Goal: Task Accomplishment & Management: Use online tool/utility

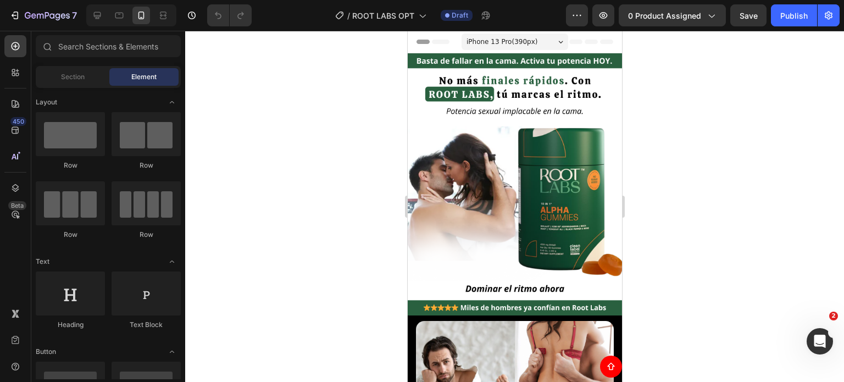
drag, startPoint x: 0, startPoint y: 0, endPoint x: 384, endPoint y: 44, distance: 387.0
click at [384, 44] on div at bounding box center [514, 206] width 658 height 351
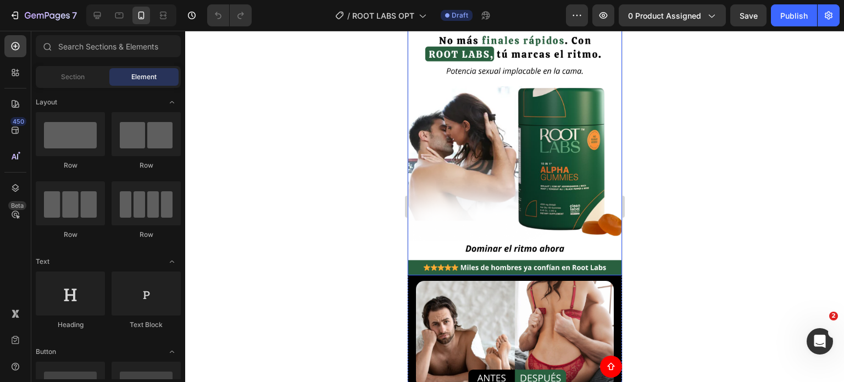
scroll to position [165, 0]
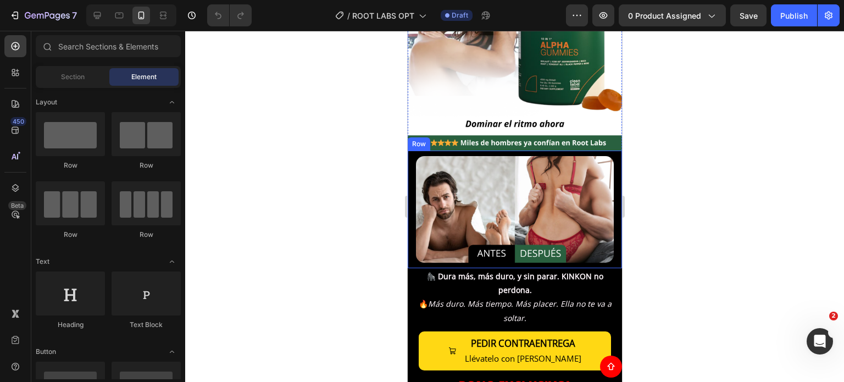
click at [410, 247] on div "Image Row" at bounding box center [514, 209] width 214 height 118
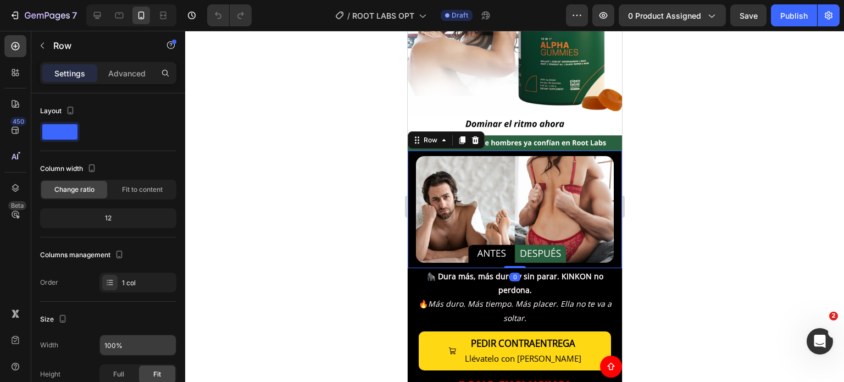
scroll to position [321, 0]
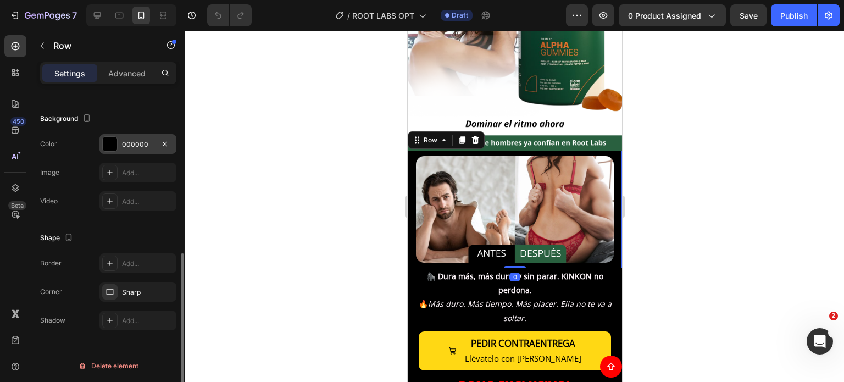
click at [129, 139] on div "000000" at bounding box center [138, 144] width 32 height 10
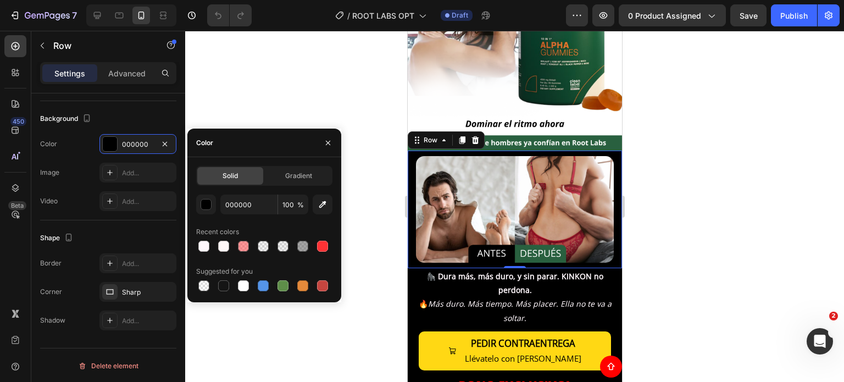
click at [247, 193] on div "Solid Gradient 000000 100 % Recent colors Suggested for you" at bounding box center [264, 229] width 136 height 127
click at [249, 202] on input "000000" at bounding box center [248, 204] width 57 height 20
click at [250, 202] on input "000000" at bounding box center [248, 204] width 57 height 20
paste input "#ecfff3"
type input "#ecfff3"
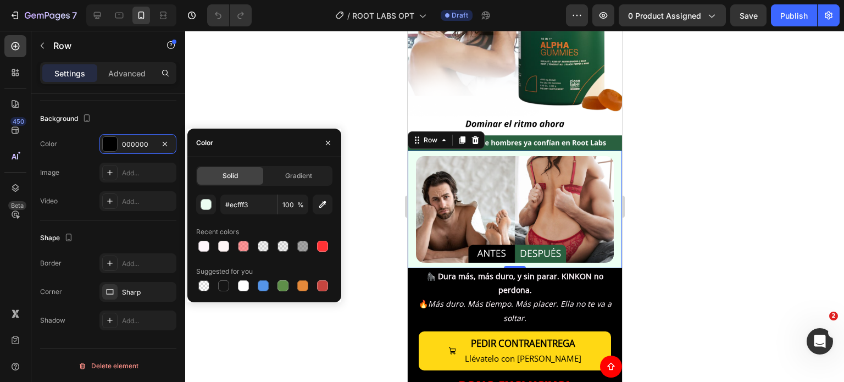
click at [676, 145] on div at bounding box center [514, 206] width 658 height 351
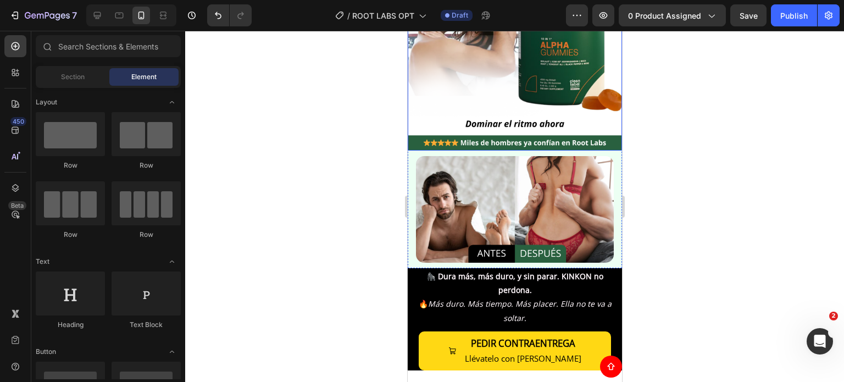
scroll to position [55, 0]
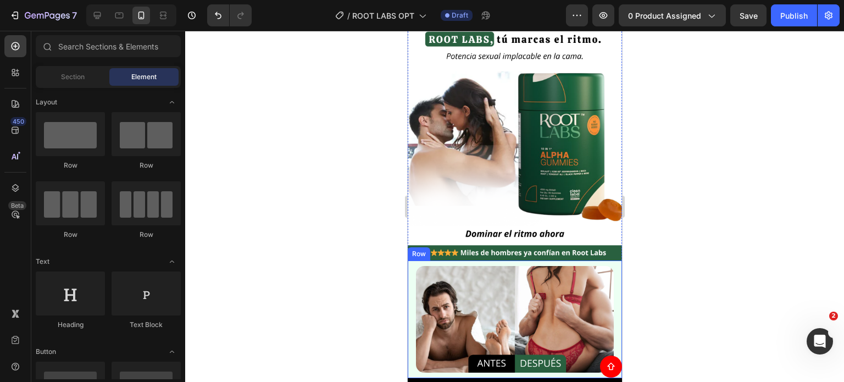
click at [411, 275] on div "Image Row" at bounding box center [514, 319] width 214 height 118
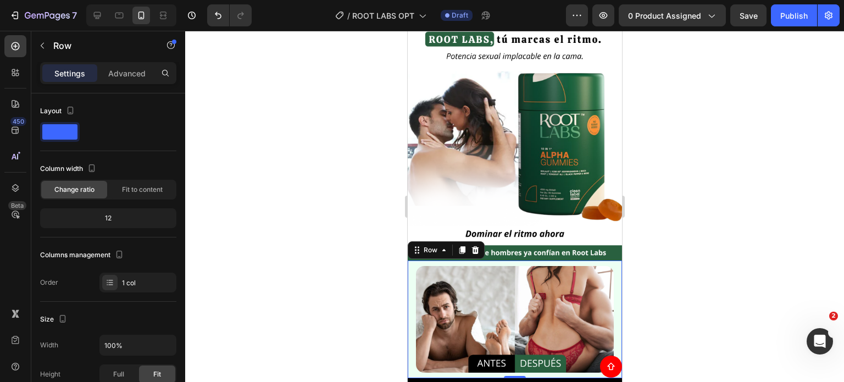
scroll to position [321, 0]
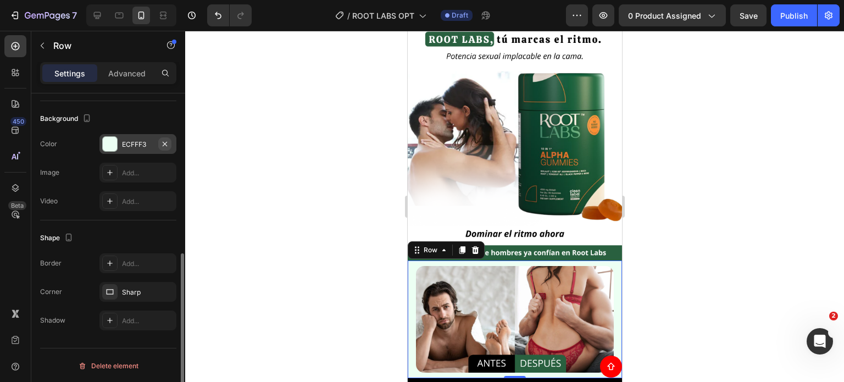
click at [164, 144] on icon "button" at bounding box center [164, 143] width 9 height 9
click at [147, 142] on div "Add..." at bounding box center [148, 144] width 52 height 10
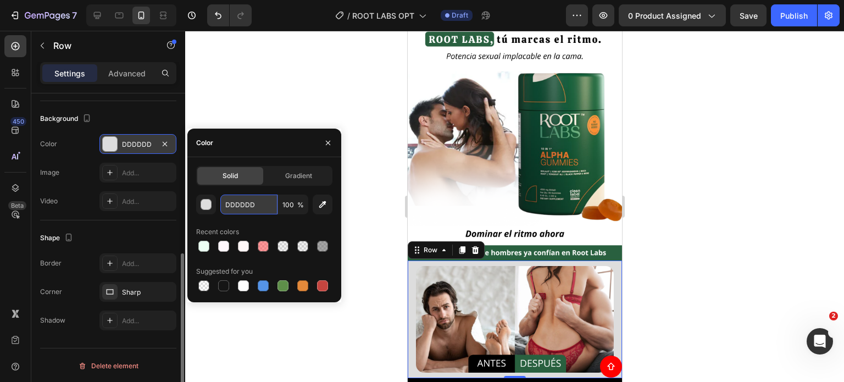
click at [238, 202] on input "DDDDDD" at bounding box center [248, 204] width 57 height 20
paste input "f8e9d4"
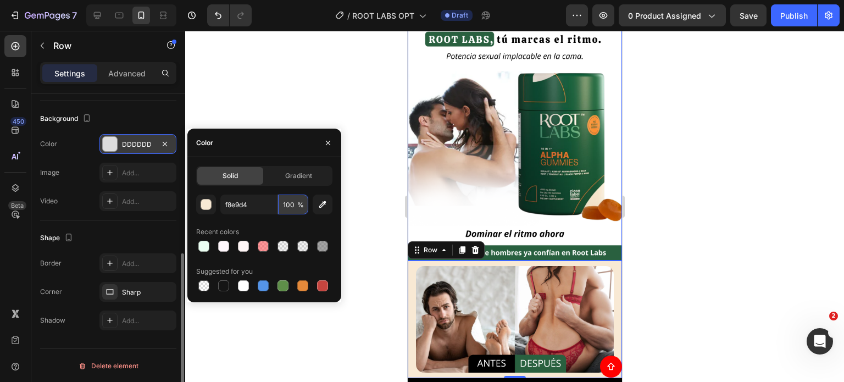
click at [290, 202] on input "100" at bounding box center [293, 204] width 30 height 20
type input "F8E9D4"
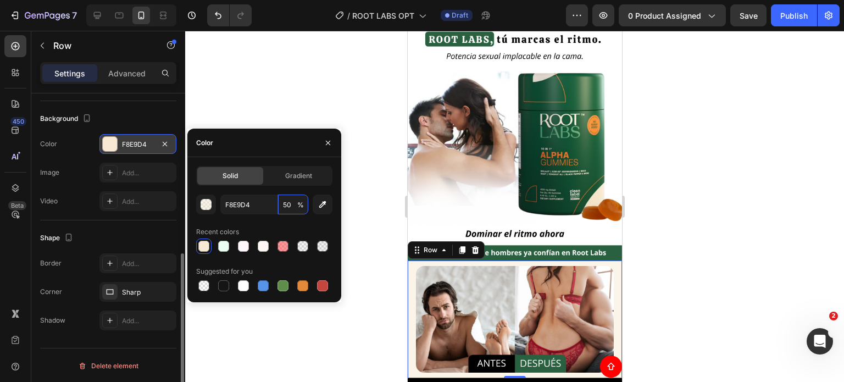
type input "50"
click at [255, 204] on input "F8E9D4" at bounding box center [248, 204] width 57 height 20
paste input "#7C9870"
type input "#7C9870"
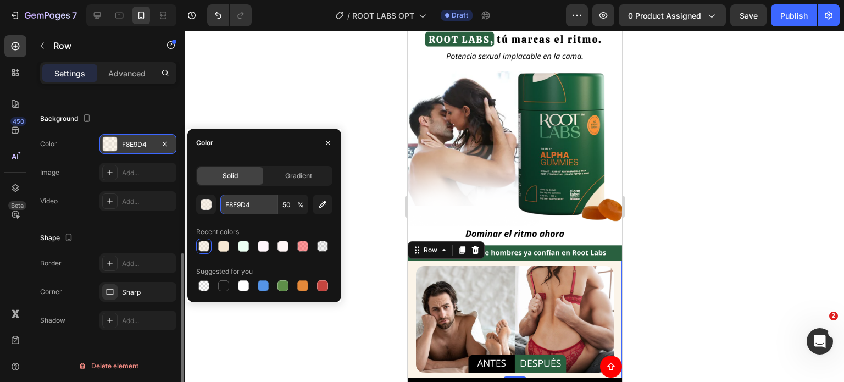
type input "100"
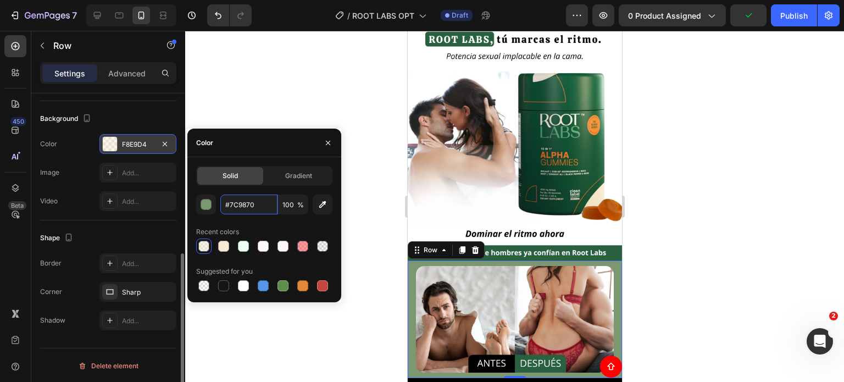
type input "7C9870"
click at [650, 77] on div at bounding box center [514, 206] width 658 height 351
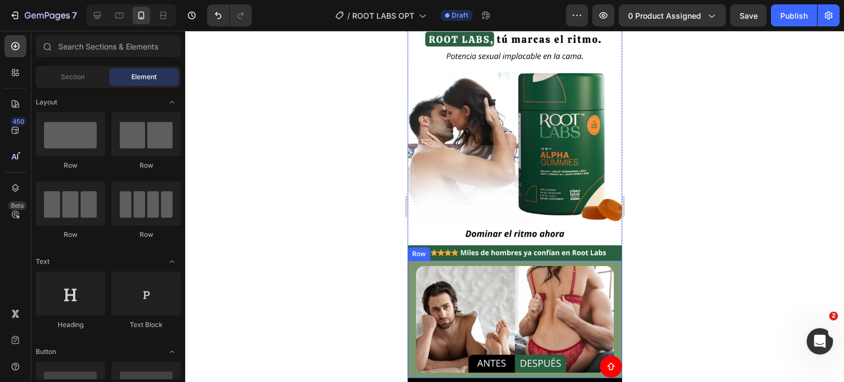
click at [411, 260] on div "Image Row" at bounding box center [514, 319] width 214 height 118
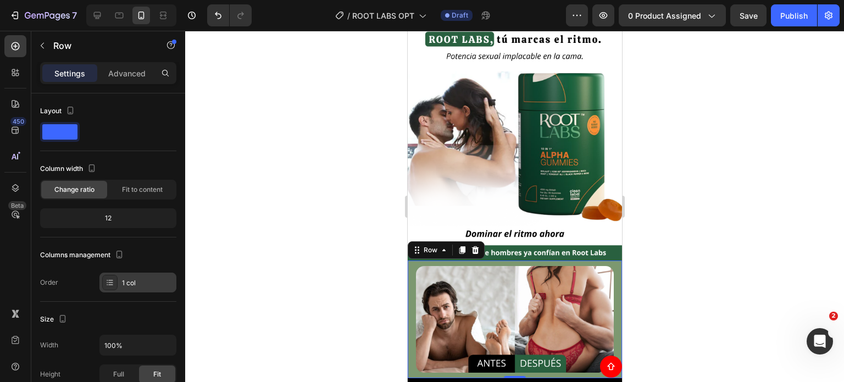
scroll to position [220, 0]
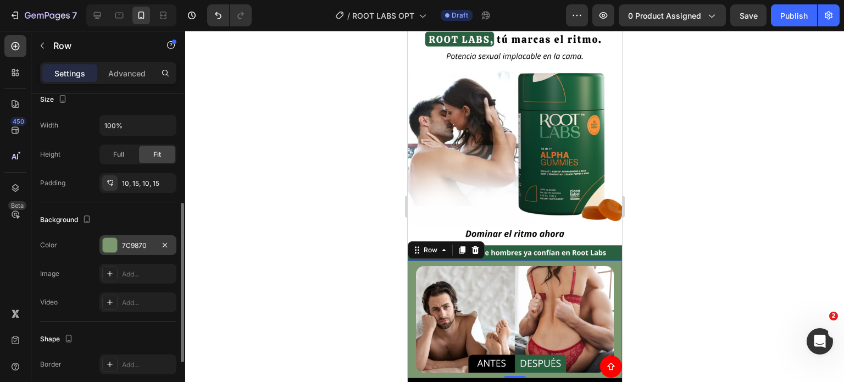
click at [140, 235] on div "7C9870" at bounding box center [137, 245] width 77 height 20
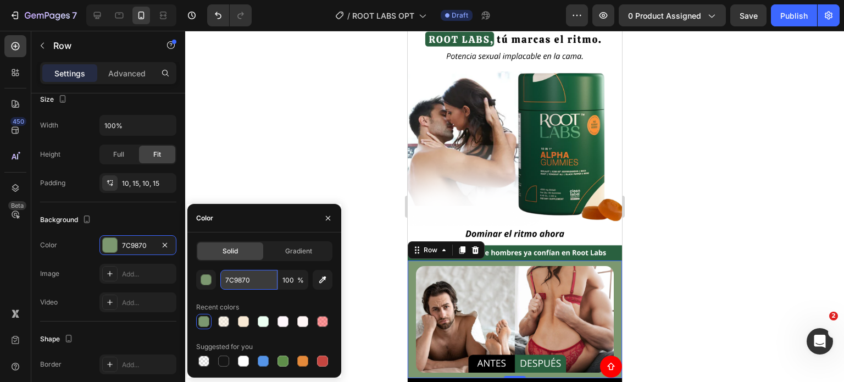
click at [247, 278] on input "7C9870" at bounding box center [248, 280] width 57 height 20
paste input "#f2ffed"
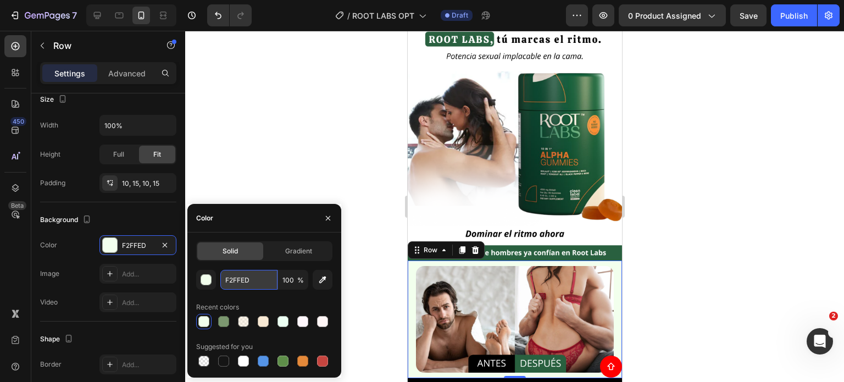
paste input "#f7fff3"
type input "F7FFF3"
click at [739, 208] on div at bounding box center [514, 206] width 658 height 351
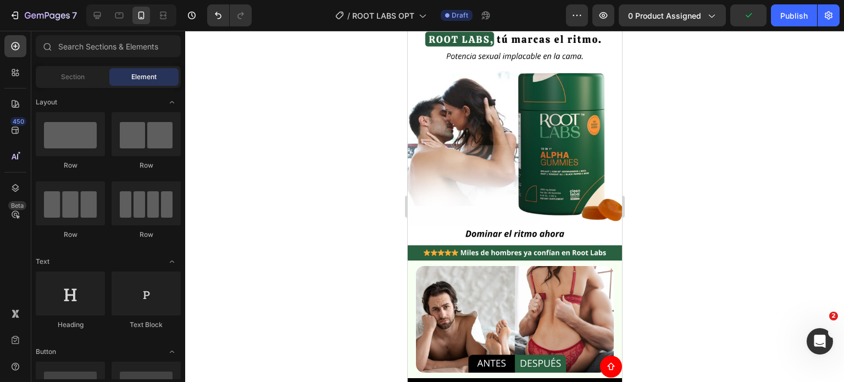
drag, startPoint x: 739, startPoint y: 208, endPoint x: 179, endPoint y: 210, distance: 559.6
click at [739, 208] on div at bounding box center [514, 206] width 658 height 351
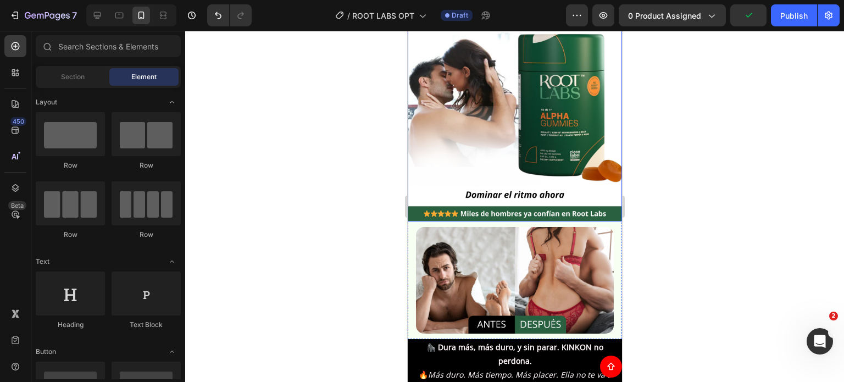
scroll to position [165, 0]
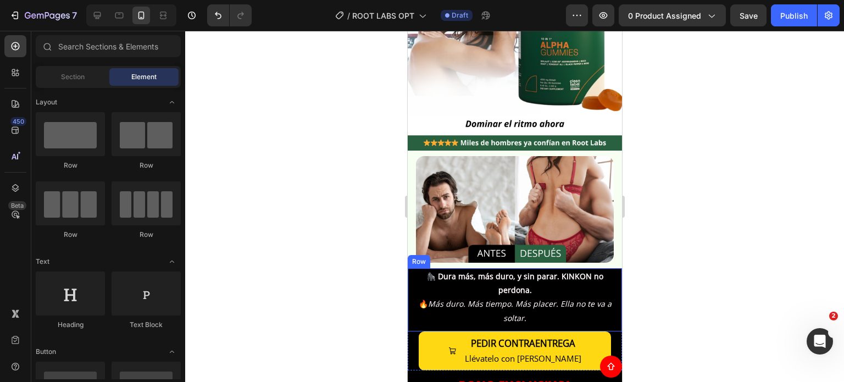
click at [410, 271] on div "🦍 Dura más, más duro, y sin parar. KINKON no perdona. 🔥 Más duro. Más tiempo. M…" at bounding box center [514, 297] width 214 height 58
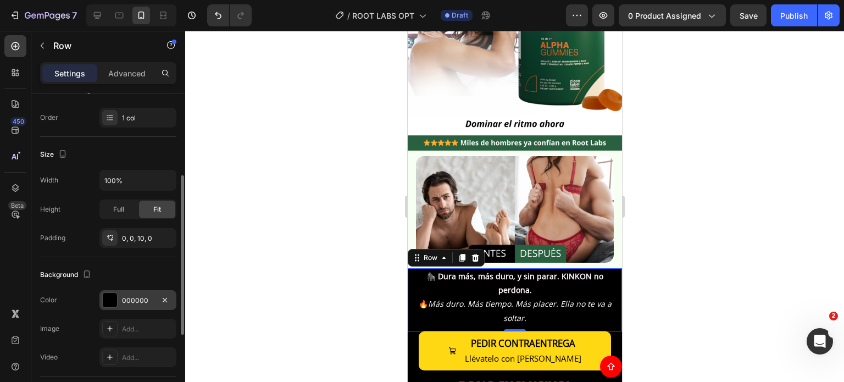
click at [144, 295] on div "000000" at bounding box center [138, 300] width 32 height 10
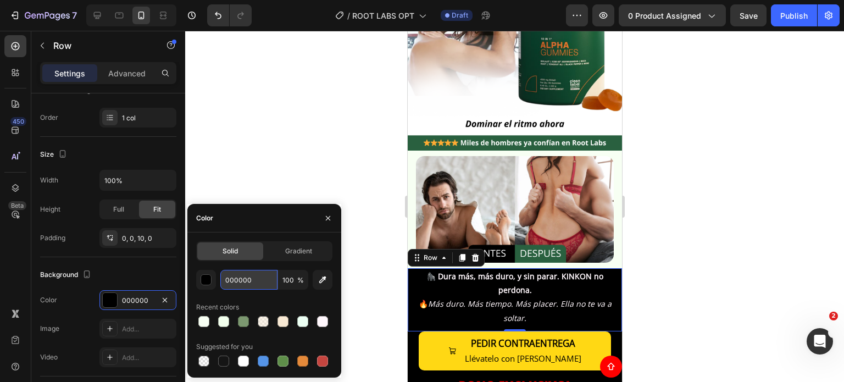
click at [255, 280] on input "000000" at bounding box center [248, 280] width 57 height 20
paste input "#f7fff3"
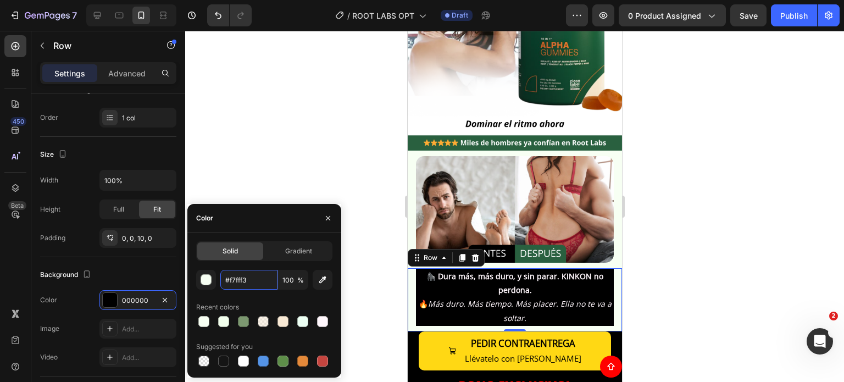
type input "F7FFF3"
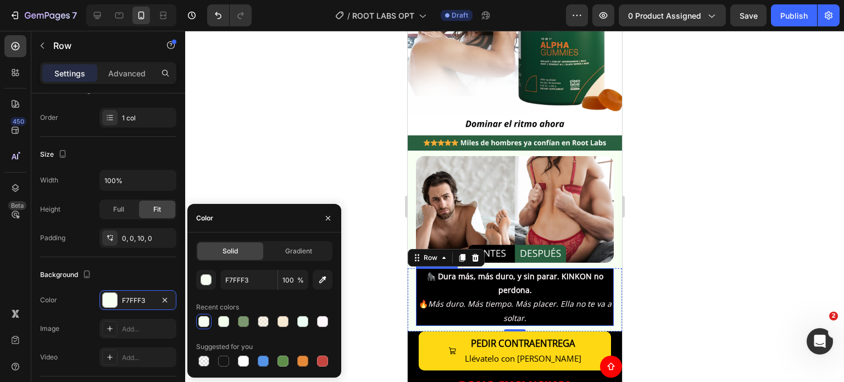
click at [431, 274] on p "🦍 Dura más, más duro, y sin parar. KINKON no perdona. 🔥 Más duro. Más tiempo. M…" at bounding box center [514, 296] width 196 height 55
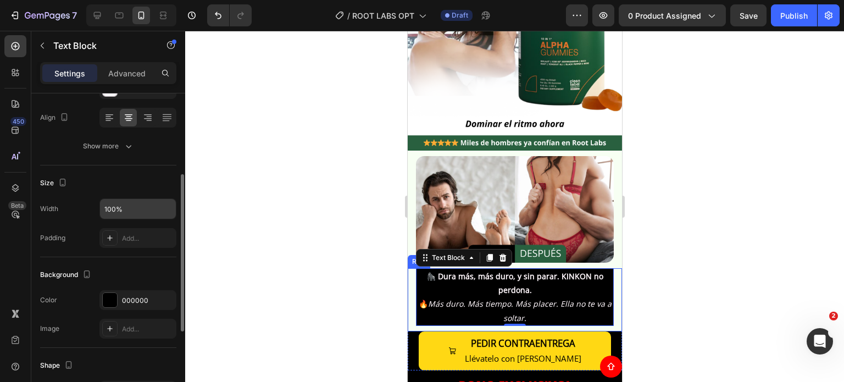
scroll to position [0, 0]
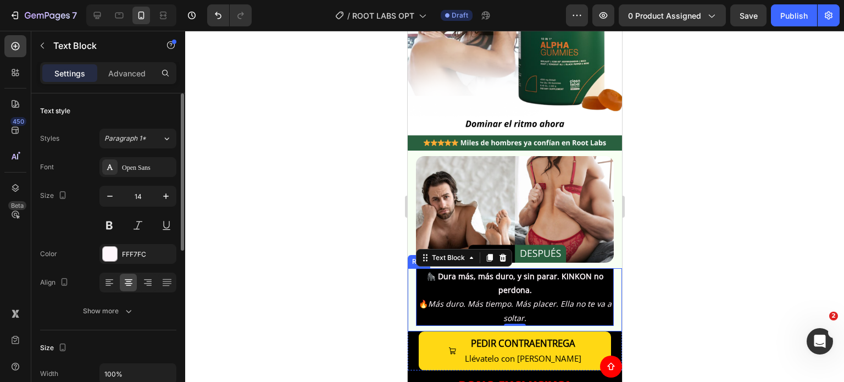
click at [133, 266] on div "Font Open Sans Size 14 Color FFF7FC Align Show more" at bounding box center [108, 239] width 136 height 164
click at [133, 256] on div "FFF7FC" at bounding box center [138, 254] width 32 height 10
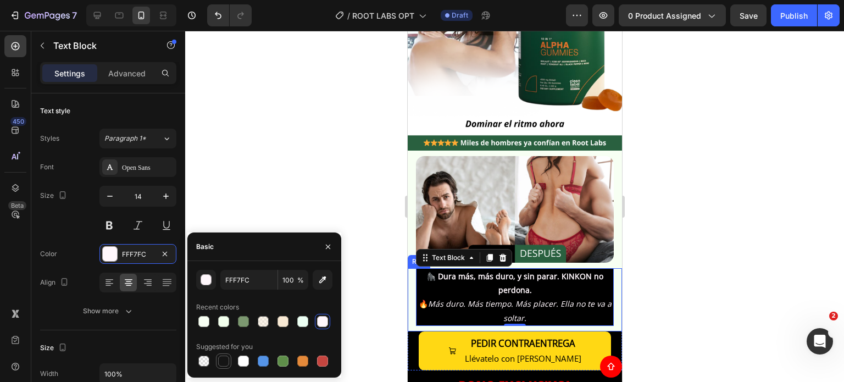
click at [227, 359] on div at bounding box center [223, 360] width 11 height 11
type input "151515"
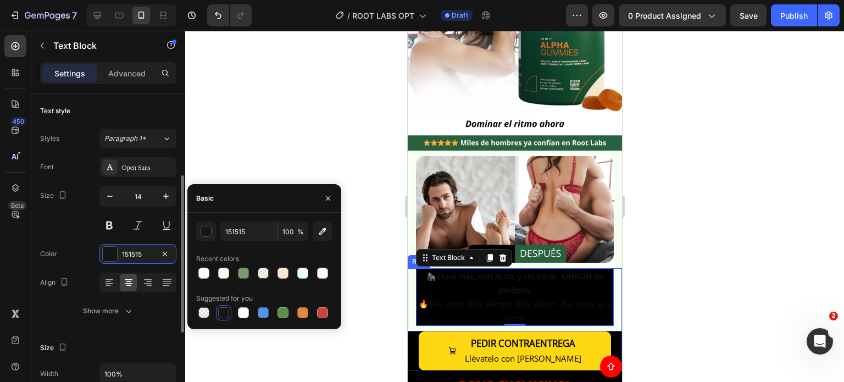
scroll to position [165, 0]
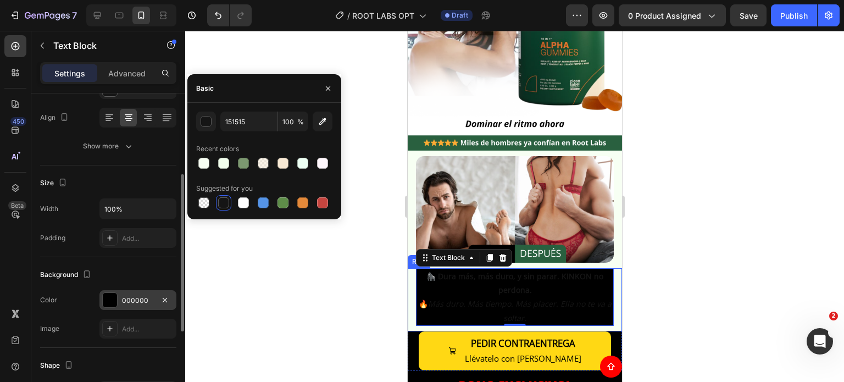
click at [147, 291] on div "000000" at bounding box center [137, 300] width 77 height 20
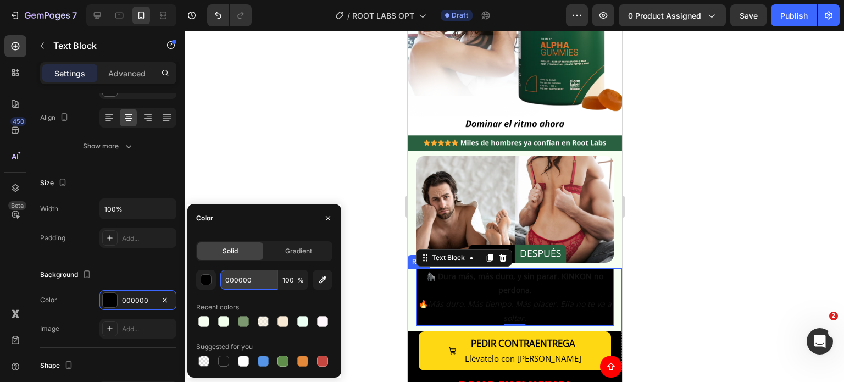
click at [0, 0] on input "000000" at bounding box center [0, 0] width 0 height 0
paste input "#f7fff3"
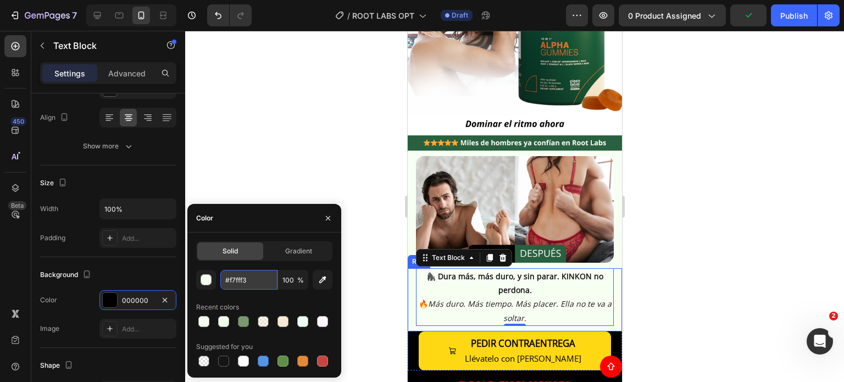
type input "F7FFF3"
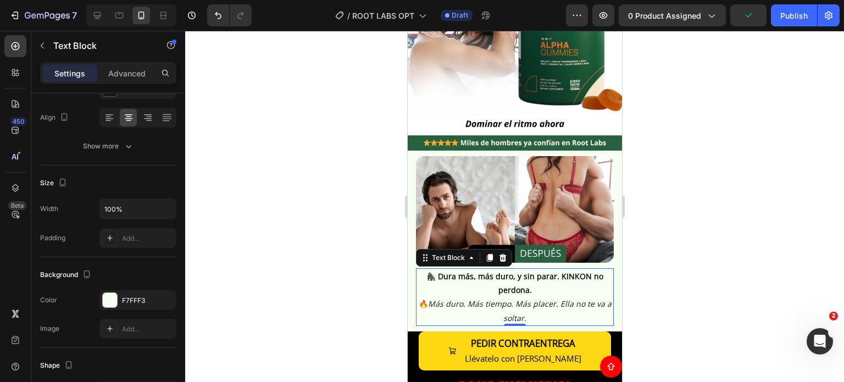
click at [749, 245] on div at bounding box center [514, 206] width 658 height 351
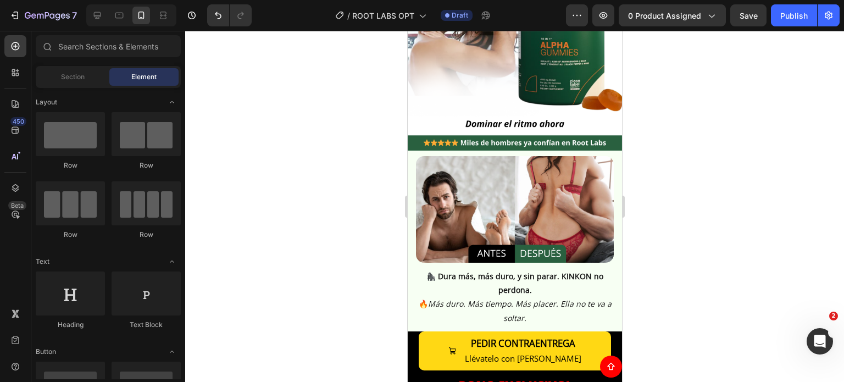
click at [680, 215] on div at bounding box center [514, 206] width 658 height 351
click at [679, 3] on div "7 Version history / ROOT LABS OPT Draft Preview 0 product assigned Save Publish" at bounding box center [422, 15] width 844 height 31
click at [678, 8] on button "0 product assigned" at bounding box center [671, 15] width 107 height 22
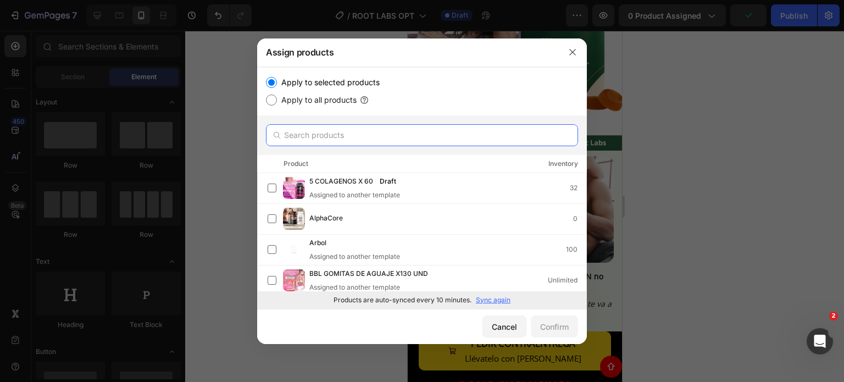
click at [331, 131] on input "text" at bounding box center [422, 135] width 312 height 22
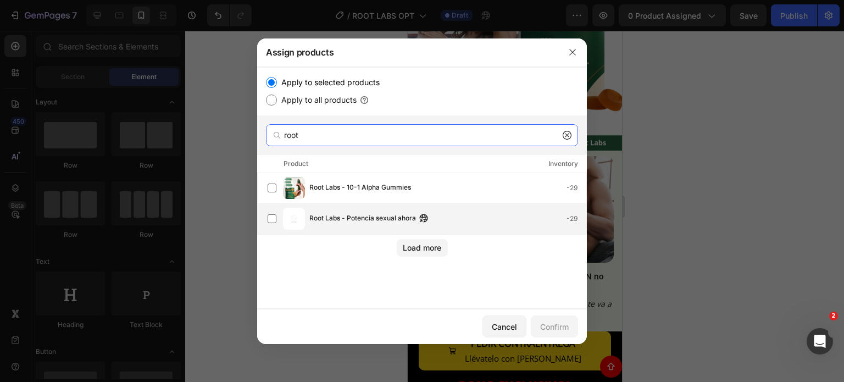
type input "root"
click at [384, 218] on span "Root Labs - Potencia sexual ahora" at bounding box center [362, 219] width 107 height 12
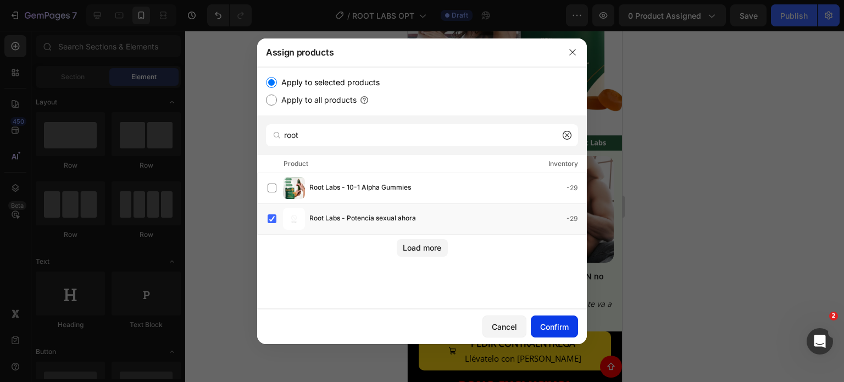
click at [543, 328] on div "Confirm" at bounding box center [554, 327] width 29 height 12
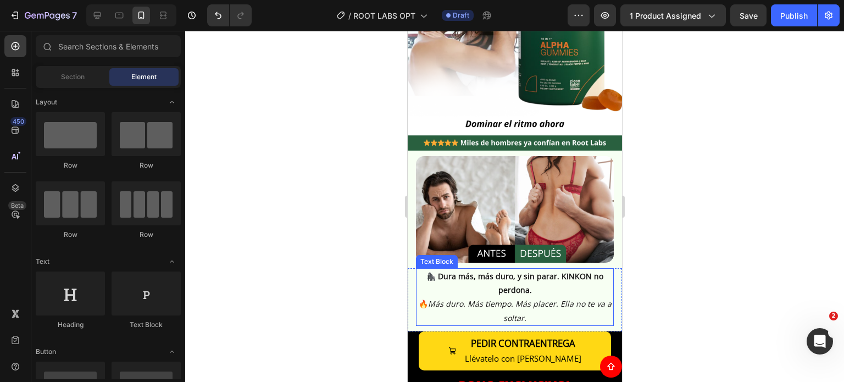
click at [543, 282] on p "🦍 Dura más, más duro, y sin parar. KINKON no perdona. 🔥 Más duro. Más tiempo. M…" at bounding box center [514, 296] width 196 height 55
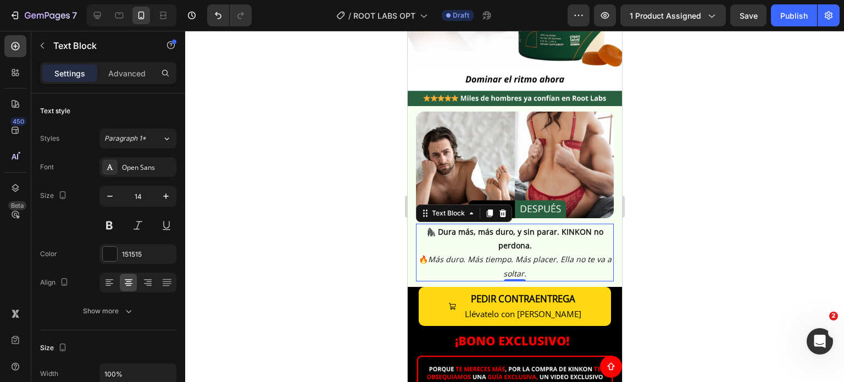
scroll to position [275, 0]
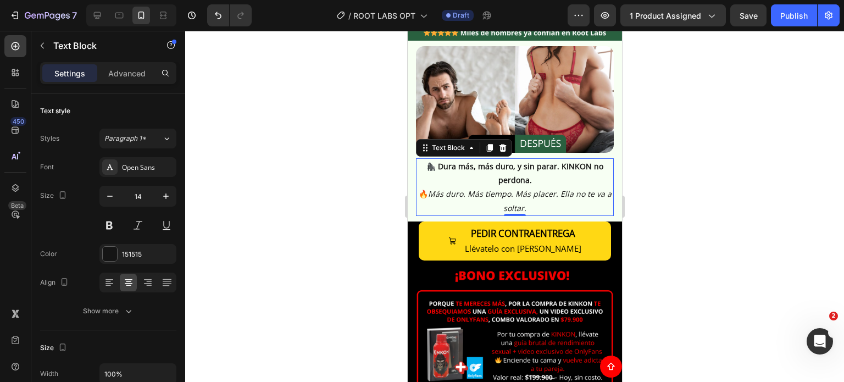
click at [566, 159] on p "🦍 Dura más, más duro, y sin parar. KINKON no perdona. 🔥 Más duro. Más tiempo. M…" at bounding box center [514, 186] width 196 height 55
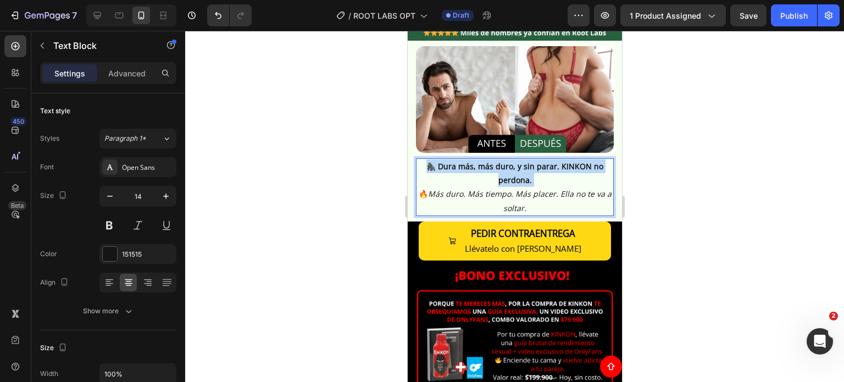
click at [566, 159] on p "🦍 Dura más, más duro, y sin parar. KINKON no perdona. 🔥 Más duro. Más tiempo. M…" at bounding box center [514, 186] width 196 height 55
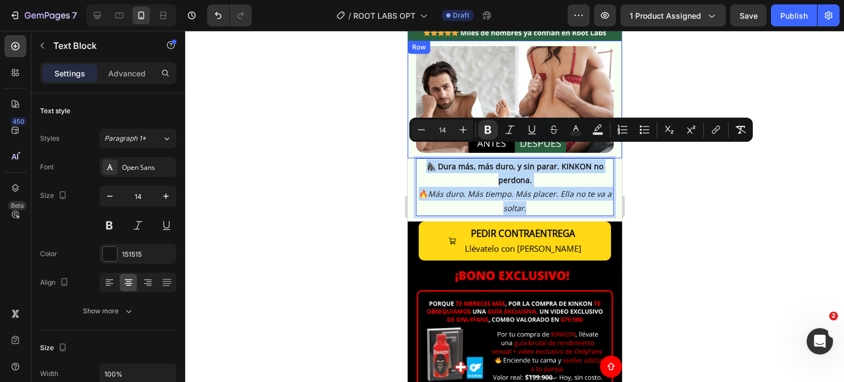
drag, startPoint x: 547, startPoint y: 192, endPoint x: 414, endPoint y: 124, distance: 149.8
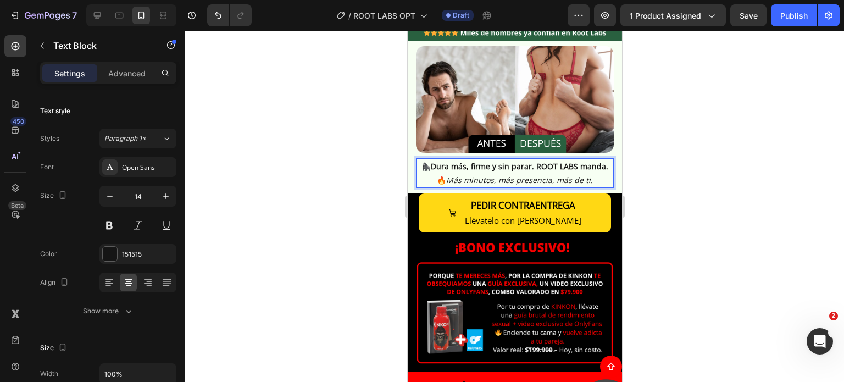
click at [690, 166] on div at bounding box center [514, 206] width 658 height 351
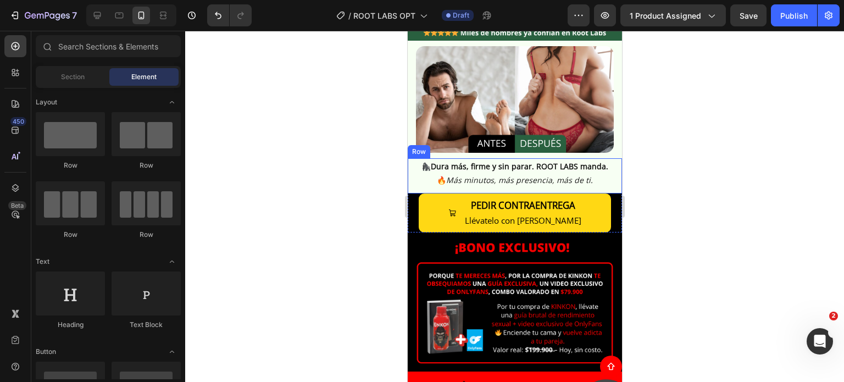
click at [684, 138] on div at bounding box center [514, 206] width 658 height 351
click at [659, 155] on div at bounding box center [514, 206] width 658 height 351
click at [657, 136] on div at bounding box center [514, 206] width 658 height 351
click at [610, 195] on div "PEDIR CONTRAENTREGA Llévatelo con Envío Gratis Button" at bounding box center [514, 212] width 214 height 39
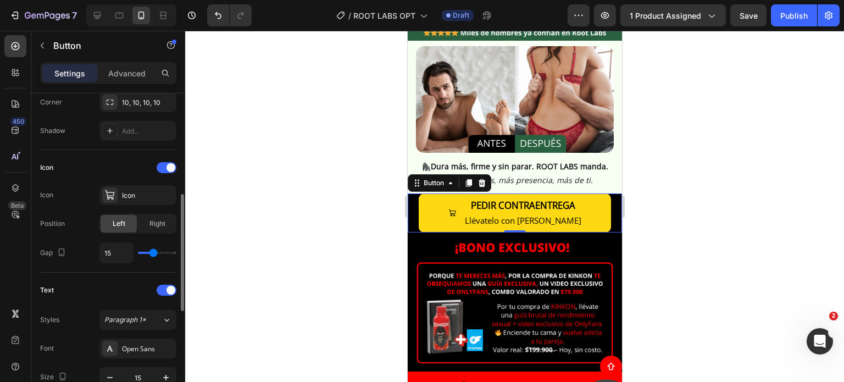
scroll to position [439, 0]
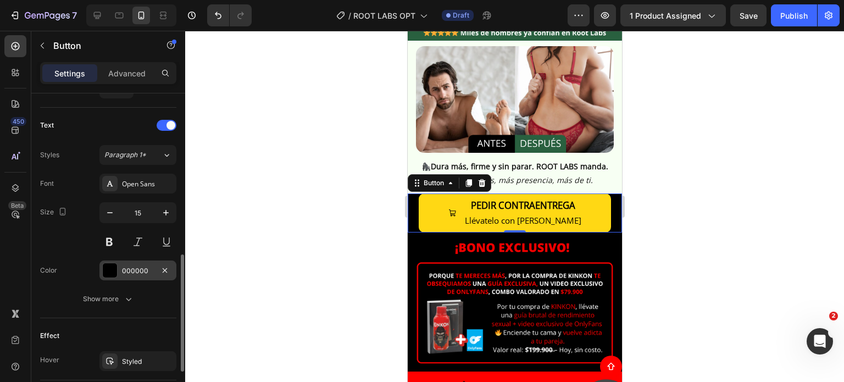
click at [135, 268] on div "000000" at bounding box center [138, 271] width 32 height 10
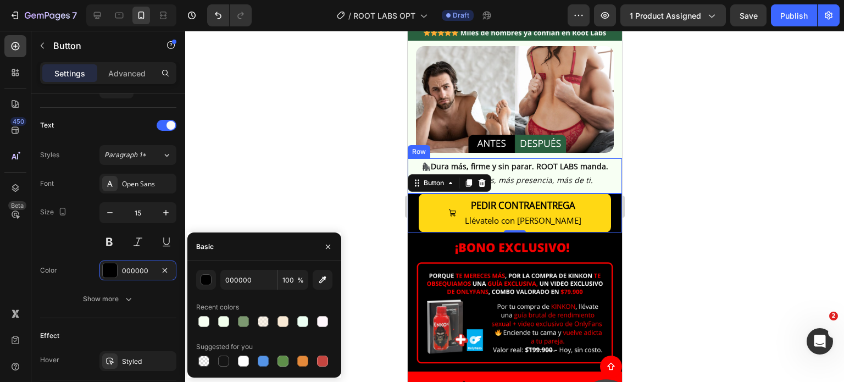
click at [412, 158] on div "🦍 Dura más, firme y sin parar. ROOT LABS manda. 🔥 Más minutos, más presencia, m…" at bounding box center [514, 173] width 214 height 30
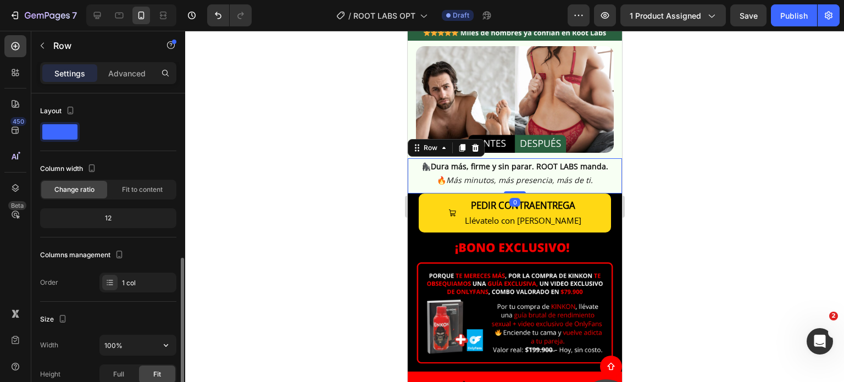
scroll to position [321, 0]
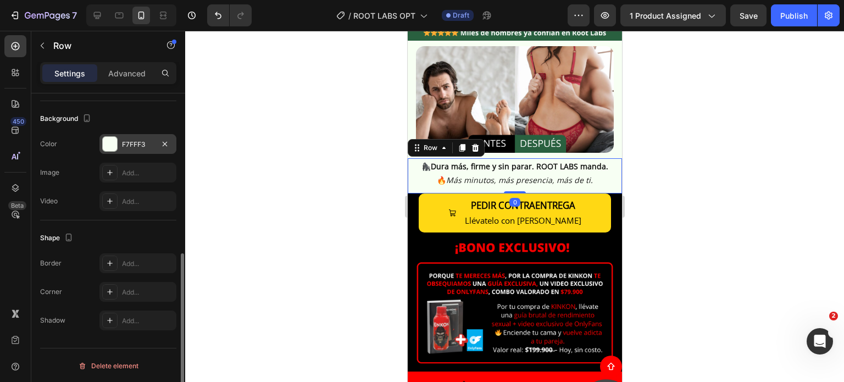
click at [138, 144] on div "F7FFF3" at bounding box center [138, 144] width 32 height 10
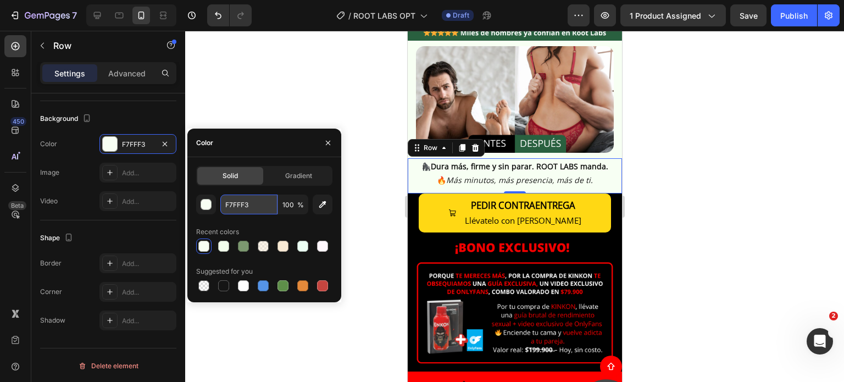
click at [237, 198] on input "F7FFF3" at bounding box center [248, 204] width 57 height 20
click at [409, 193] on div "PEDIR CONTRAENTREGA Llévatelo con Envío Gratis Button" at bounding box center [514, 212] width 214 height 39
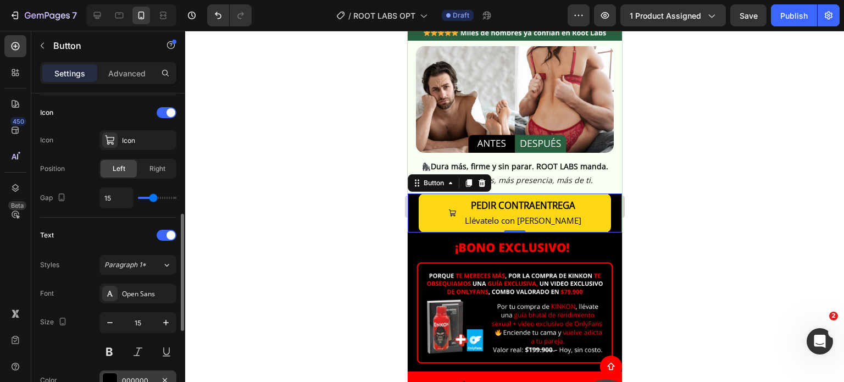
scroll to position [439, 0]
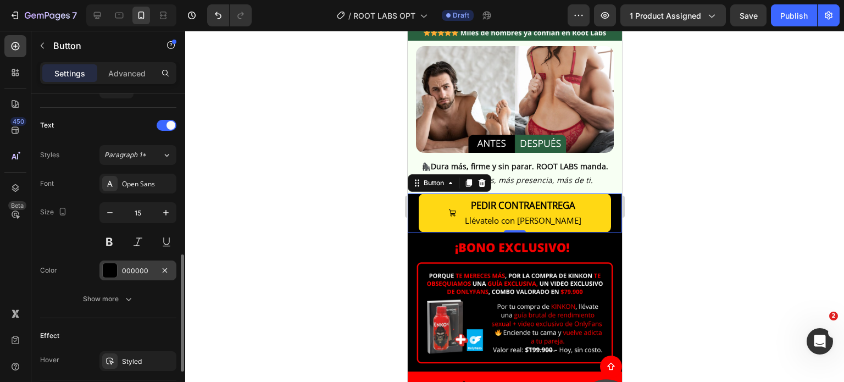
click at [131, 275] on div "000000" at bounding box center [137, 270] width 77 height 20
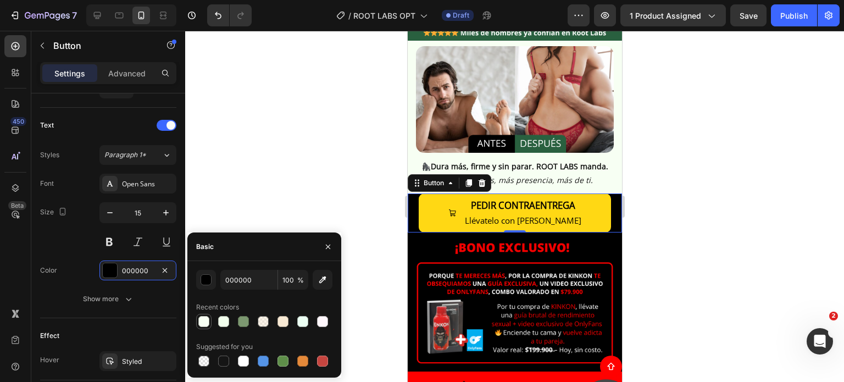
click at [201, 326] on div at bounding box center [203, 321] width 11 height 11
click at [242, 282] on input "F7FFF3" at bounding box center [248, 280] width 57 height 20
type input "000000"
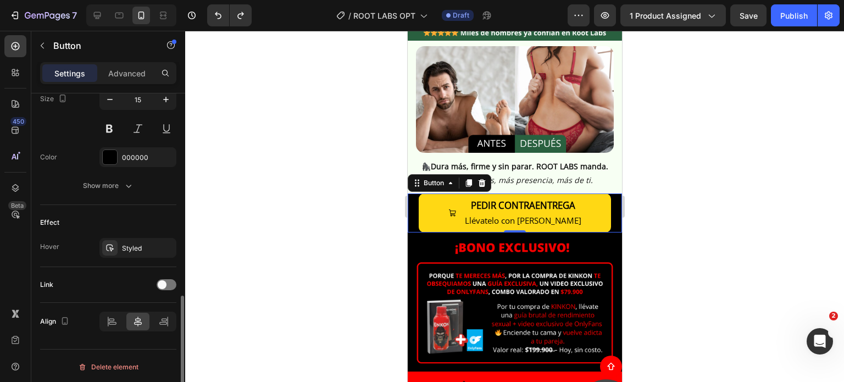
click at [72, 263] on div "Effect Hover Styled" at bounding box center [108, 236] width 136 height 62
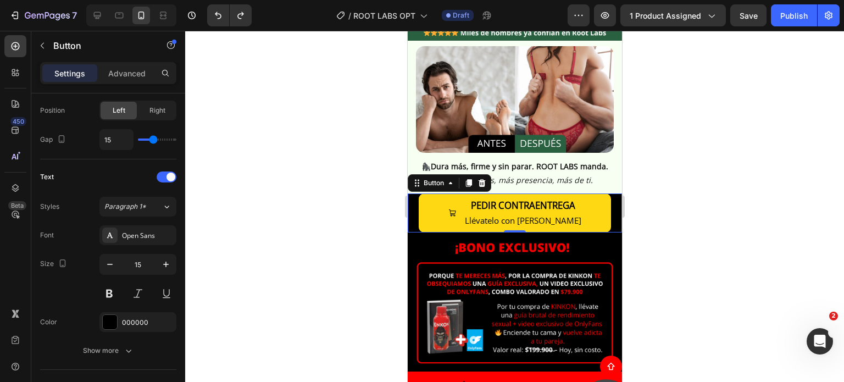
click at [410, 193] on div "PEDIR CONTRAENTREGA Llévatelo con Envío Gratis Button 0" at bounding box center [514, 212] width 214 height 39
click at [427, 178] on div "Button" at bounding box center [433, 183] width 25 height 10
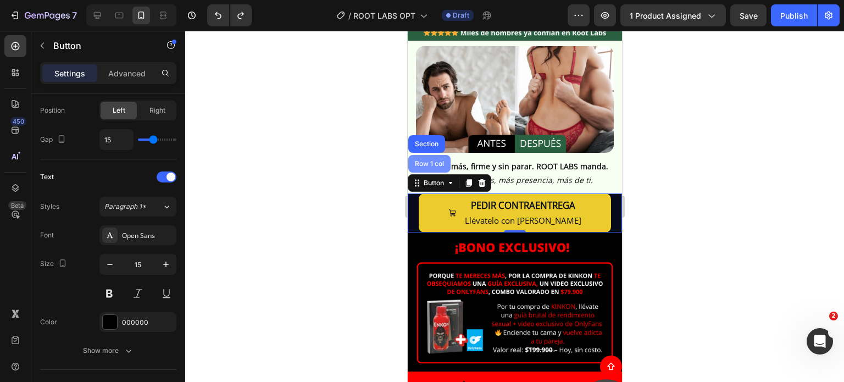
click at [429, 155] on div "Row 1 col" at bounding box center [428, 164] width 42 height 18
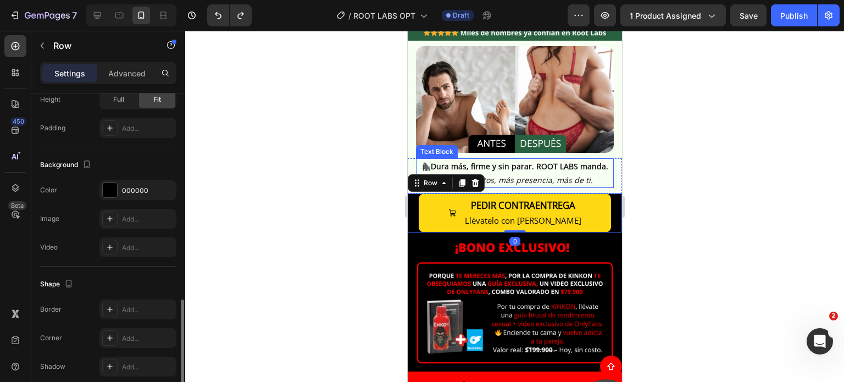
scroll to position [321, 0]
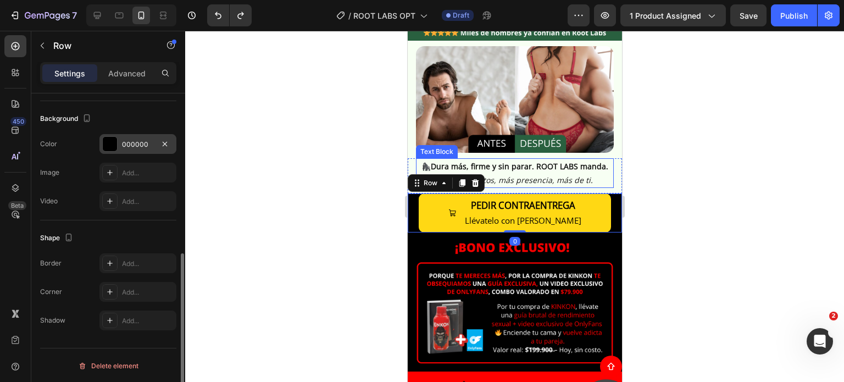
click at [122, 144] on div "000000" at bounding box center [138, 144] width 32 height 10
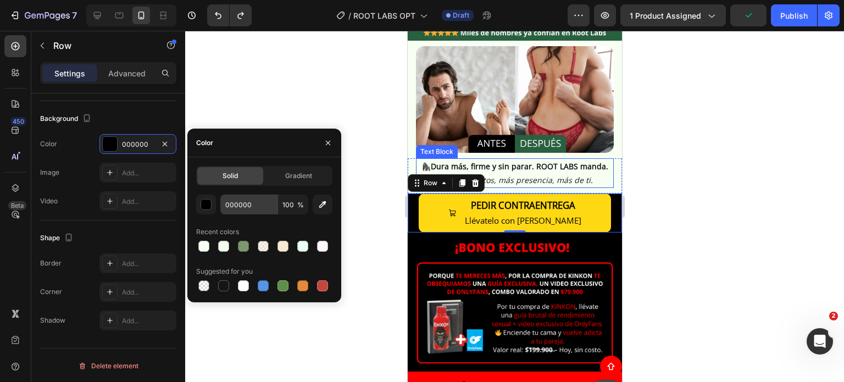
click at [201, 245] on div at bounding box center [203, 246] width 11 height 11
type input "F7FFF3"
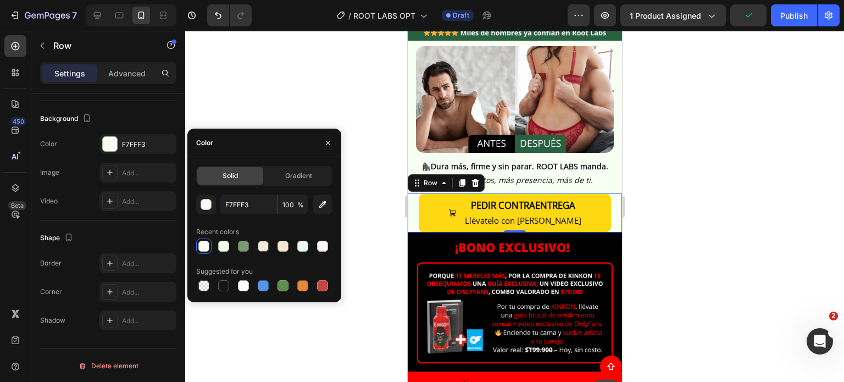
click at [637, 194] on div at bounding box center [514, 206] width 658 height 351
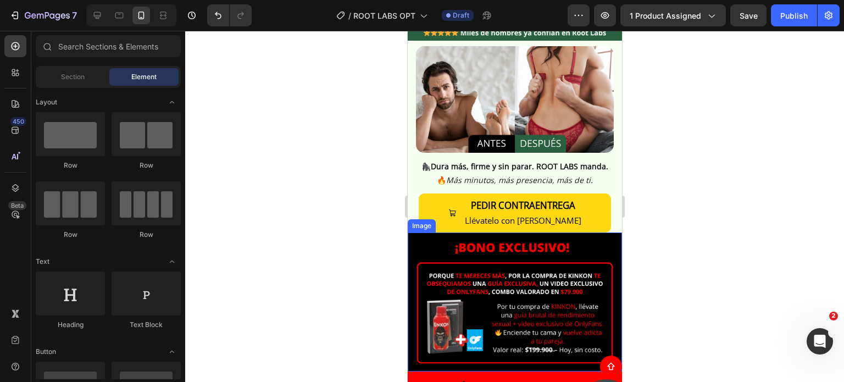
click at [412, 236] on img at bounding box center [514, 301] width 214 height 139
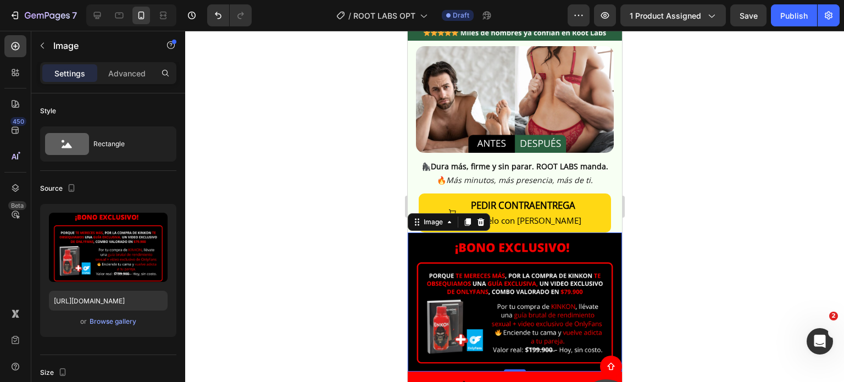
scroll to position [330, 0]
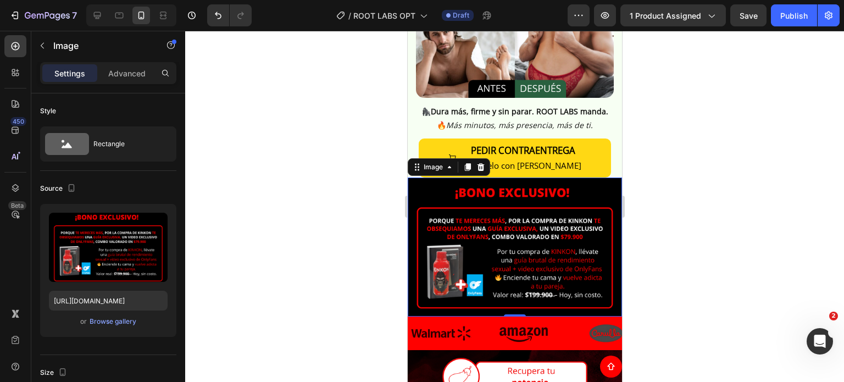
click at [729, 219] on div at bounding box center [514, 206] width 658 height 351
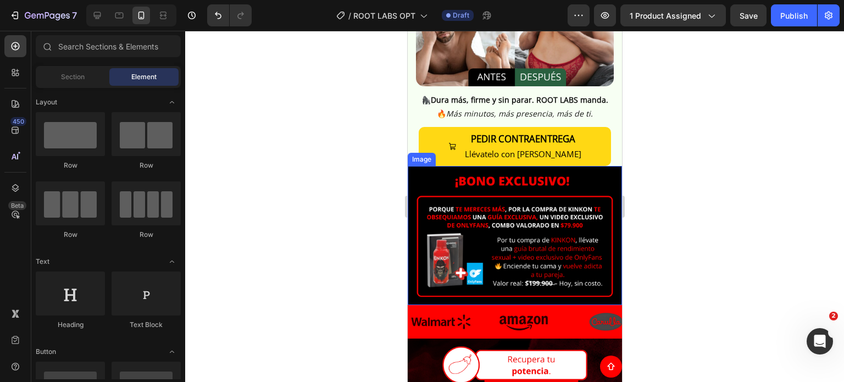
scroll to position [384, 0]
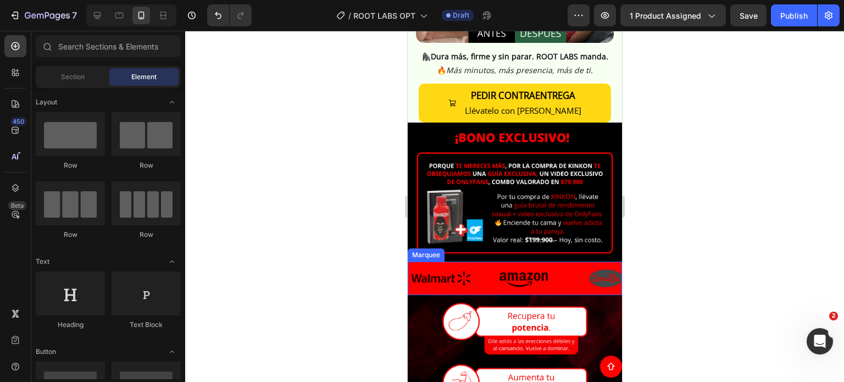
click at [486, 261] on div "Image" at bounding box center [448, 278] width 82 height 34
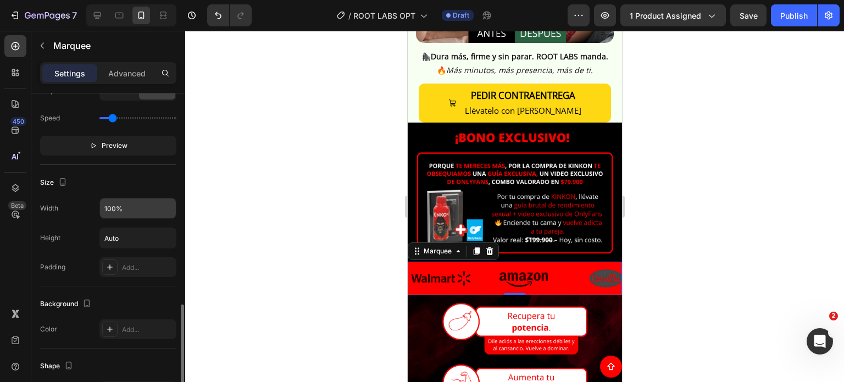
scroll to position [410, 0]
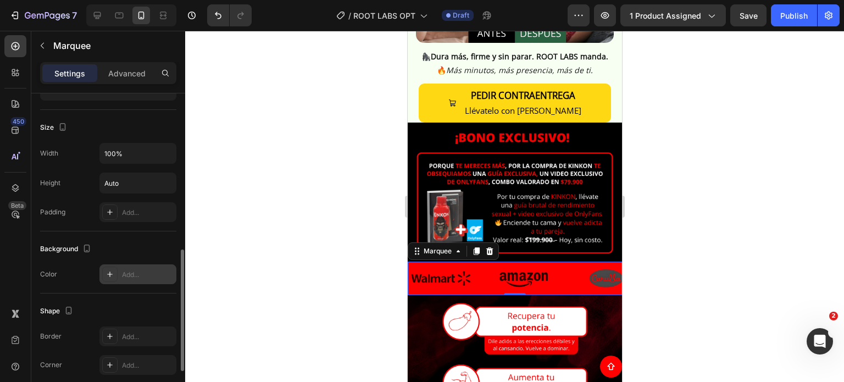
click at [132, 281] on div "Add..." at bounding box center [137, 274] width 77 height 20
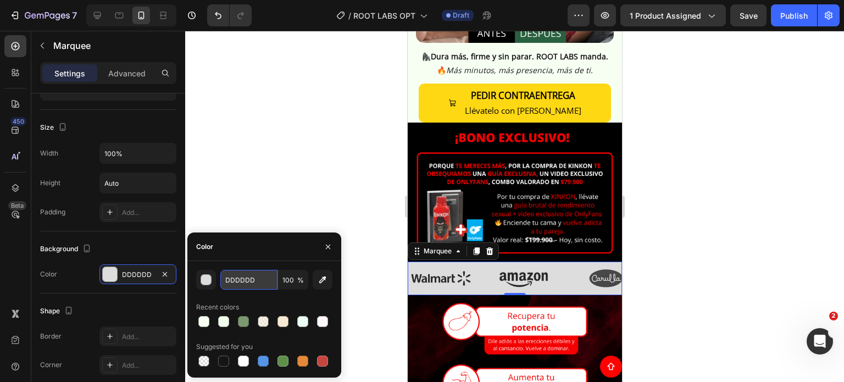
click at [247, 280] on input "DDDDDD" at bounding box center [248, 280] width 57 height 20
paste input "#29603f"
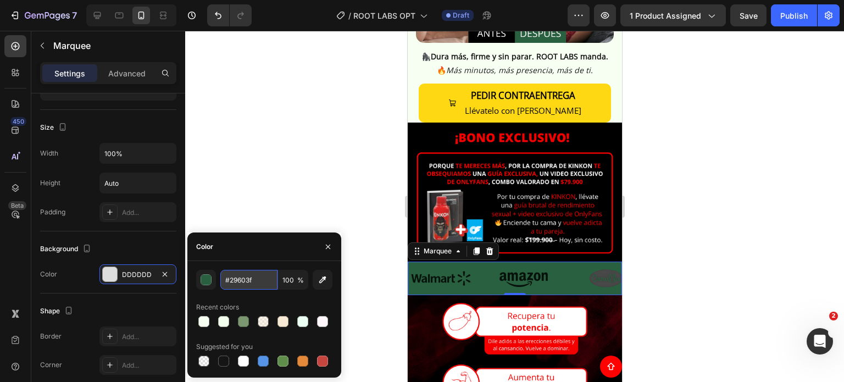
type input "29603F"
click at [706, 244] on div at bounding box center [514, 206] width 658 height 351
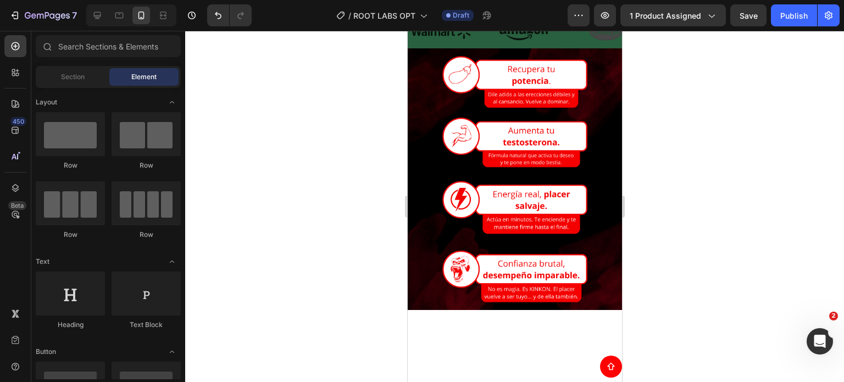
scroll to position [439, 0]
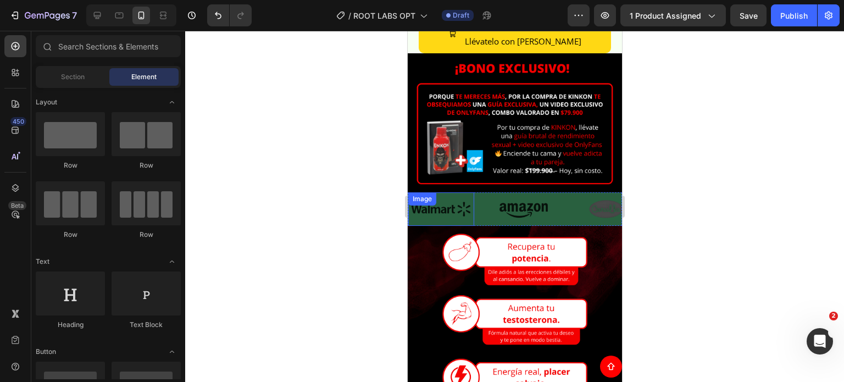
click at [444, 198] on div "Image" at bounding box center [440, 209] width 66 height 34
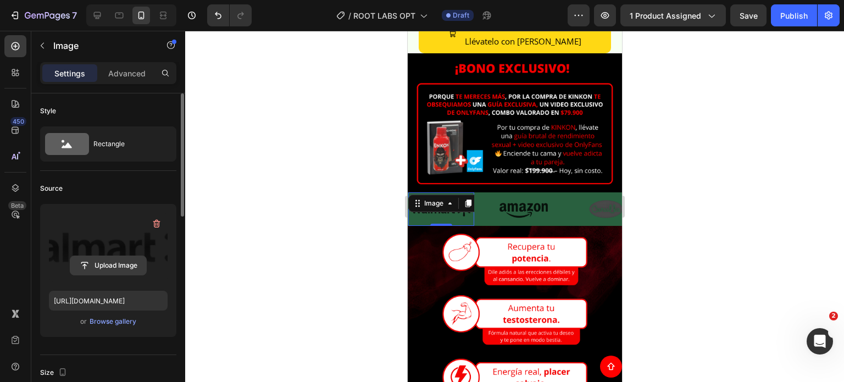
click at [120, 265] on input "file" at bounding box center [108, 265] width 76 height 19
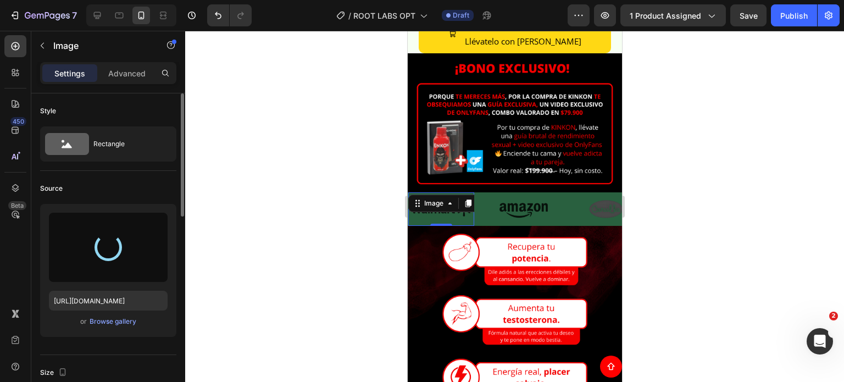
type input "[URL][DOMAIN_NAME]"
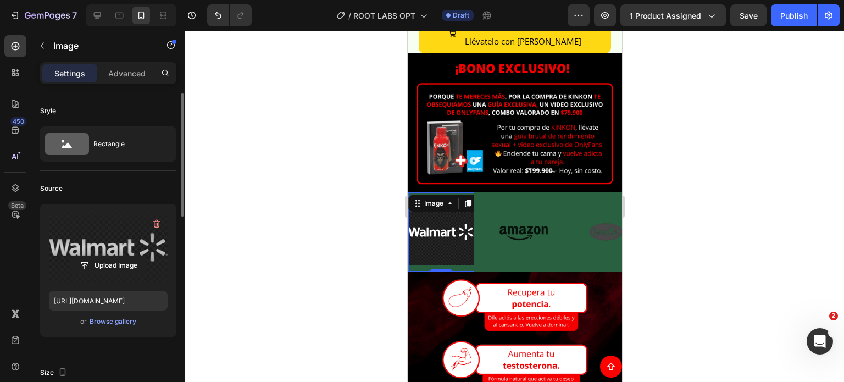
click at [688, 210] on div at bounding box center [514, 206] width 658 height 351
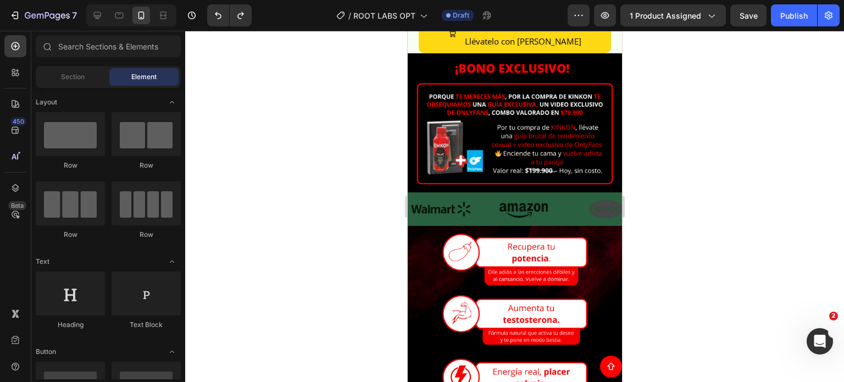
click at [679, 158] on div at bounding box center [514, 206] width 658 height 351
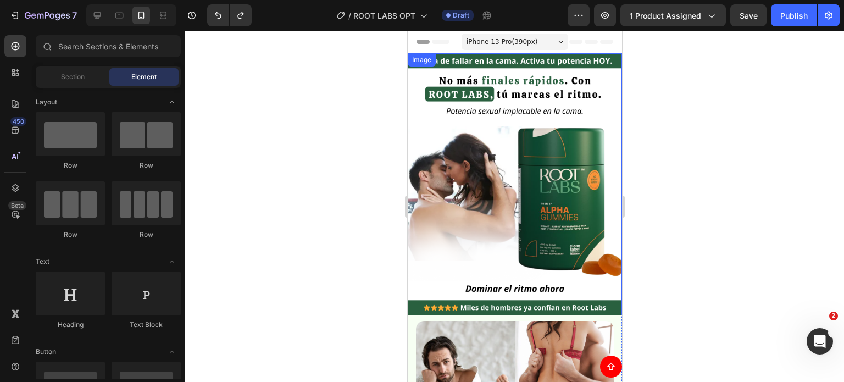
scroll to position [330, 0]
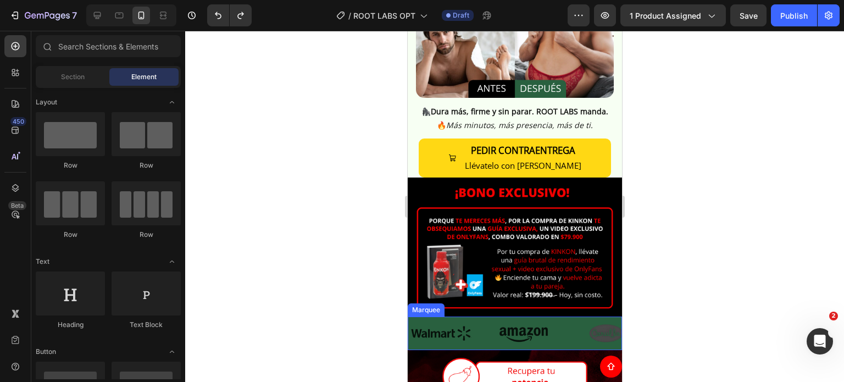
click at [482, 316] on div "Image" at bounding box center [448, 333] width 82 height 34
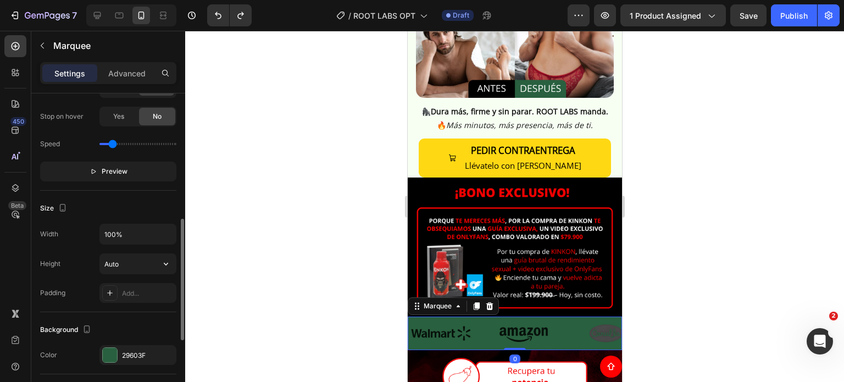
scroll to position [439, 0]
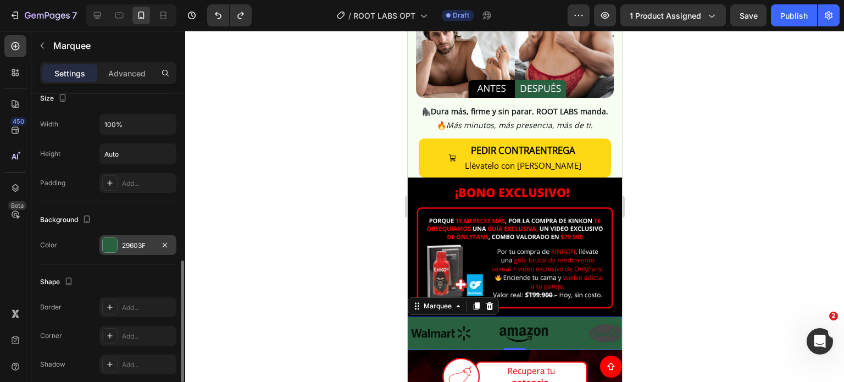
click at [138, 244] on div "29603F" at bounding box center [138, 246] width 32 height 10
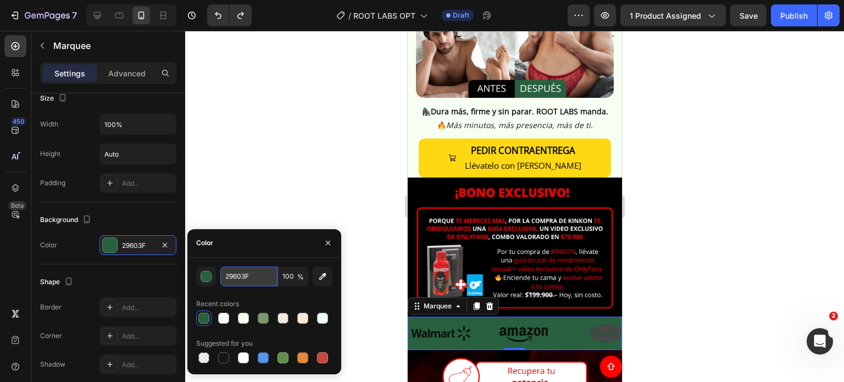
click at [222, 274] on input "29603F" at bounding box center [248, 276] width 57 height 20
paste input "ff9735"
type input "ff9735"
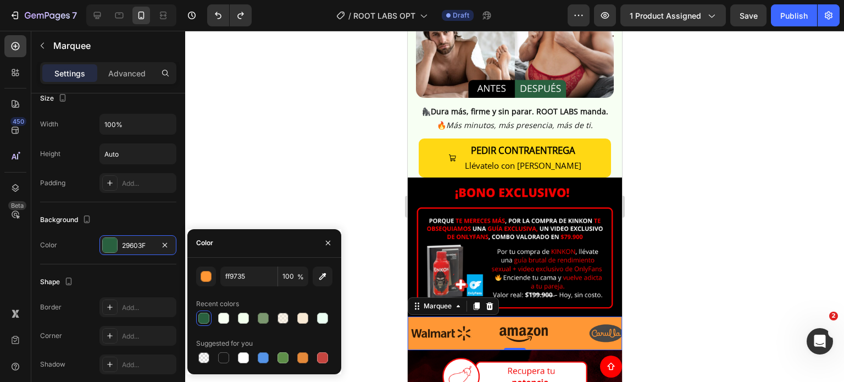
click at [712, 248] on div at bounding box center [514, 206] width 658 height 351
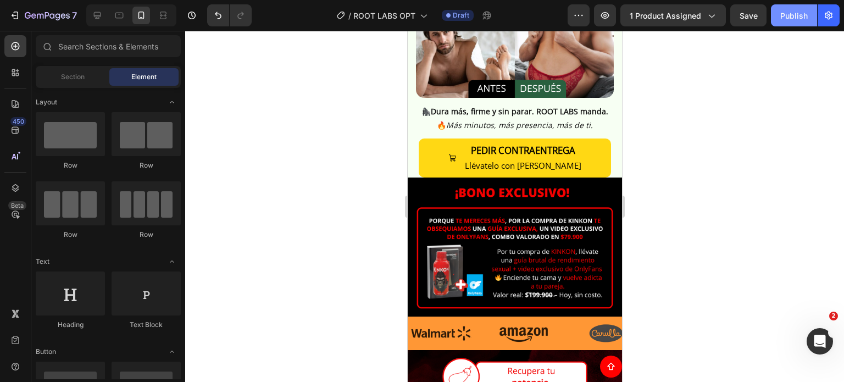
click at [791, 15] on div "Publish" at bounding box center [793, 16] width 27 height 12
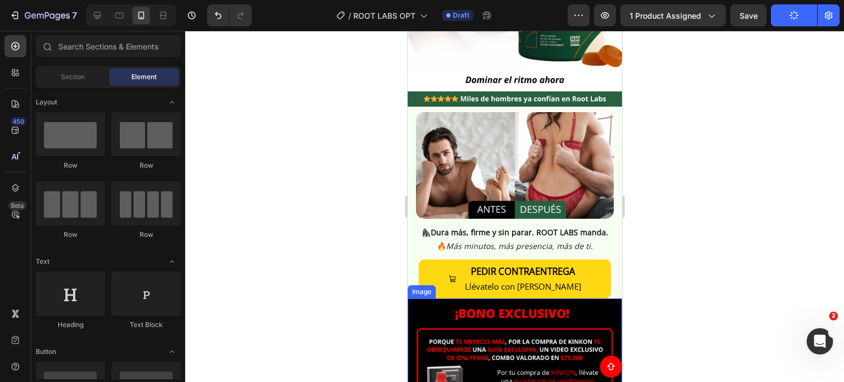
scroll to position [275, 0]
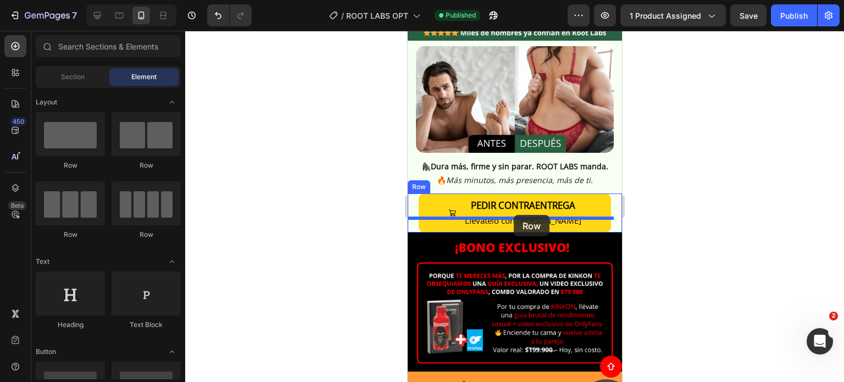
drag, startPoint x: 489, startPoint y: 176, endPoint x: 513, endPoint y: 215, distance: 45.4
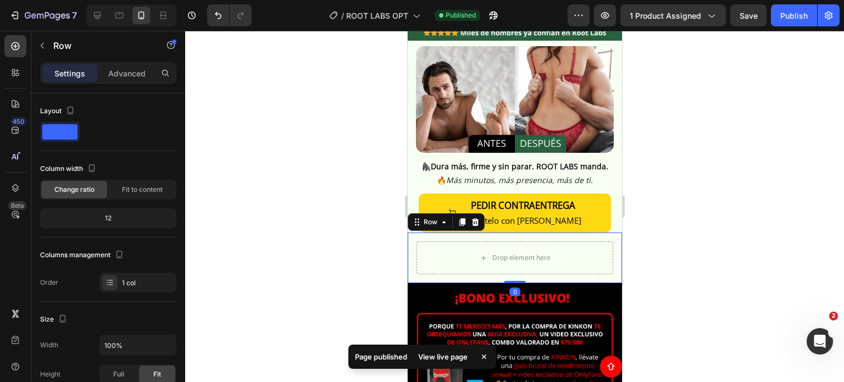
click at [548, 232] on div "Drop element here Row 0" at bounding box center [514, 257] width 214 height 51
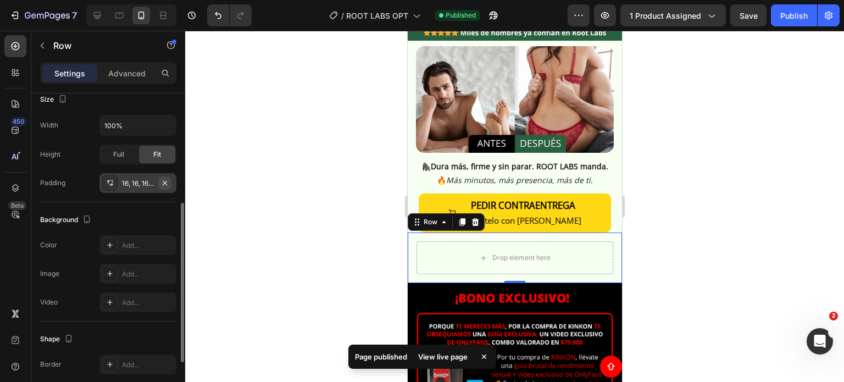
click at [165, 182] on icon "button" at bounding box center [164, 182] width 9 height 9
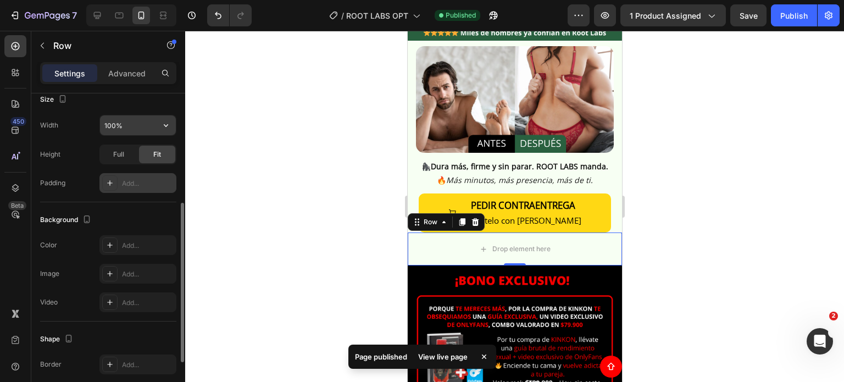
scroll to position [0, 0]
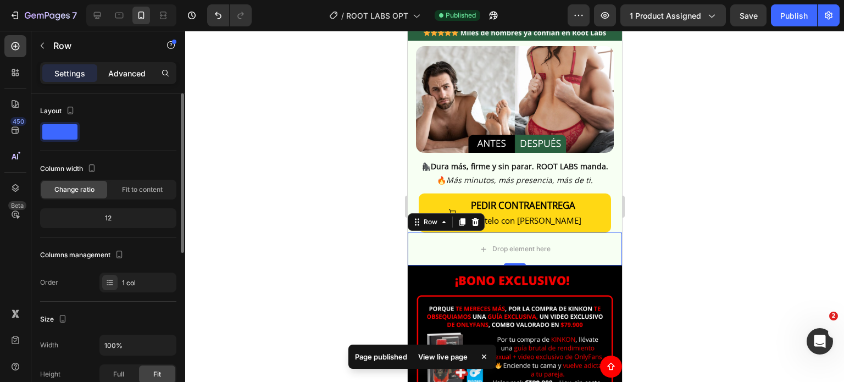
click at [124, 74] on p "Advanced" at bounding box center [126, 74] width 37 height 12
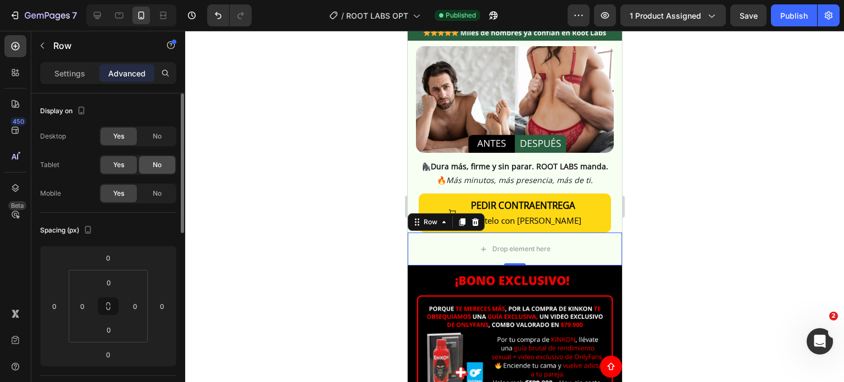
drag, startPoint x: 157, startPoint y: 139, endPoint x: 158, endPoint y: 161, distance: 21.4
click at [157, 144] on div "No" at bounding box center [157, 136] width 36 height 18
click at [159, 166] on span "No" at bounding box center [157, 165] width 9 height 10
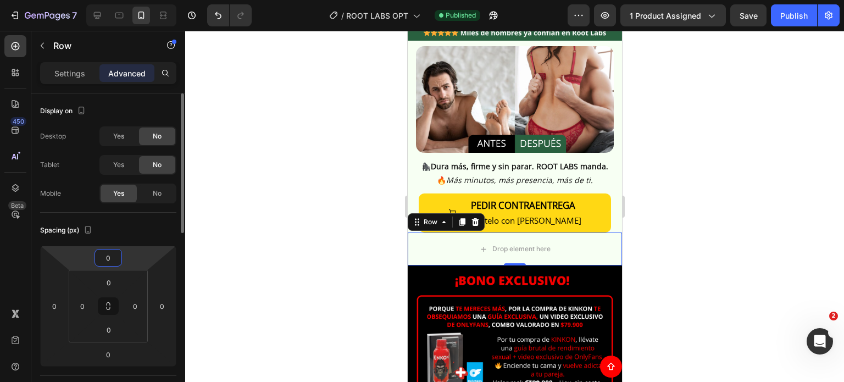
click at [103, 260] on input "0" at bounding box center [108, 257] width 22 height 16
type input "10"
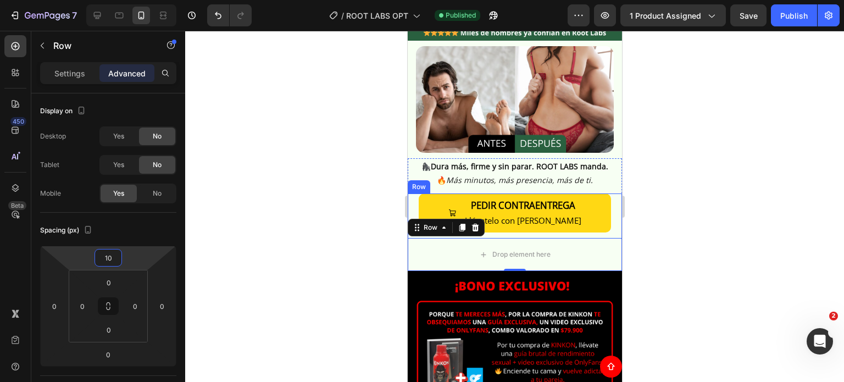
click at [584, 221] on div "PEDIR CONTRAENTREGA Llévatelo con Envío Gratis Button Drop element here Row 0" at bounding box center [514, 231] width 214 height 77
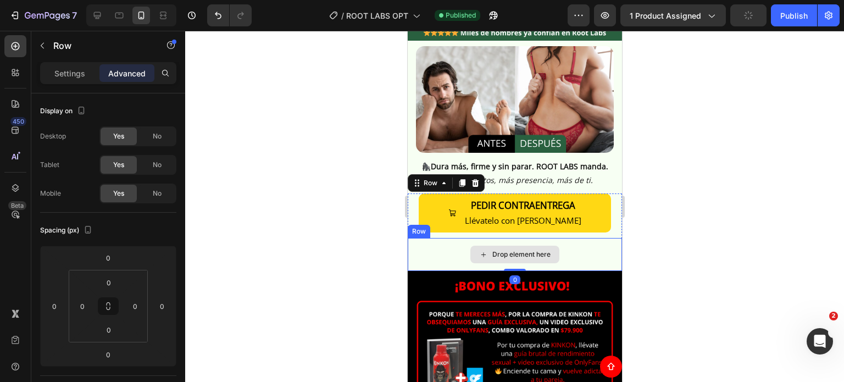
click at [584, 238] on div "Drop element here" at bounding box center [514, 254] width 214 height 33
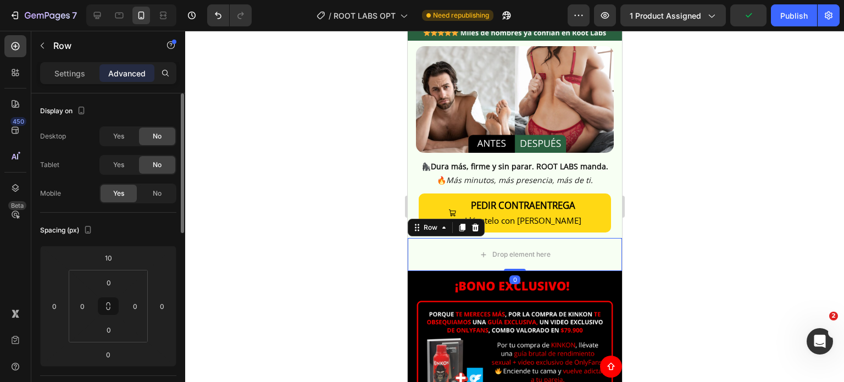
scroll to position [220, 0]
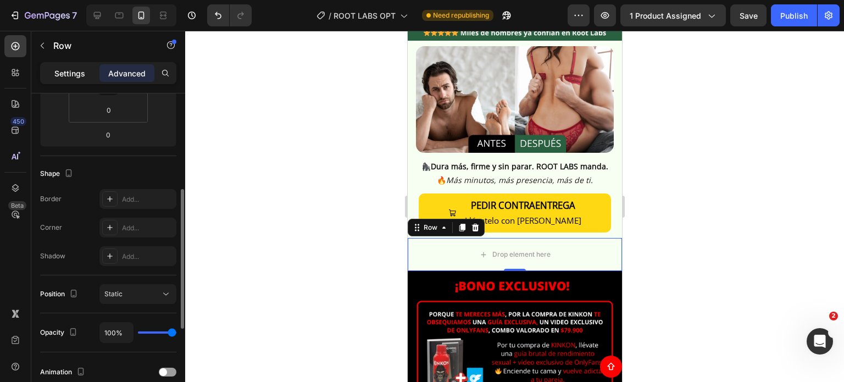
click at [63, 74] on p "Settings" at bounding box center [69, 74] width 31 height 12
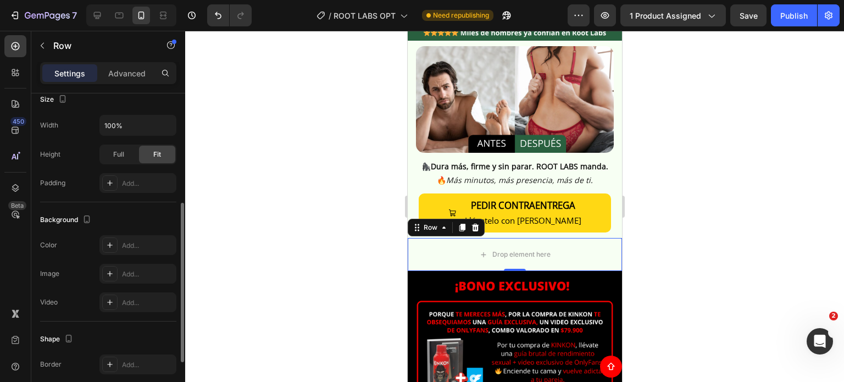
scroll to position [321, 0]
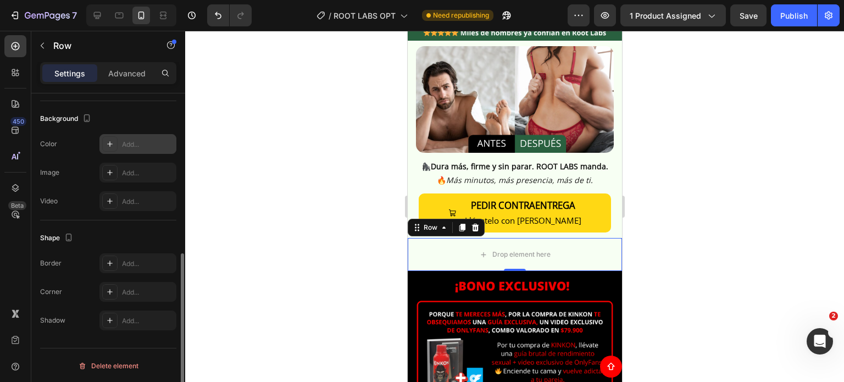
click at [132, 141] on div "Add..." at bounding box center [148, 144] width 52 height 10
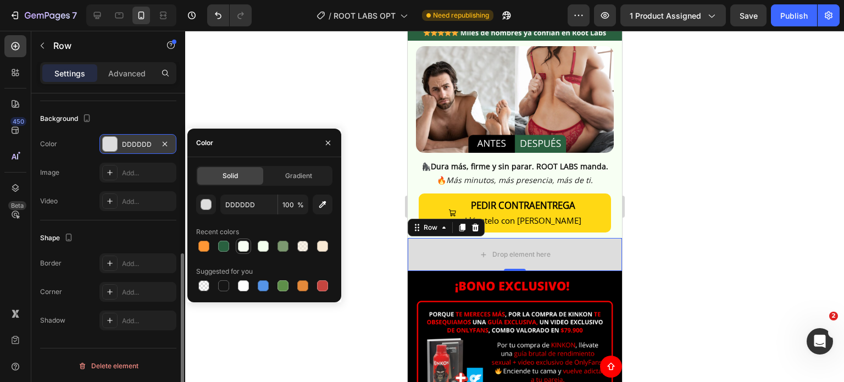
click at [246, 249] on div at bounding box center [243, 246] width 11 height 11
type input "F7FFF3"
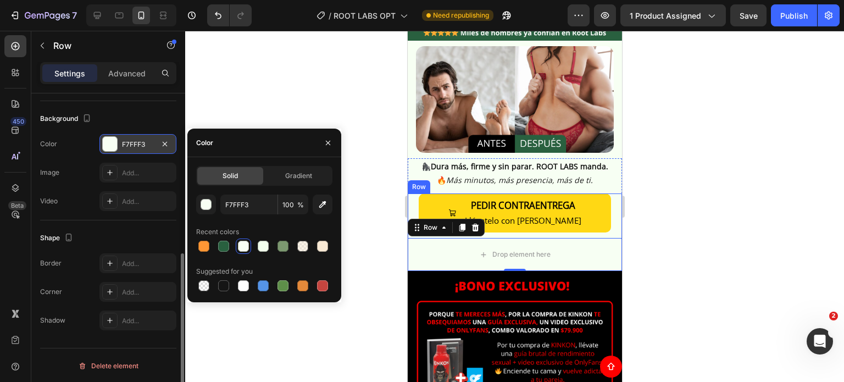
click at [608, 219] on div "PEDIR CONTRAENTREGA Llévatelo con Envío Gratis Button Drop element here Row 0" at bounding box center [514, 231] width 214 height 77
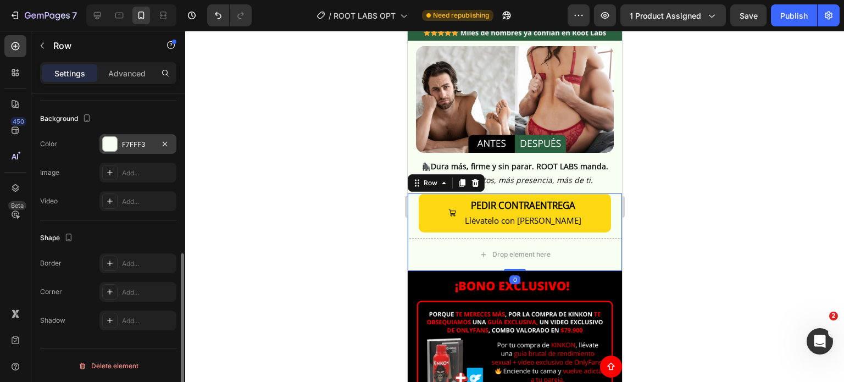
click at [130, 144] on div "F7FFF3" at bounding box center [138, 144] width 32 height 10
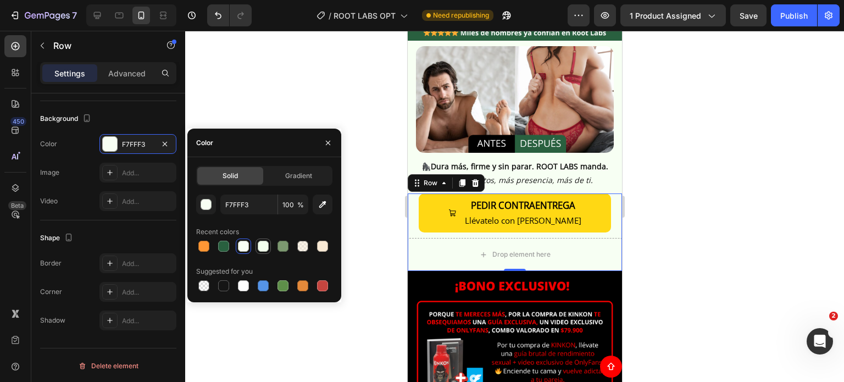
click at [264, 248] on div at bounding box center [263, 246] width 11 height 11
type input "F2FFED"
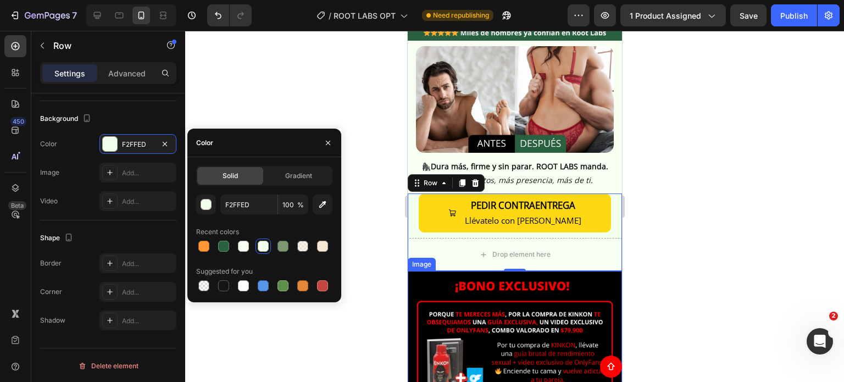
click at [701, 268] on div at bounding box center [514, 206] width 658 height 351
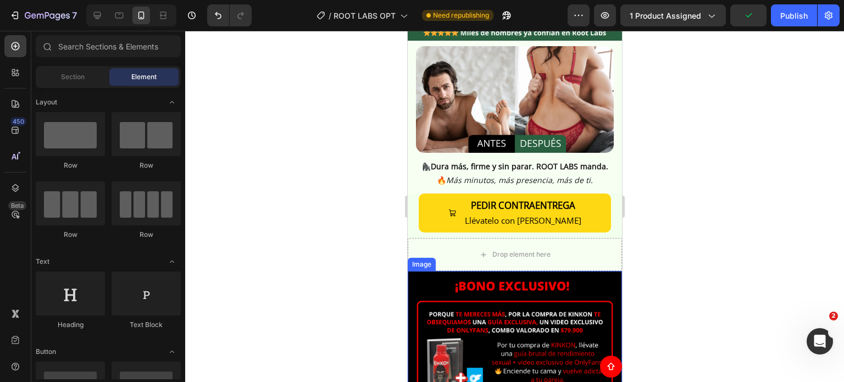
click at [710, 237] on div at bounding box center [514, 206] width 658 height 351
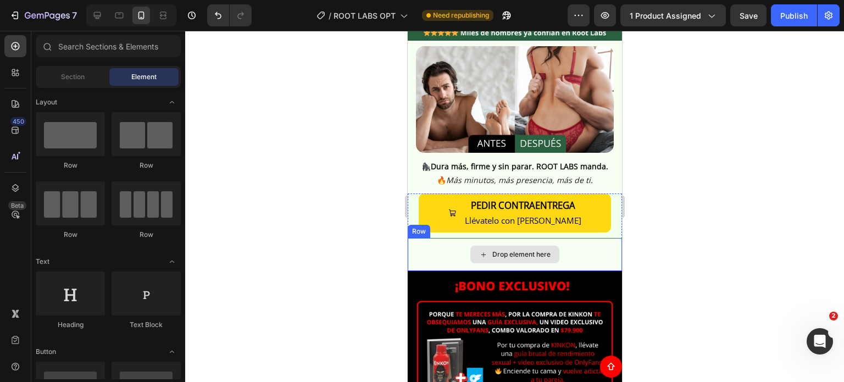
click at [528, 250] on div "Drop element here" at bounding box center [521, 254] width 58 height 9
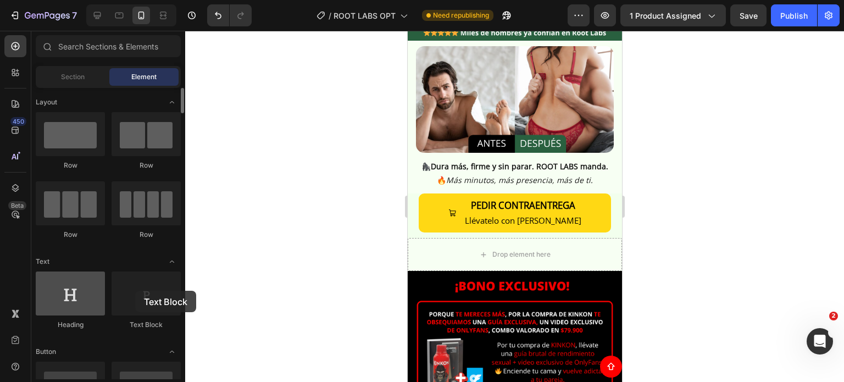
drag, startPoint x: 152, startPoint y: 295, endPoint x: 84, endPoint y: 281, distance: 69.0
click at [131, 291] on div at bounding box center [145, 293] width 69 height 44
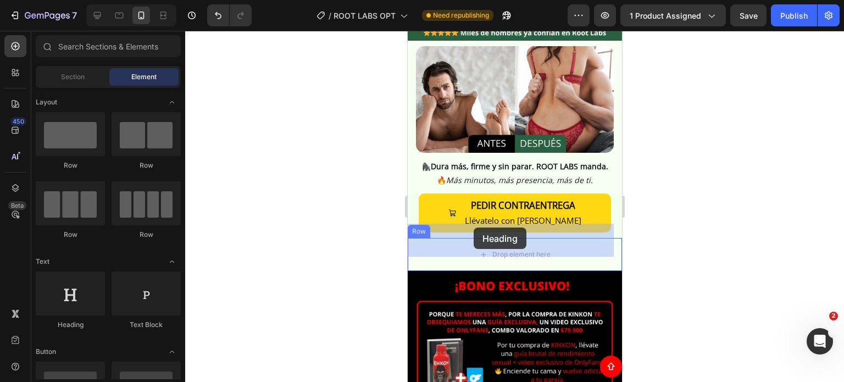
drag, startPoint x: 495, startPoint y: 311, endPoint x: 473, endPoint y: 227, distance: 86.9
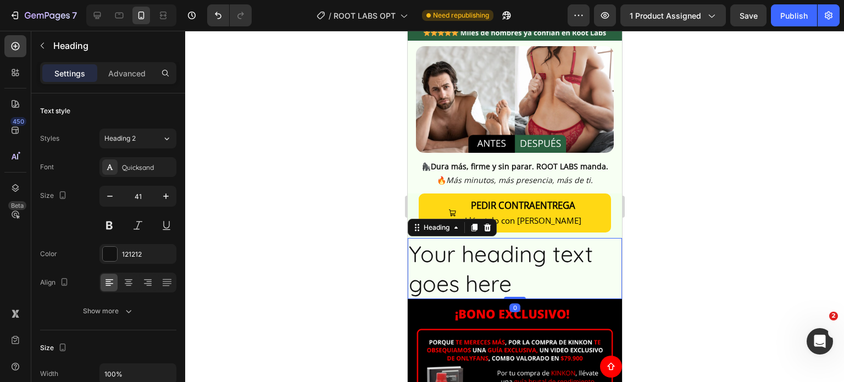
click at [507, 245] on h2 "Your heading text goes here" at bounding box center [514, 268] width 214 height 61
click at [507, 245] on p "Your heading text goes here" at bounding box center [514, 268] width 212 height 59
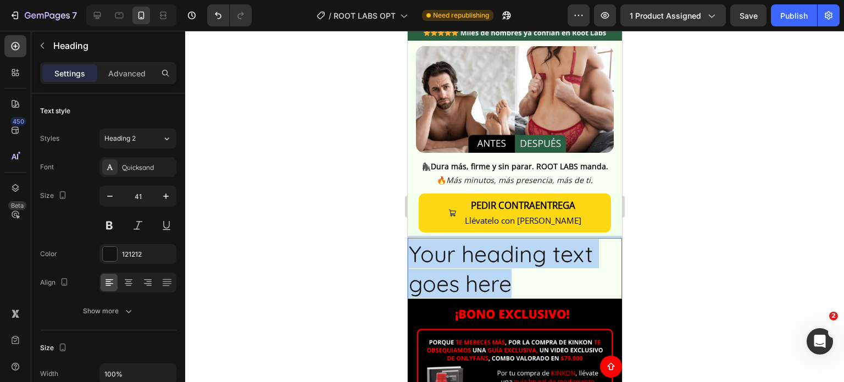
click at [507, 245] on p "Your heading text goes here" at bounding box center [514, 268] width 212 height 59
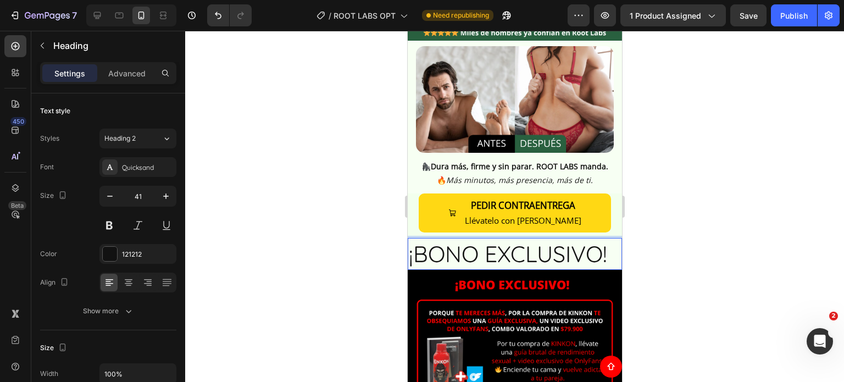
click at [507, 245] on p "¡BONO EXCLUSIVO!" at bounding box center [514, 253] width 212 height 29
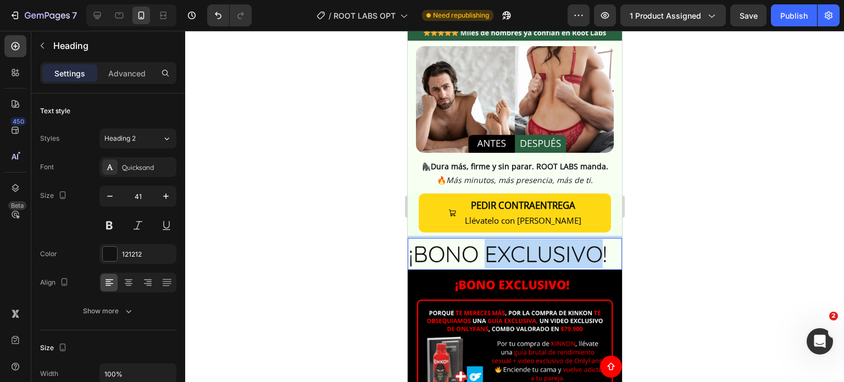
click at [507, 245] on p "¡BONO EXCLUSIVO!" at bounding box center [514, 253] width 212 height 29
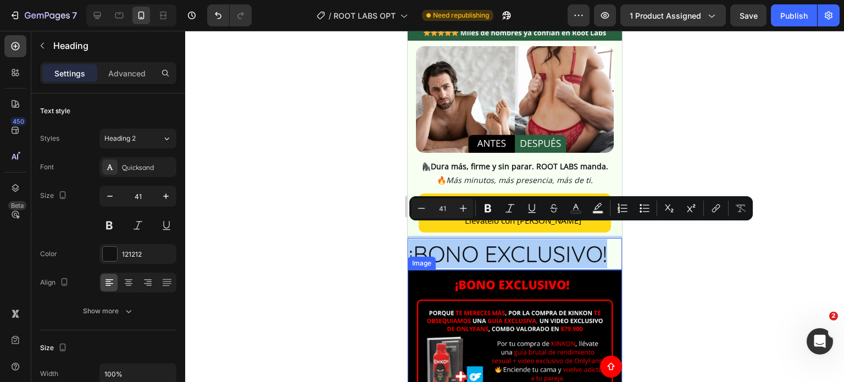
click at [710, 247] on div at bounding box center [514, 206] width 658 height 351
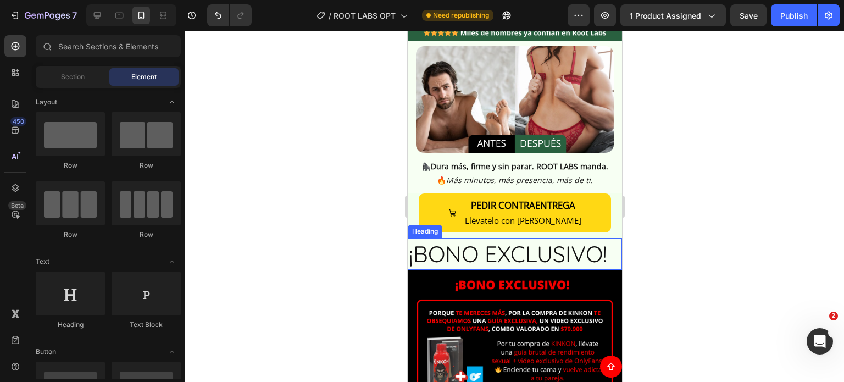
click at [536, 239] on p "¡BONO EXCLUSIVO!" at bounding box center [514, 253] width 212 height 29
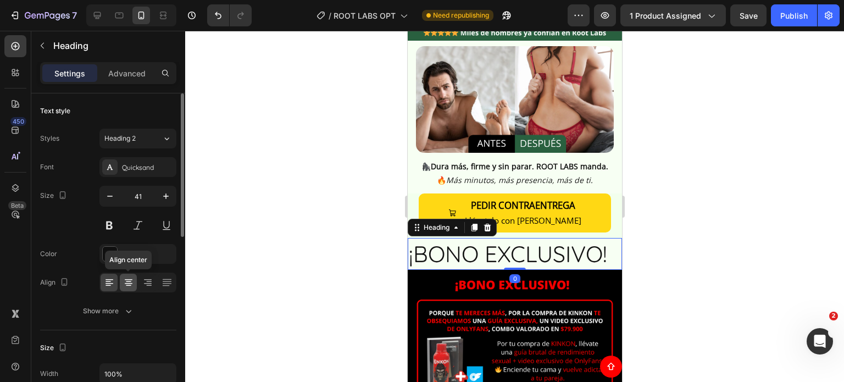
click at [129, 279] on icon at bounding box center [129, 279] width 8 height 1
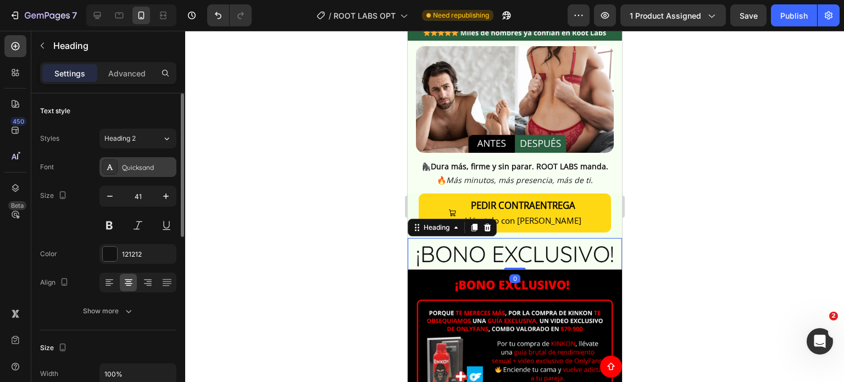
click at [135, 171] on div "Quicksand" at bounding box center [148, 168] width 52 height 10
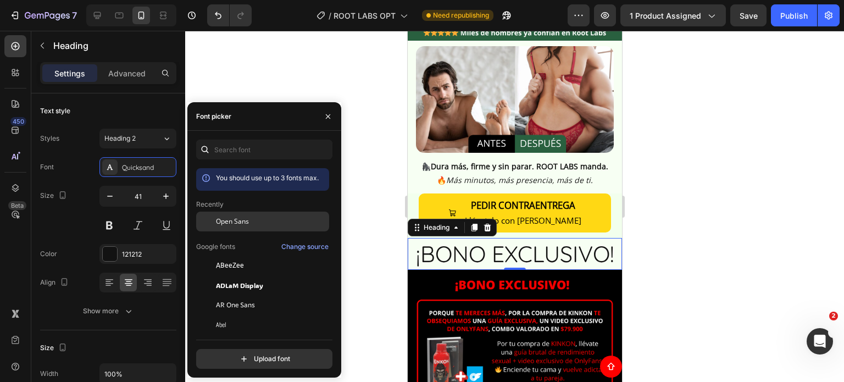
click at [248, 226] on span "Open Sans" at bounding box center [232, 221] width 33 height 10
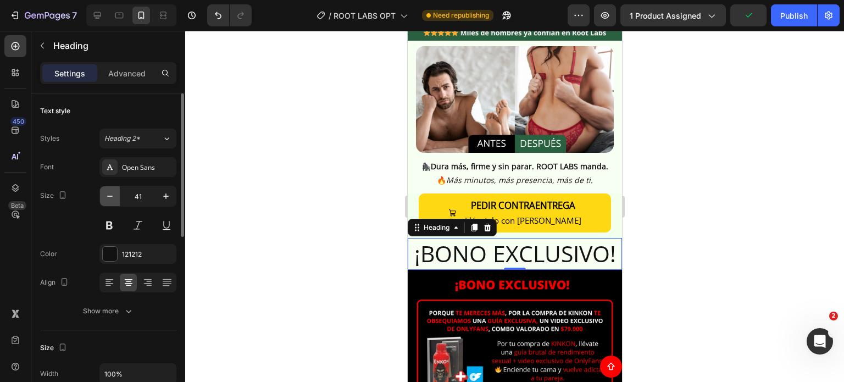
click at [111, 198] on icon "button" at bounding box center [109, 196] width 11 height 11
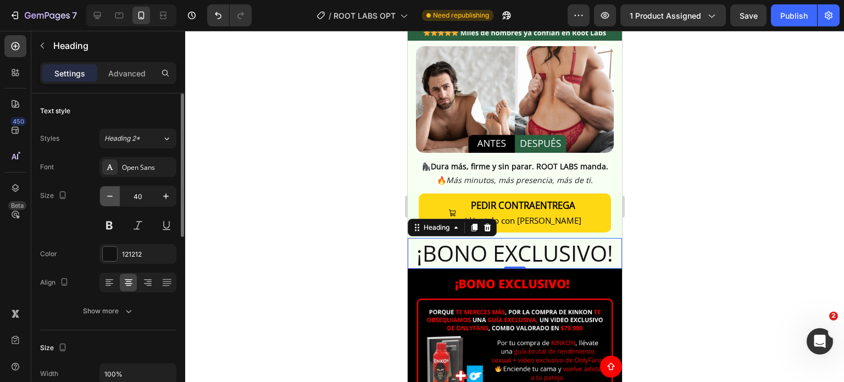
click at [111, 198] on icon "button" at bounding box center [109, 196] width 11 height 11
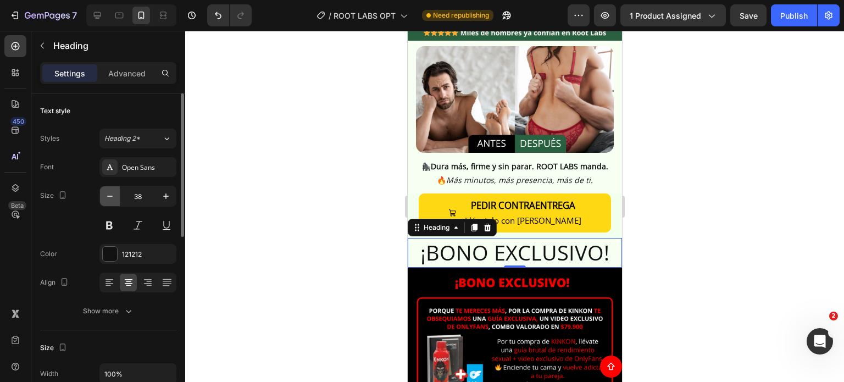
click at [111, 198] on icon "button" at bounding box center [109, 196] width 11 height 11
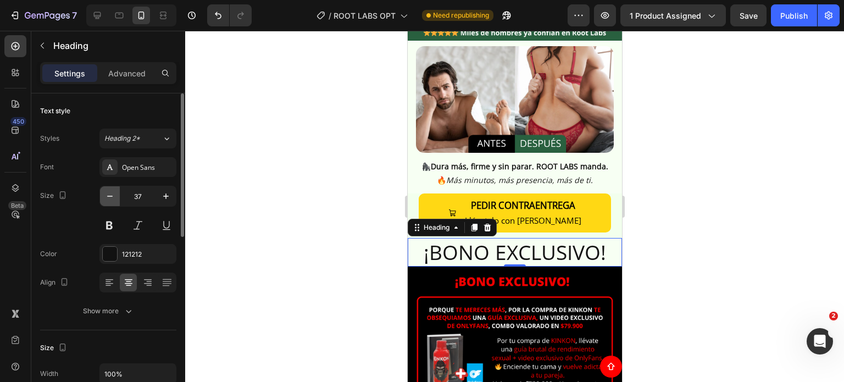
click at [111, 198] on icon "button" at bounding box center [109, 196] width 11 height 11
type input "35"
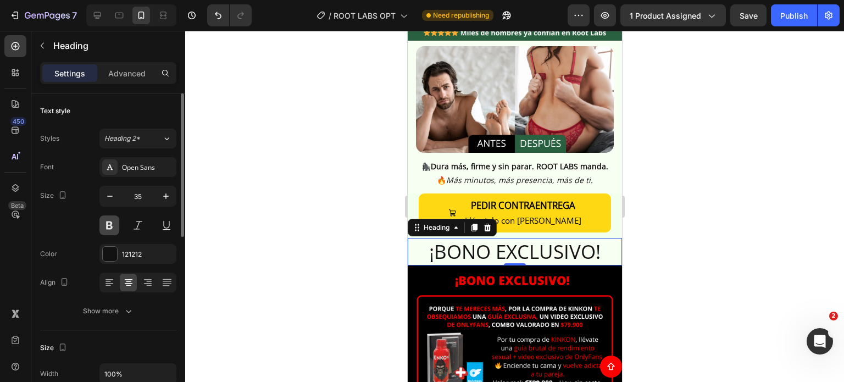
click at [108, 221] on button at bounding box center [109, 225] width 20 height 20
click at [270, 238] on div at bounding box center [514, 206] width 658 height 351
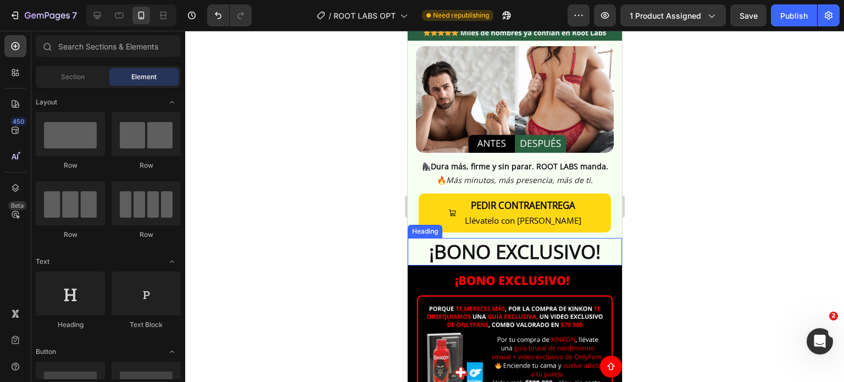
click at [471, 239] on p "¡BONO EXCLUSIVO!" at bounding box center [514, 251] width 212 height 25
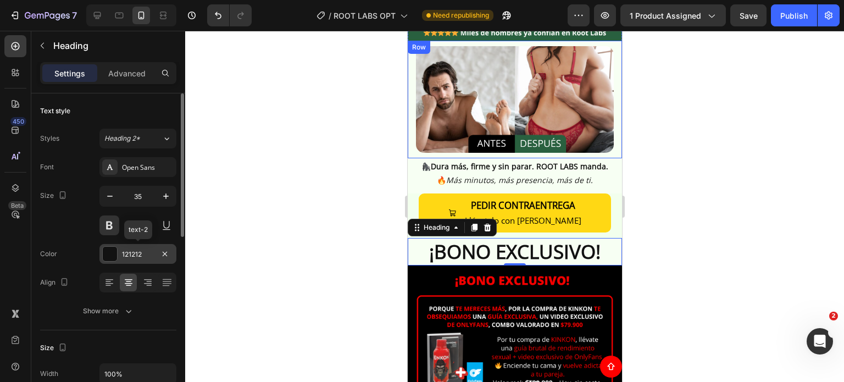
click at [136, 253] on div "121212" at bounding box center [138, 254] width 32 height 10
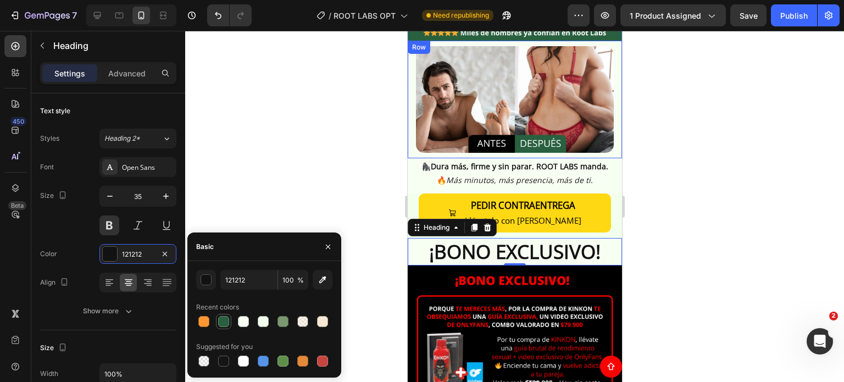
click at [224, 325] on div at bounding box center [223, 321] width 11 height 11
type input "29603F"
click at [250, 173] on div at bounding box center [514, 206] width 658 height 351
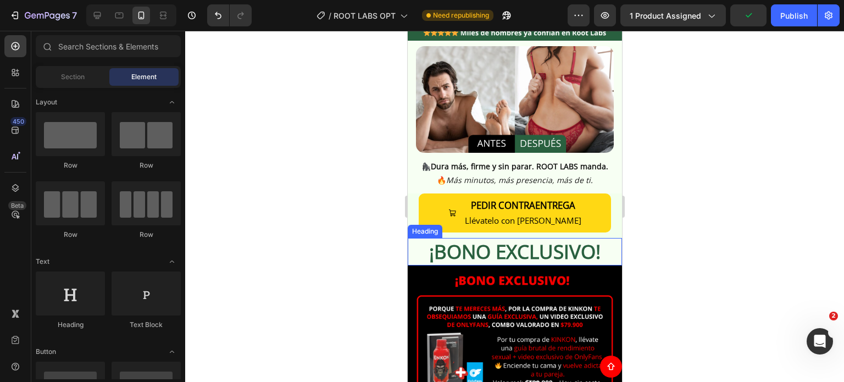
click at [589, 239] on p "¡BONO EXCLUSIVO!" at bounding box center [514, 251] width 212 height 25
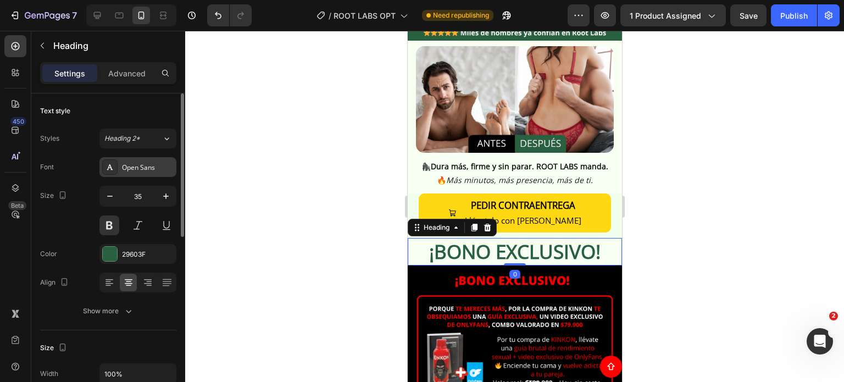
click at [141, 160] on div "Open Sans" at bounding box center [137, 167] width 77 height 20
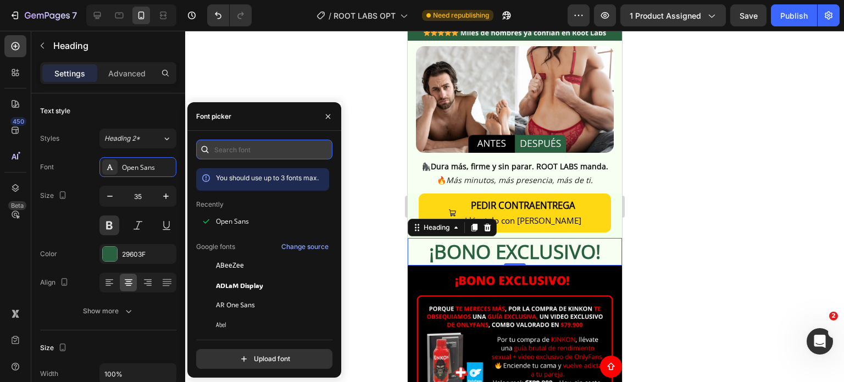
click at [227, 144] on input "text" at bounding box center [264, 149] width 136 height 20
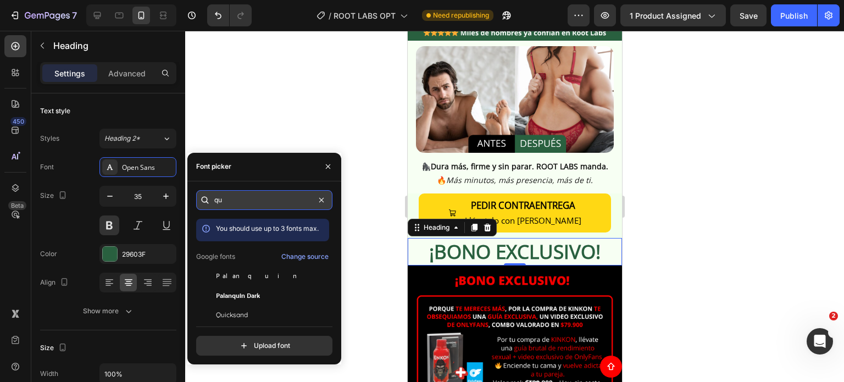
type input "q"
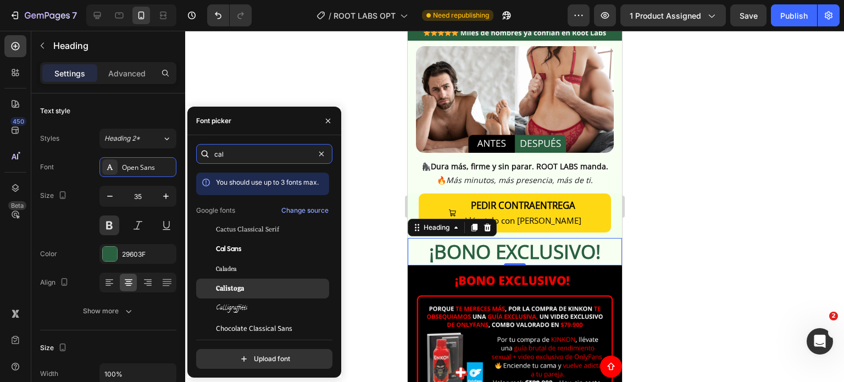
type input "cal"
click at [264, 283] on div "Calistoga" at bounding box center [262, 288] width 133 height 20
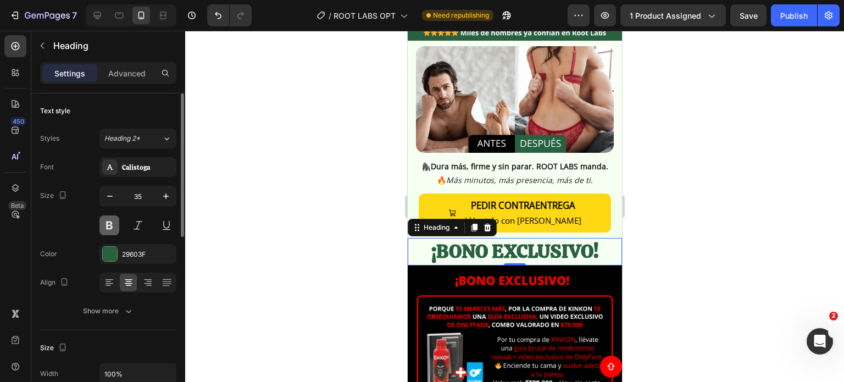
click at [113, 224] on button at bounding box center [109, 225] width 20 height 20
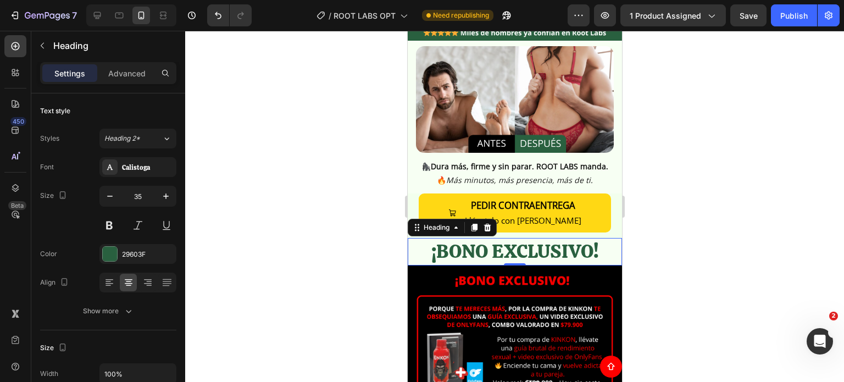
click at [652, 245] on div at bounding box center [514, 206] width 658 height 351
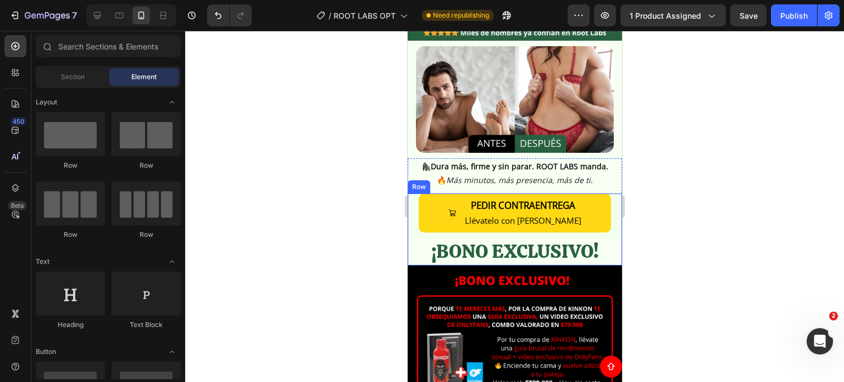
click at [566, 221] on div "PEDIR CONTRAENTREGA Llévatelo con Envío Gratis Button ¡BONO EXCLUSIVO! Heading …" at bounding box center [514, 229] width 214 height 72
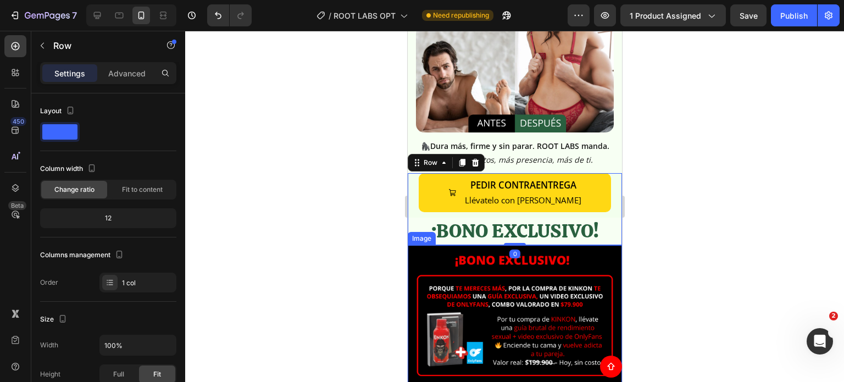
scroll to position [330, 0]
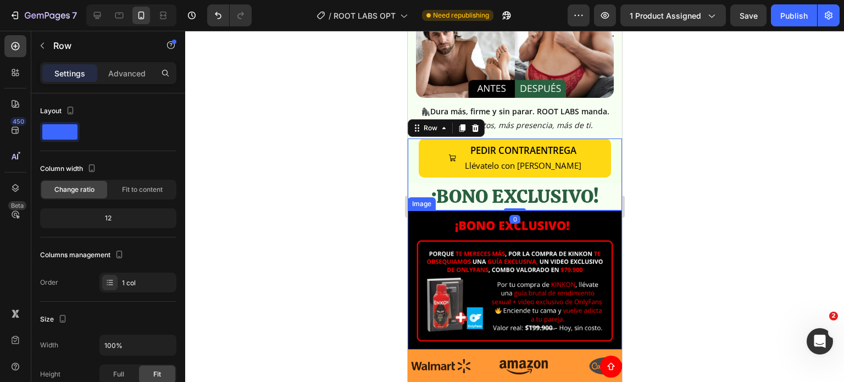
click at [551, 250] on img at bounding box center [514, 279] width 214 height 139
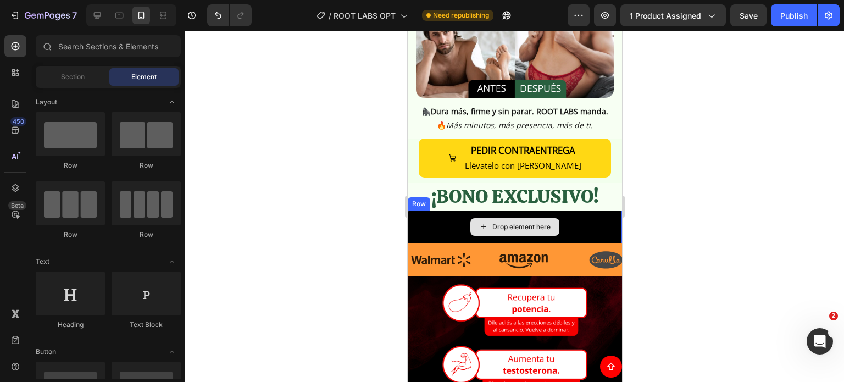
click at [593, 210] on div "Drop element here" at bounding box center [514, 226] width 214 height 33
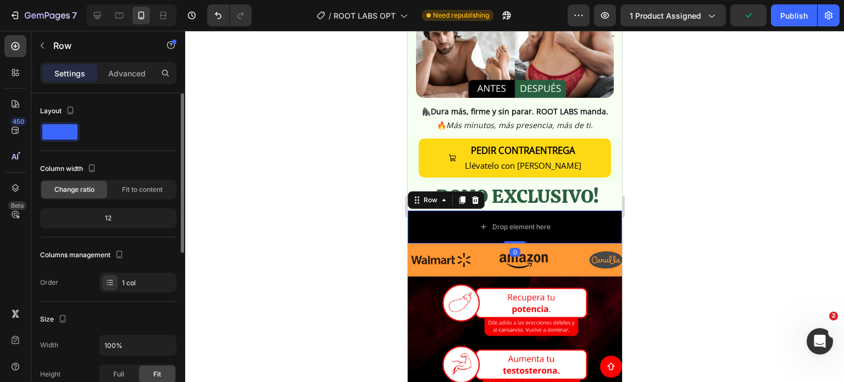
scroll to position [275, 0]
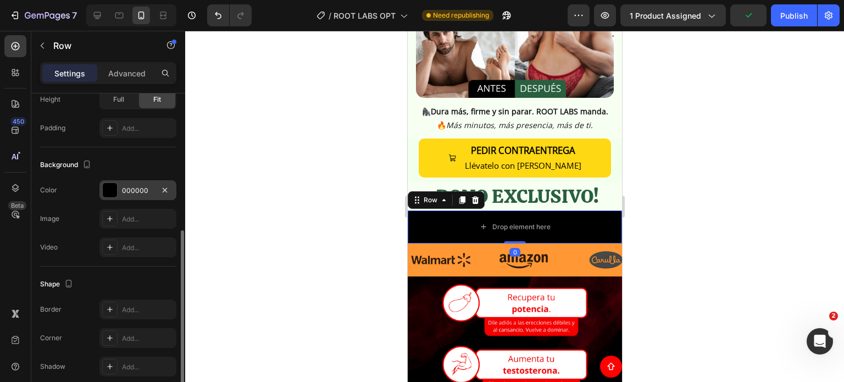
click at [136, 193] on div "000000" at bounding box center [138, 191] width 32 height 10
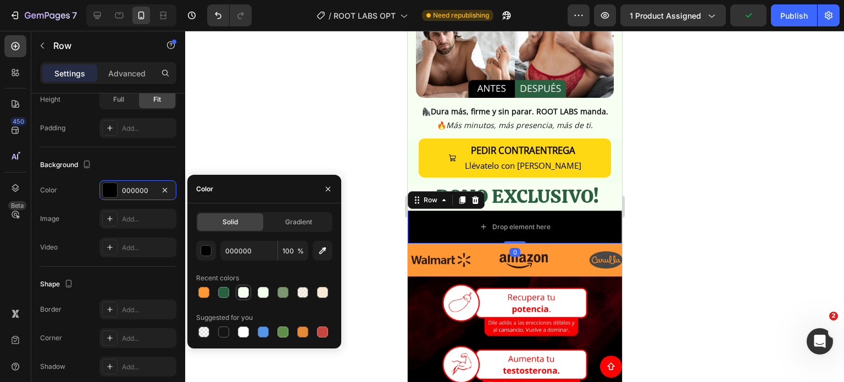
click at [243, 298] on div at bounding box center [243, 292] width 13 height 13
type input "F7FFF3"
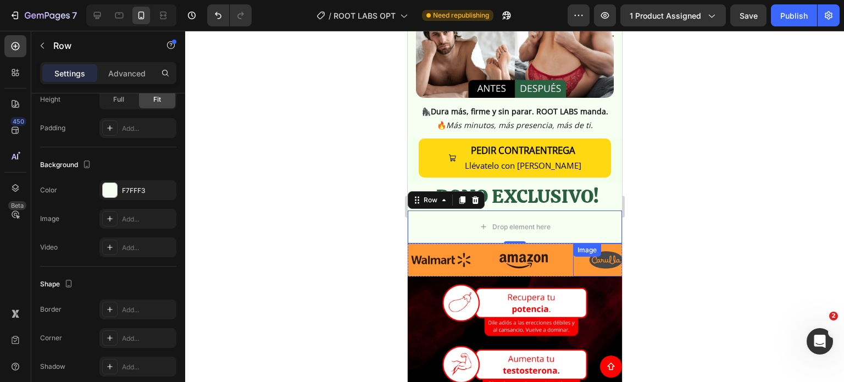
click at [764, 204] on div at bounding box center [514, 206] width 658 height 351
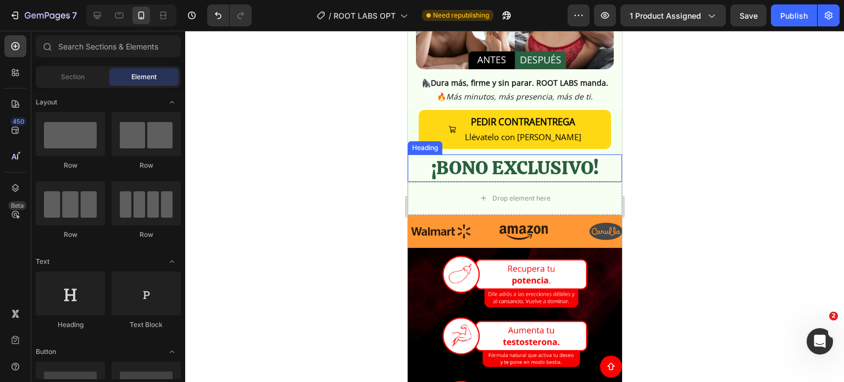
scroll to position [384, 0]
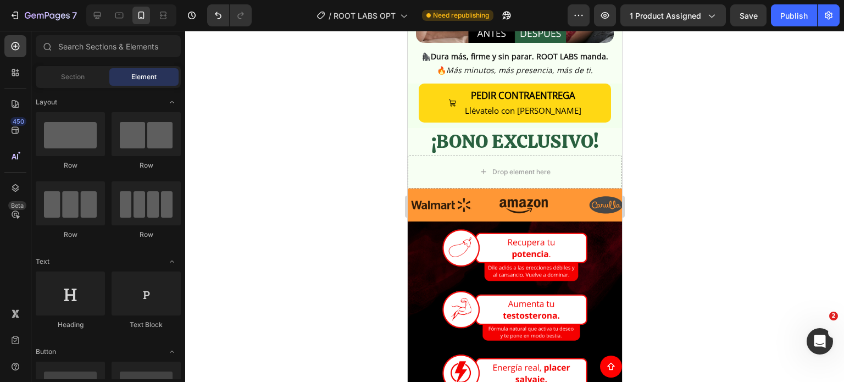
click at [694, 173] on div at bounding box center [514, 206] width 658 height 351
click at [417, 157] on div "Drop element here" at bounding box center [514, 171] width 214 height 33
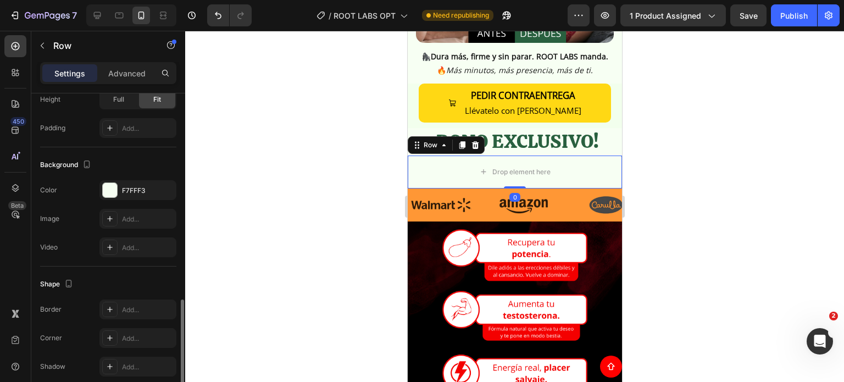
scroll to position [321, 0]
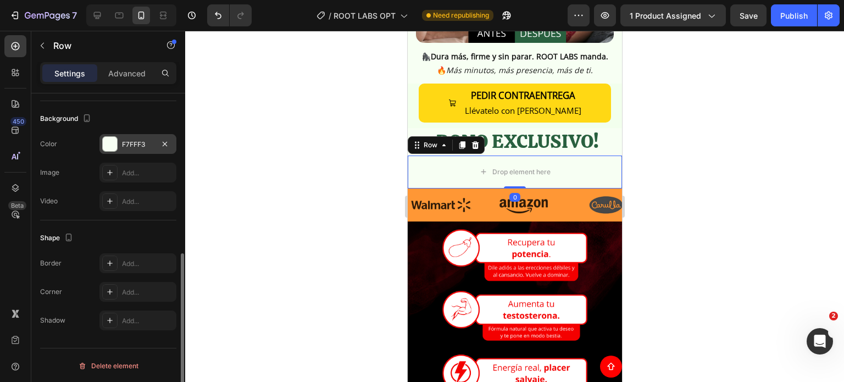
click at [132, 144] on div "F7FFF3" at bounding box center [138, 144] width 32 height 10
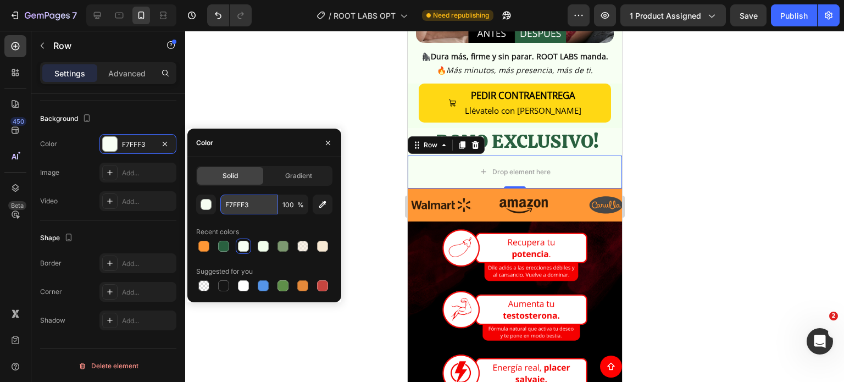
click at [259, 200] on input "F7FFF3" at bounding box center [248, 204] width 57 height 20
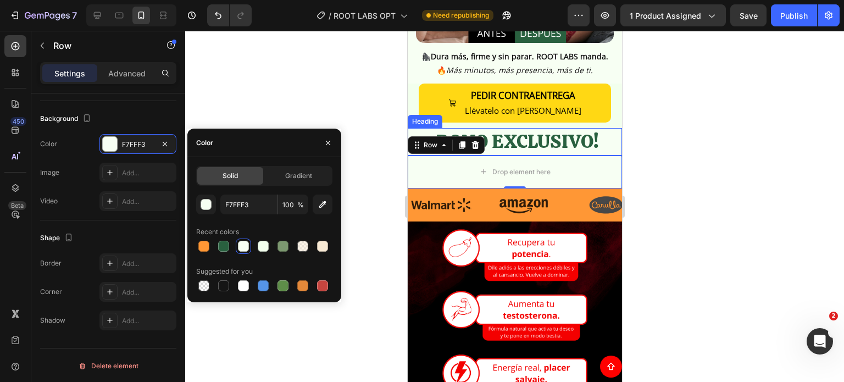
click at [527, 129] on p "¡BONO EXCLUSIVO!" at bounding box center [514, 141] width 212 height 25
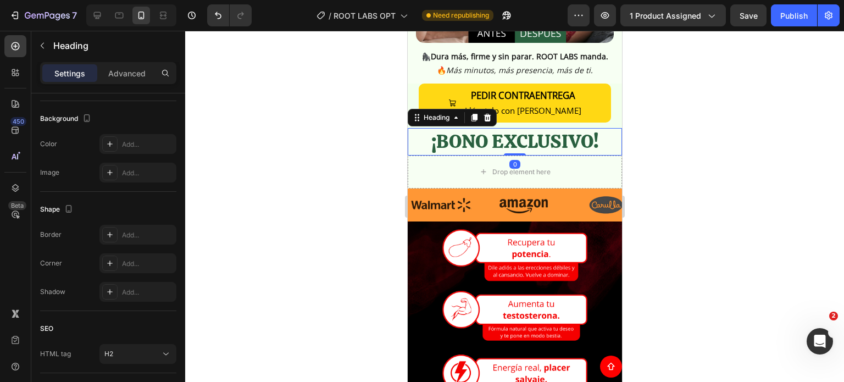
scroll to position [0, 0]
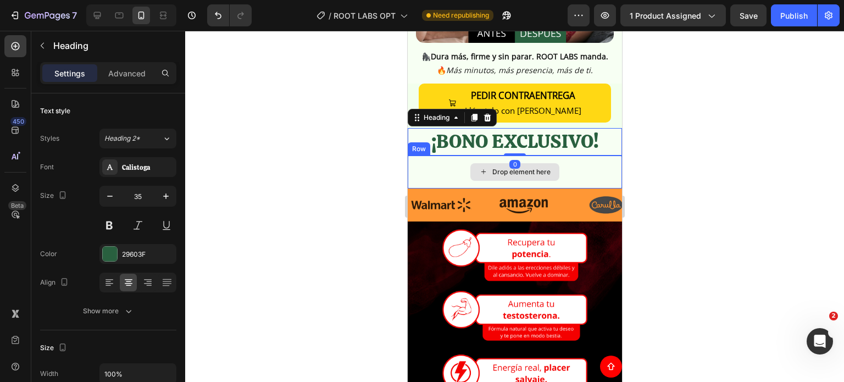
click at [485, 163] on div "Drop element here" at bounding box center [514, 172] width 89 height 18
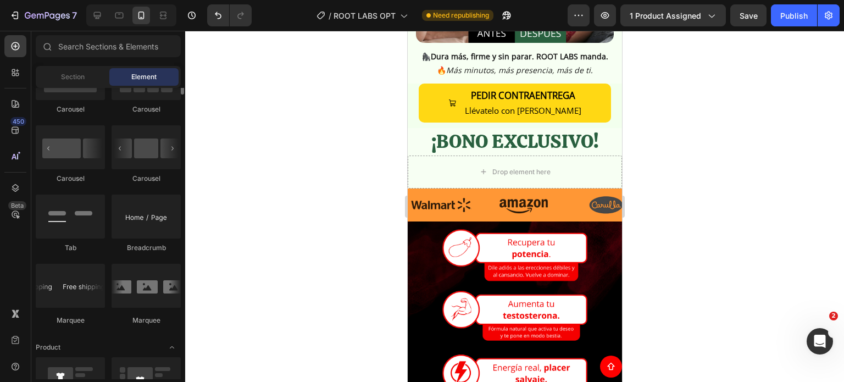
scroll to position [989, 0]
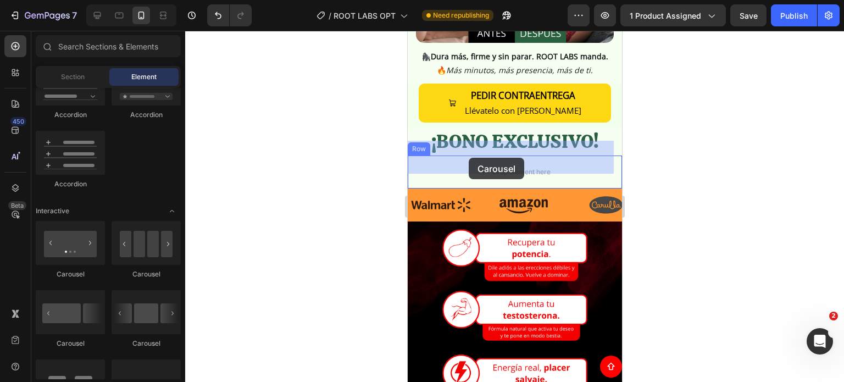
drag, startPoint x: 488, startPoint y: 275, endPoint x: 468, endPoint y: 158, distance: 119.2
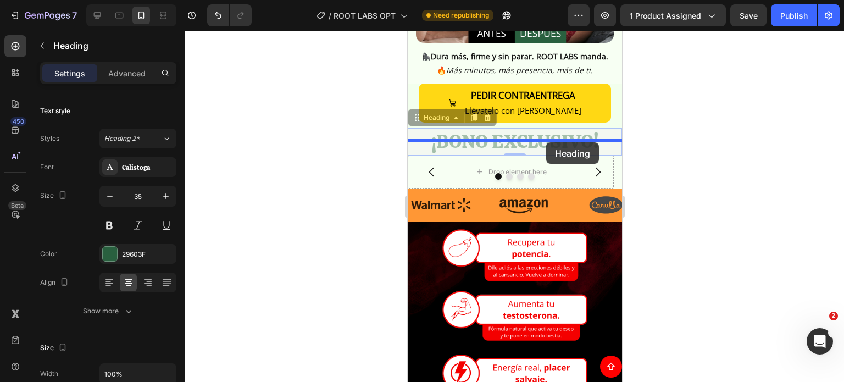
drag, startPoint x: 545, startPoint y: 132, endPoint x: 545, endPoint y: 142, distance: 10.4
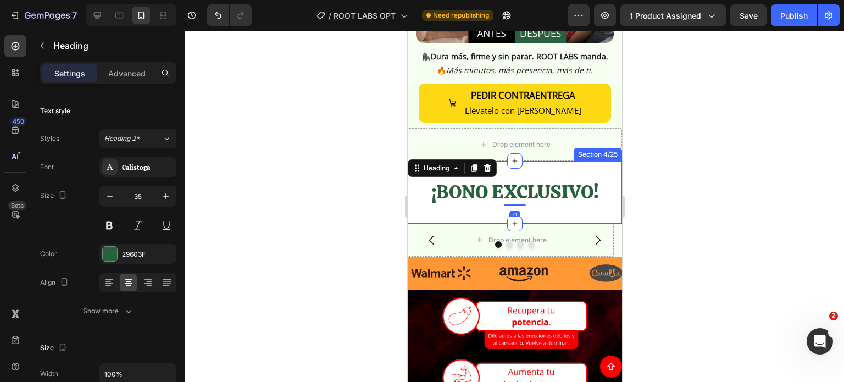
click at [539, 198] on div "¡BONO EXCLUSIVO! Heading 0 Section 4/25" at bounding box center [514, 192] width 214 height 63
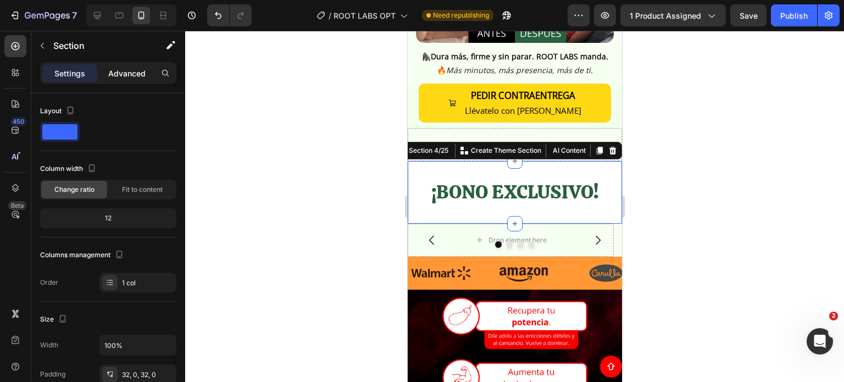
click at [134, 71] on p "Advanced" at bounding box center [126, 74] width 37 height 12
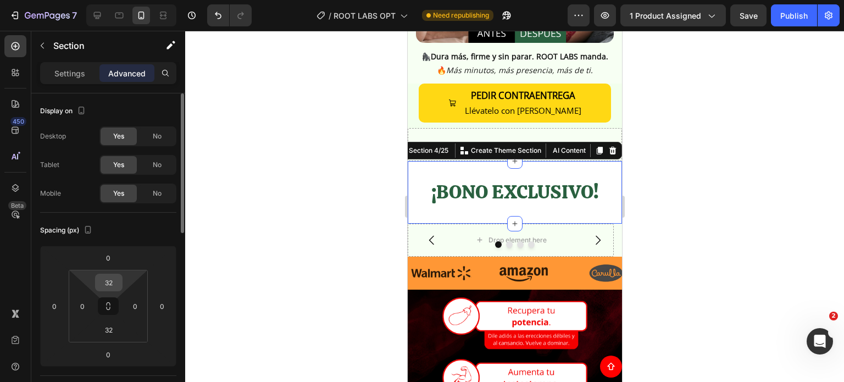
click at [116, 281] on input "32" at bounding box center [109, 282] width 22 height 16
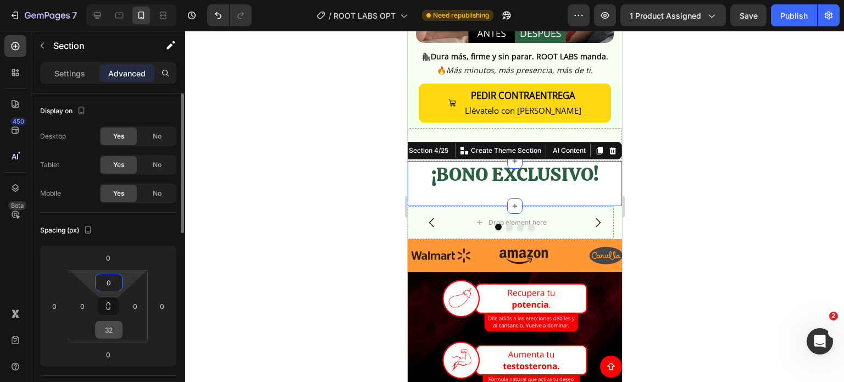
type input "0"
click at [109, 325] on input "32" at bounding box center [109, 329] width 22 height 16
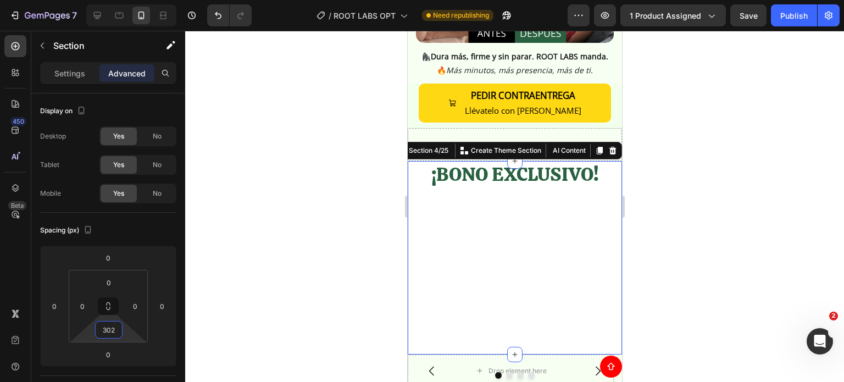
type input "0"
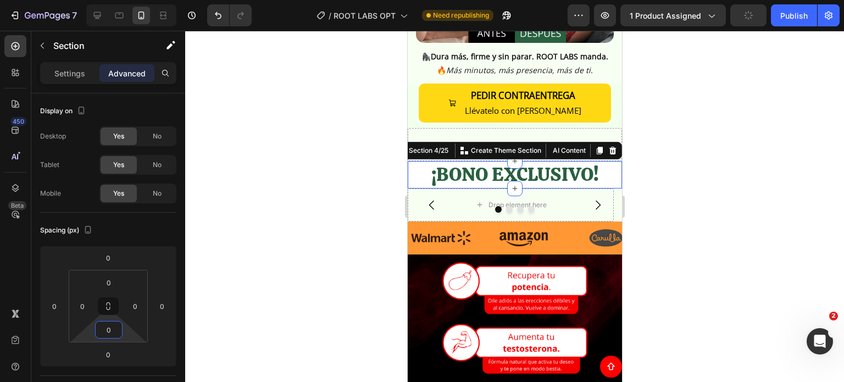
click at [678, 205] on div at bounding box center [514, 206] width 658 height 351
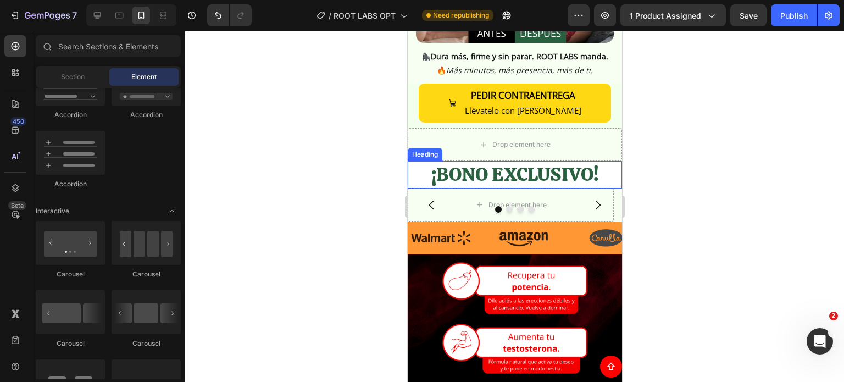
click at [539, 163] on h2 "¡BONO EXCLUSIVO!" at bounding box center [514, 174] width 214 height 27
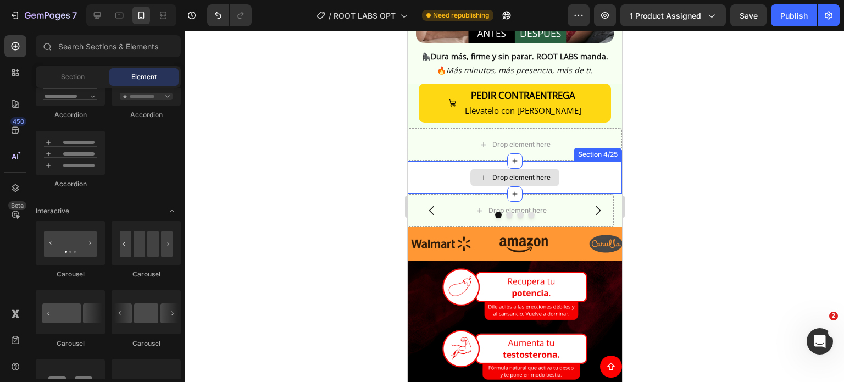
click at [531, 173] on div "Drop element here" at bounding box center [521, 177] width 58 height 9
click at [583, 161] on div "Drop element here" at bounding box center [514, 177] width 214 height 33
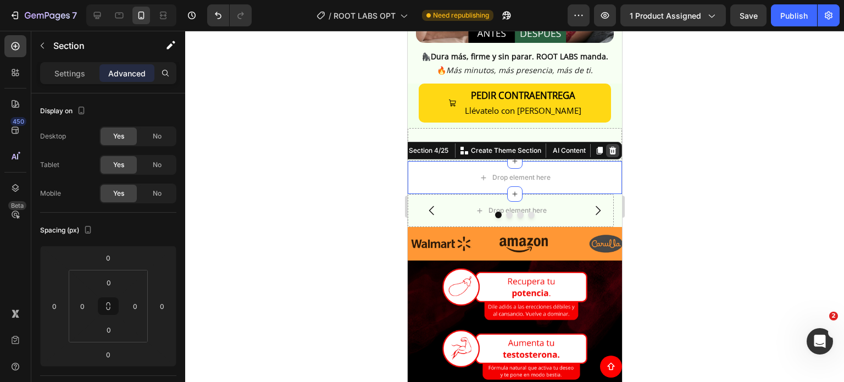
click at [609, 147] on icon at bounding box center [612, 151] width 7 height 8
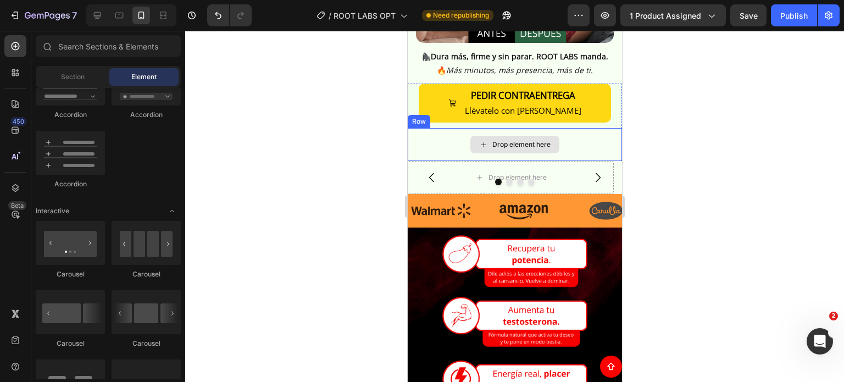
drag, startPoint x: 552, startPoint y: 134, endPoint x: 487, endPoint y: 120, distance: 66.9
click at [551, 136] on div "Drop element here" at bounding box center [514, 145] width 89 height 18
click at [593, 131] on div "Drop element here" at bounding box center [514, 144] width 214 height 33
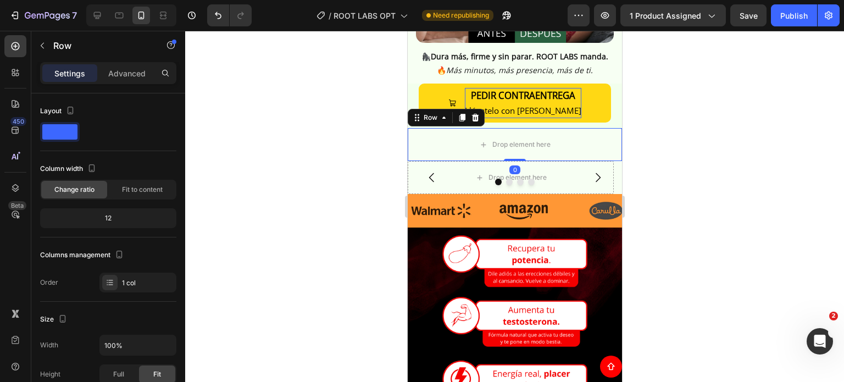
click at [475, 113] on icon at bounding box center [474, 117] width 9 height 9
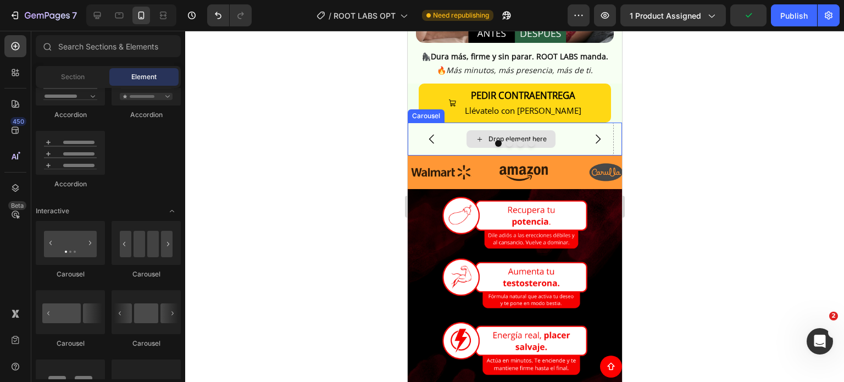
click at [478, 137] on icon at bounding box center [478, 139] width 4 height 4
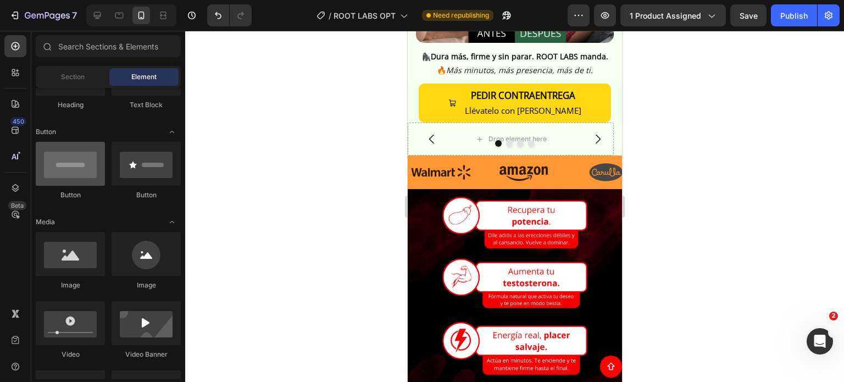
scroll to position [0, 0]
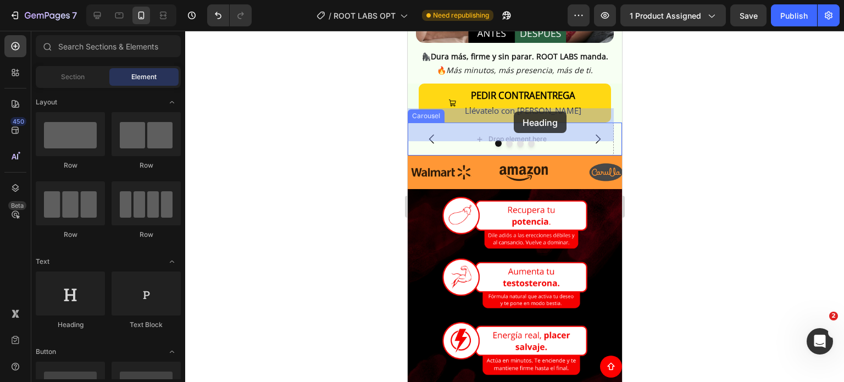
drag, startPoint x: 504, startPoint y: 326, endPoint x: 513, endPoint y: 111, distance: 214.4
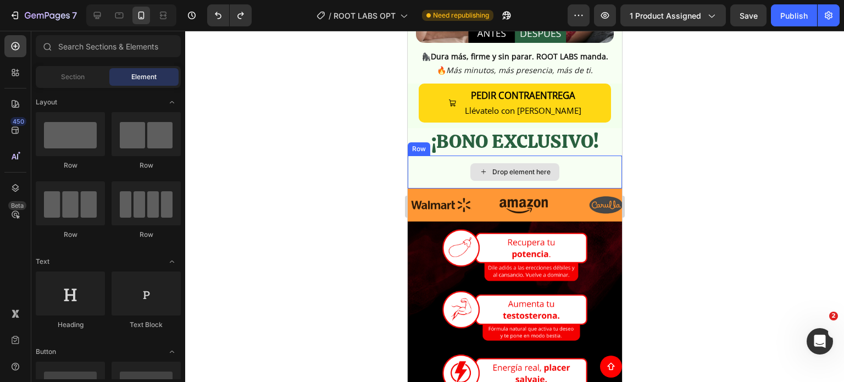
click at [544, 168] on div "Drop element here" at bounding box center [521, 172] width 58 height 9
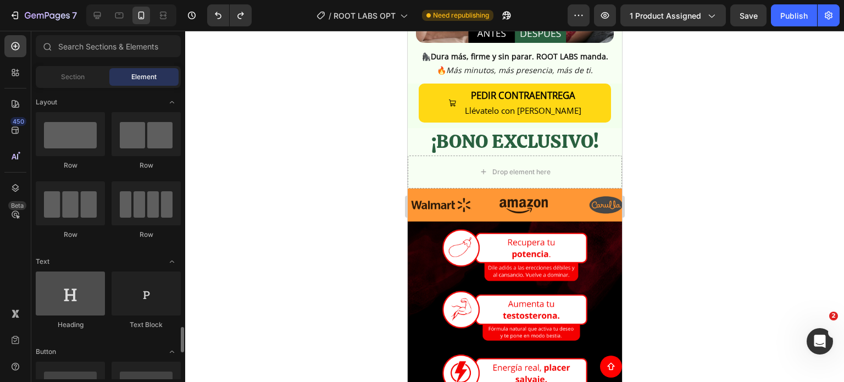
scroll to position [220, 0]
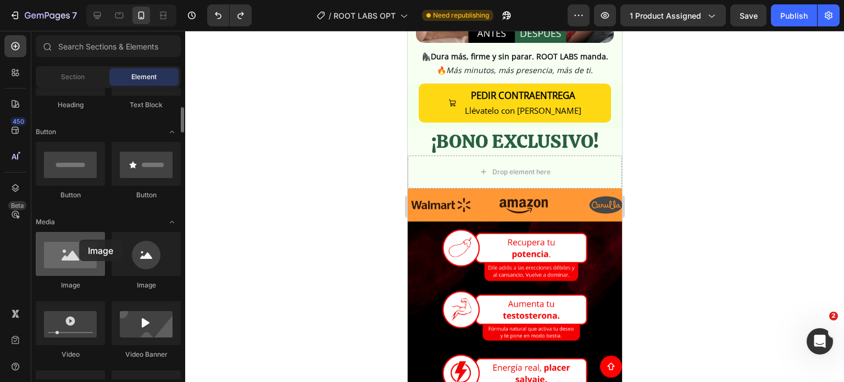
drag, startPoint x: 79, startPoint y: 259, endPoint x: 77, endPoint y: 241, distance: 18.7
click at [77, 241] on div at bounding box center [70, 254] width 69 height 44
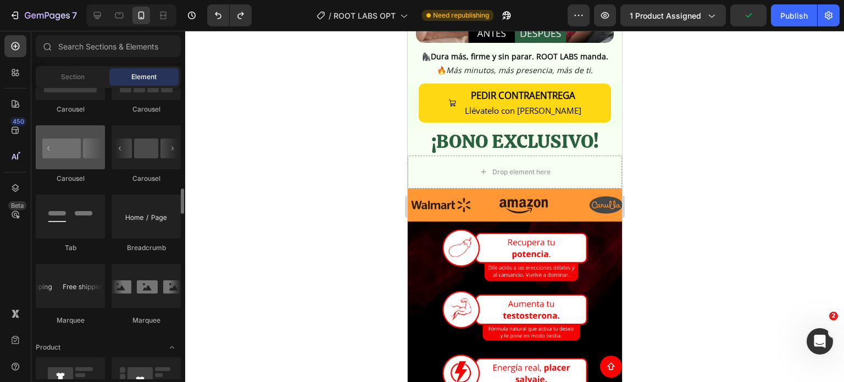
scroll to position [1043, 0]
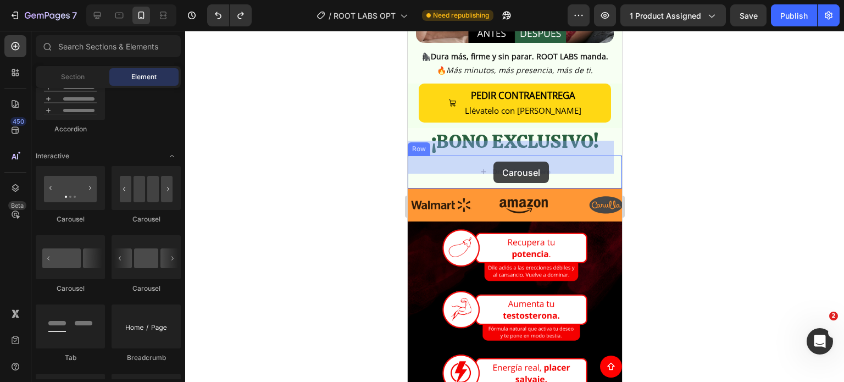
drag, startPoint x: 489, startPoint y: 234, endPoint x: 493, endPoint y: 161, distance: 72.6
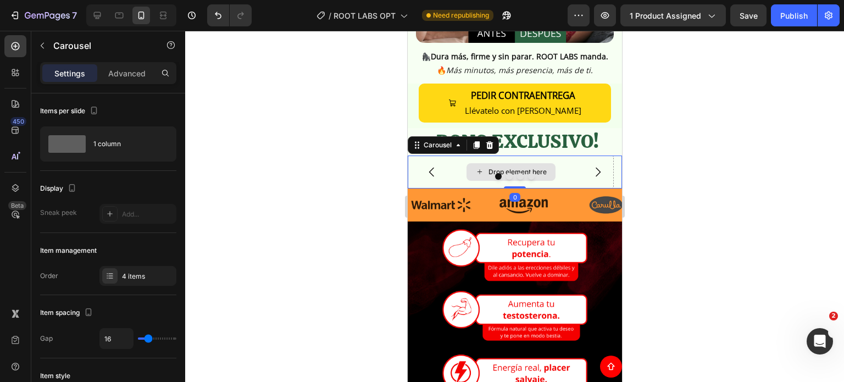
click at [495, 163] on div "Drop element here" at bounding box center [510, 172] width 89 height 18
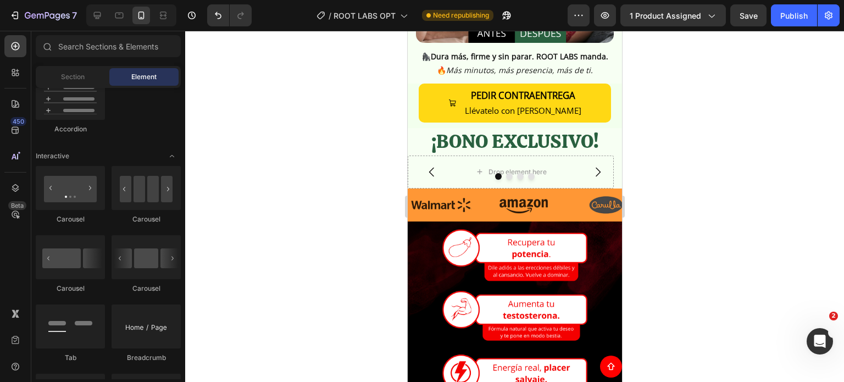
scroll to position [769, 0]
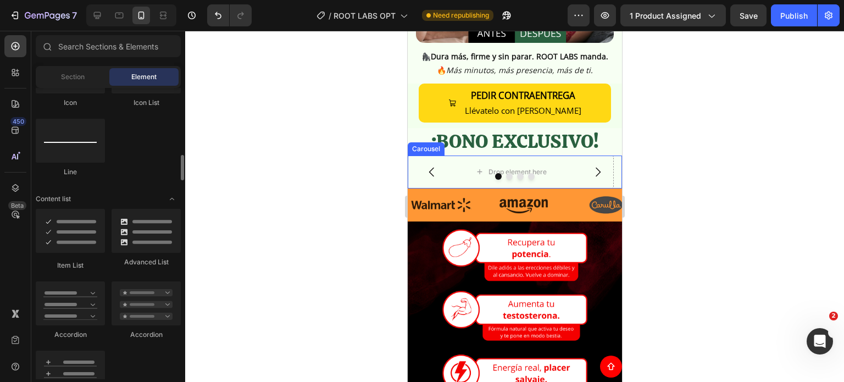
click at [421, 157] on button "Carousel Back Arrow" at bounding box center [431, 172] width 31 height 31
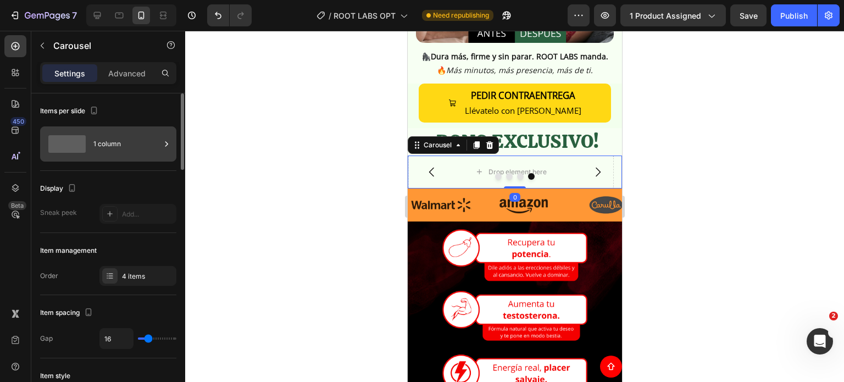
click at [101, 154] on div "1 column" at bounding box center [126, 143] width 67 height 25
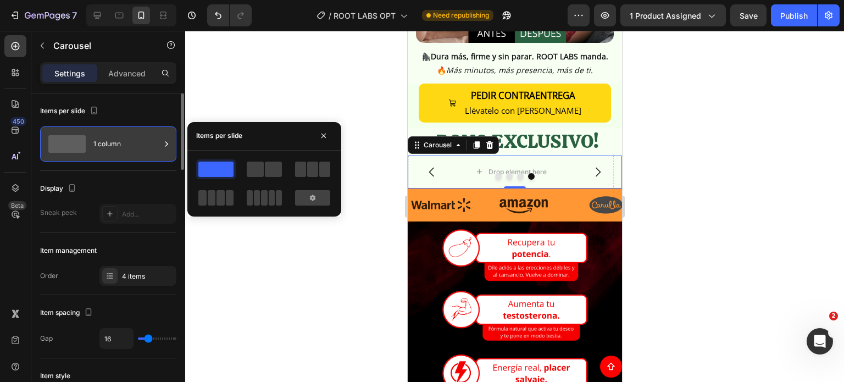
click at [120, 147] on div "1 column" at bounding box center [126, 143] width 67 height 25
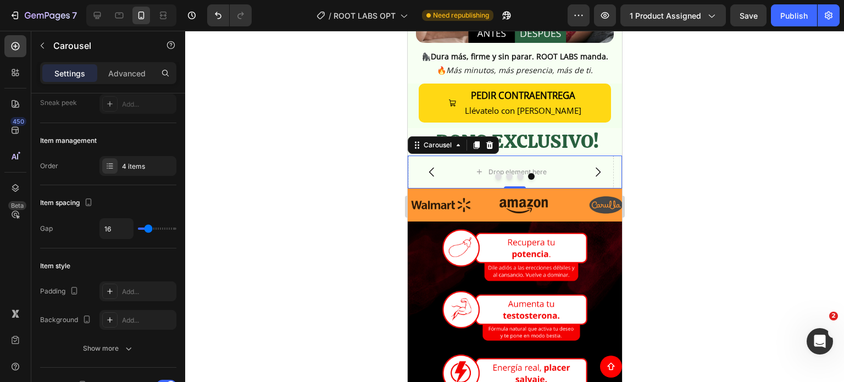
scroll to position [0, 0]
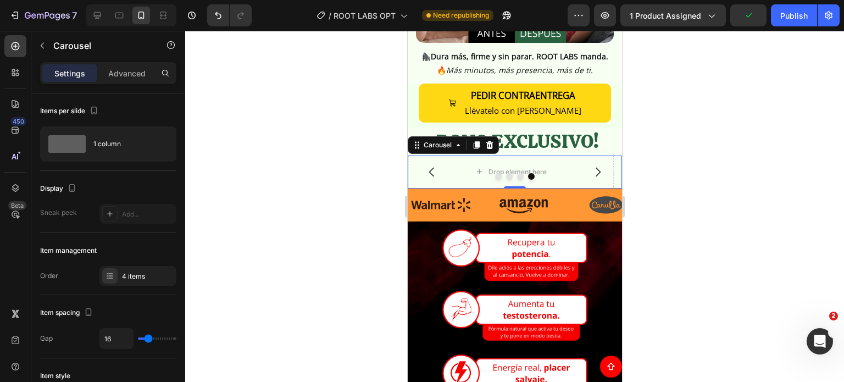
click at [494, 173] on button "Dot" at bounding box center [497, 176] width 7 height 7
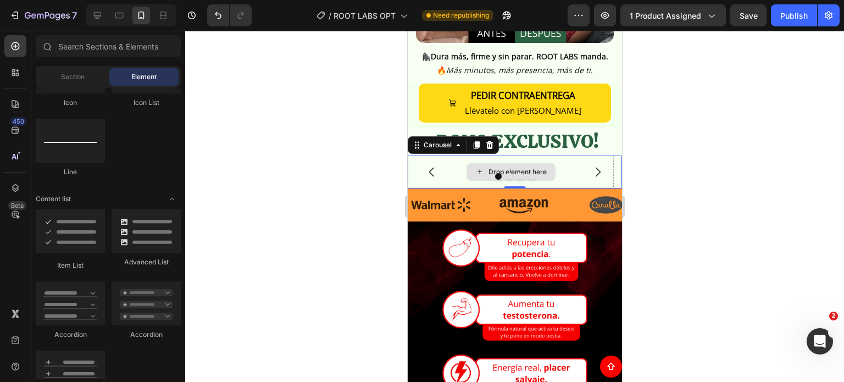
click at [470, 163] on div "Drop element here" at bounding box center [510, 172] width 89 height 18
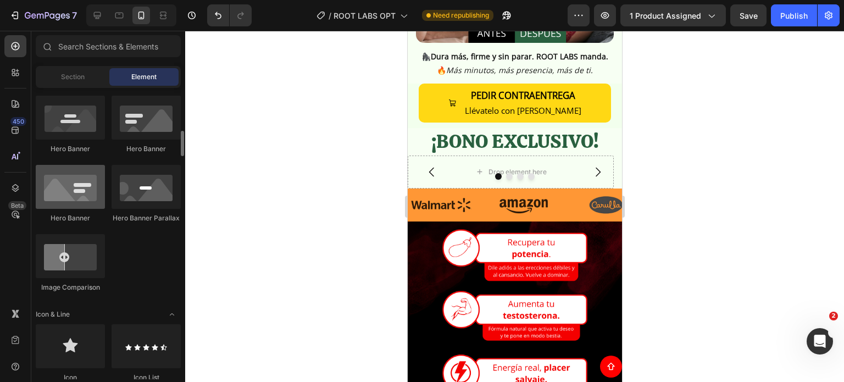
scroll to position [330, 0]
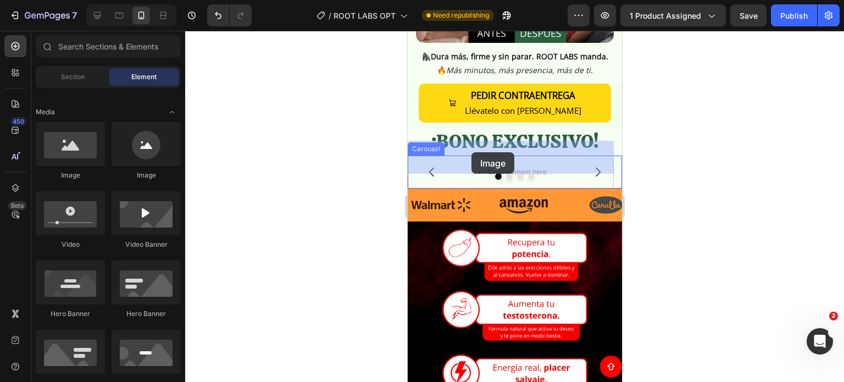
drag, startPoint x: 495, startPoint y: 187, endPoint x: 471, endPoint y: 152, distance: 42.2
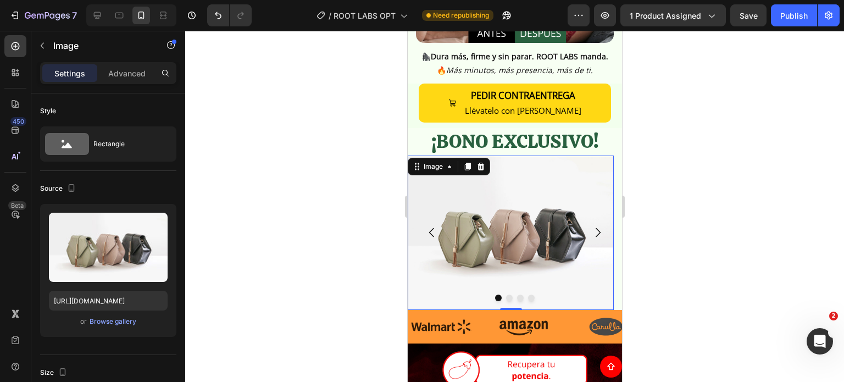
click at [497, 203] on img at bounding box center [510, 232] width 206 height 154
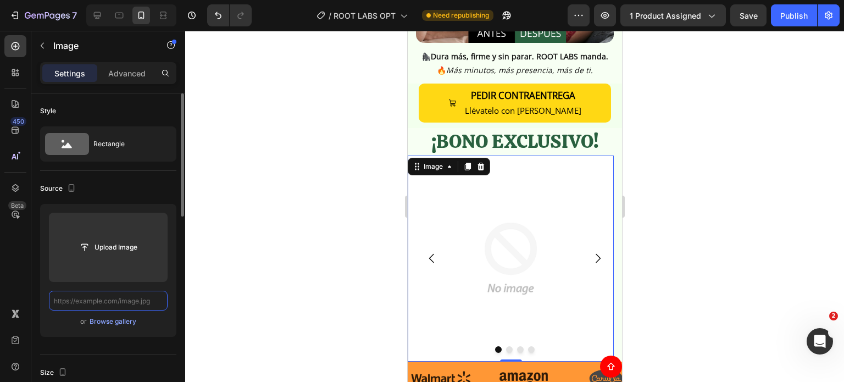
scroll to position [0, 0]
paste input "[URL][DOMAIN_NAME]"
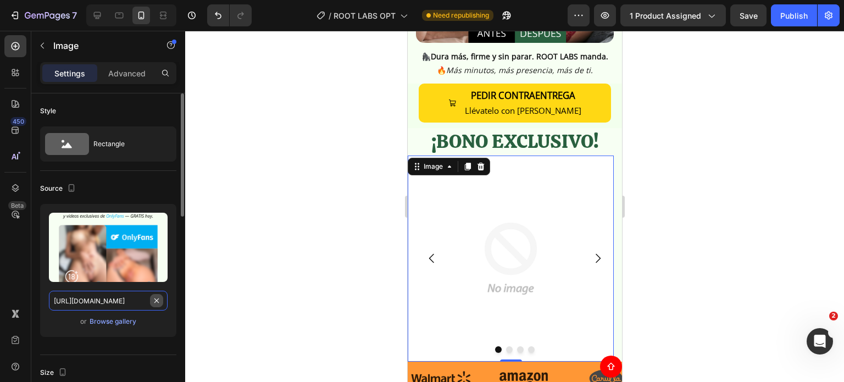
scroll to position [0, 7]
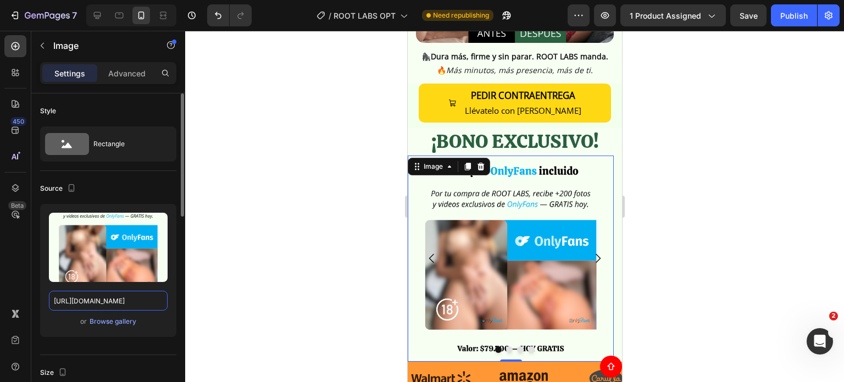
type input "[URL][DOMAIN_NAME]"
click at [672, 207] on div at bounding box center [514, 206] width 658 height 351
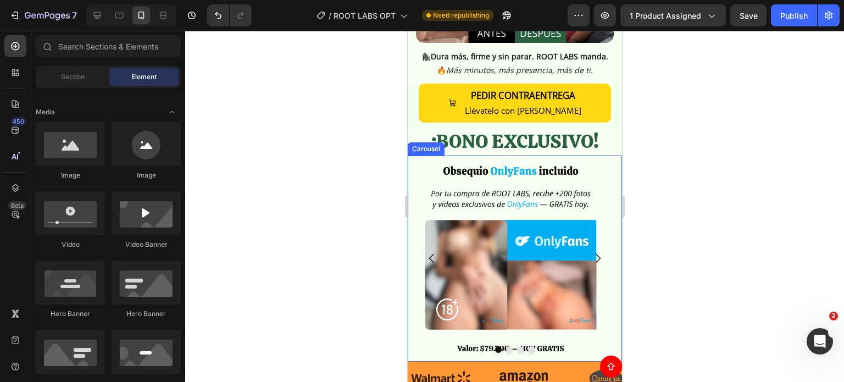
click at [506, 346] on button "Dot" at bounding box center [508, 349] width 7 height 7
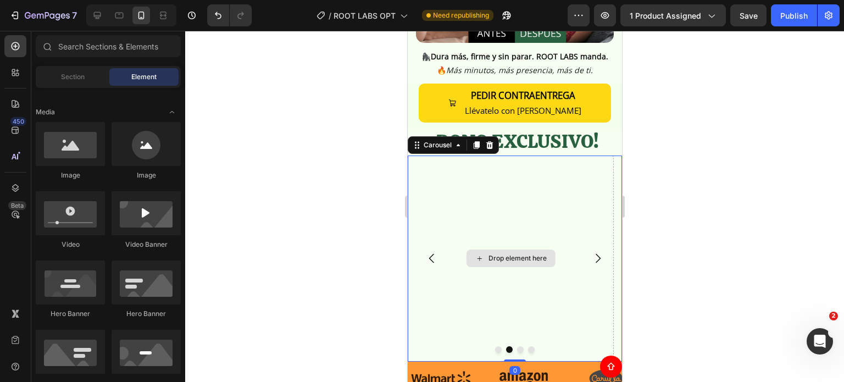
drag, startPoint x: 506, startPoint y: 239, endPoint x: 434, endPoint y: 230, distance: 72.5
click at [505, 254] on div "Drop element here" at bounding box center [517, 258] width 58 height 9
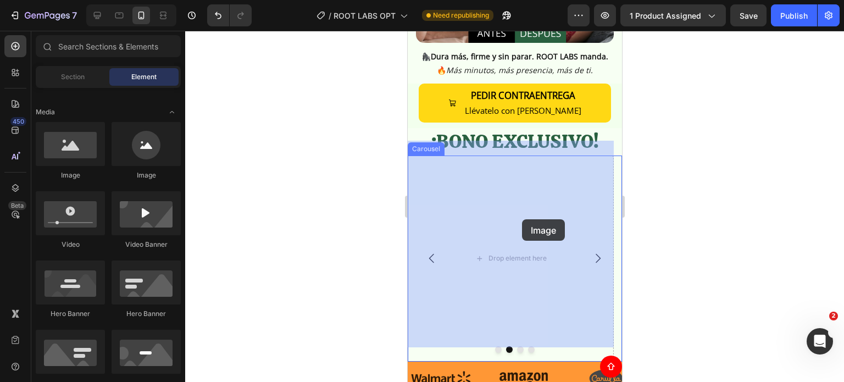
drag, startPoint x: 483, startPoint y: 191, endPoint x: 445, endPoint y: 203, distance: 40.3
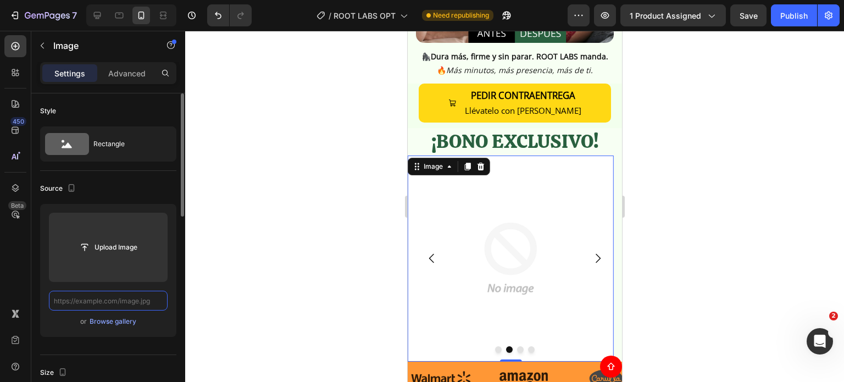
paste input "[URL][DOMAIN_NAME] [URL][DOMAIN_NAME]"
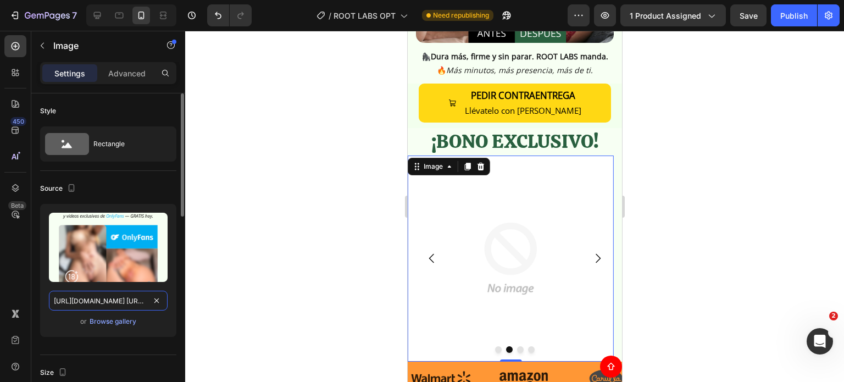
scroll to position [0, 103]
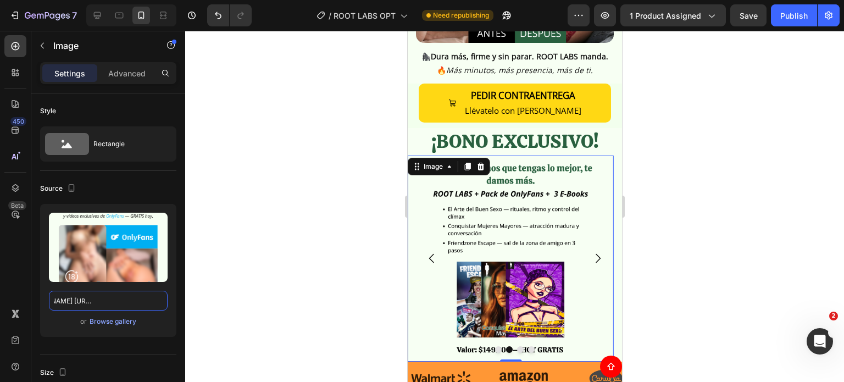
type input "[URL][DOMAIN_NAME] [URL][DOMAIN_NAME]"
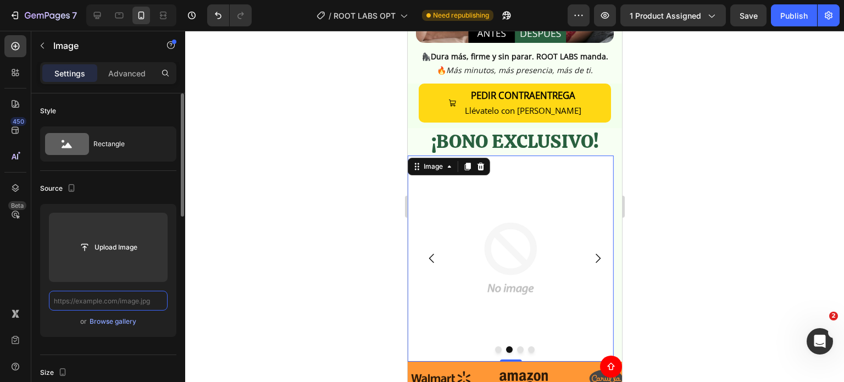
click at [159, 300] on input "text" at bounding box center [108, 301] width 119 height 20
paste input "[URL][DOMAIN_NAME] [URL][DOMAIN_NAME]"
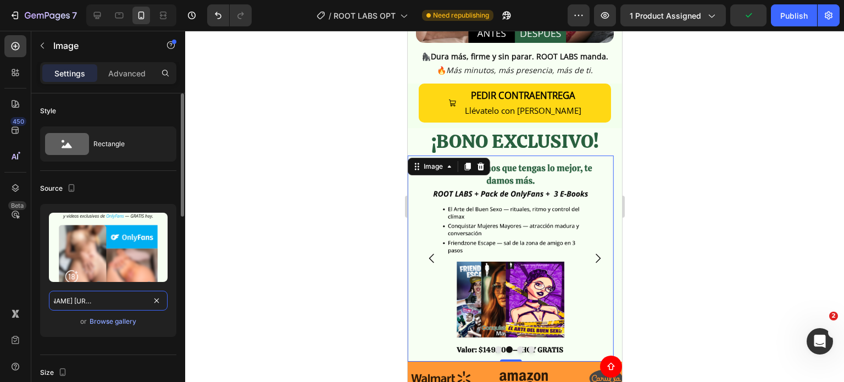
type input "[URL][DOMAIN_NAME] [URL][DOMAIN_NAME]"
click at [224, 235] on div at bounding box center [514, 206] width 658 height 351
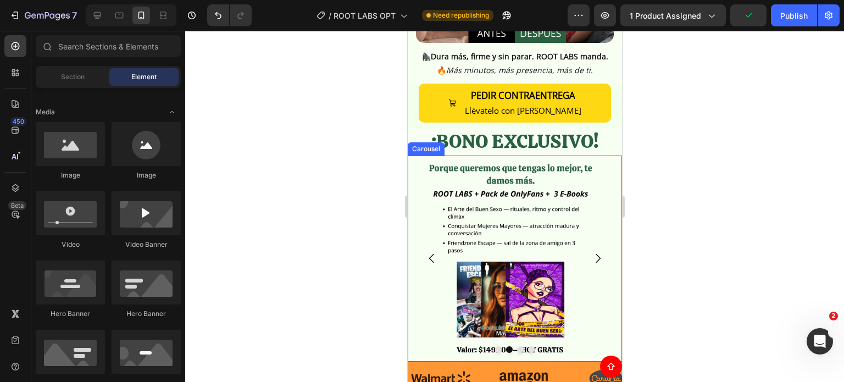
click at [510, 225] on img at bounding box center [510, 258] width 206 height 206
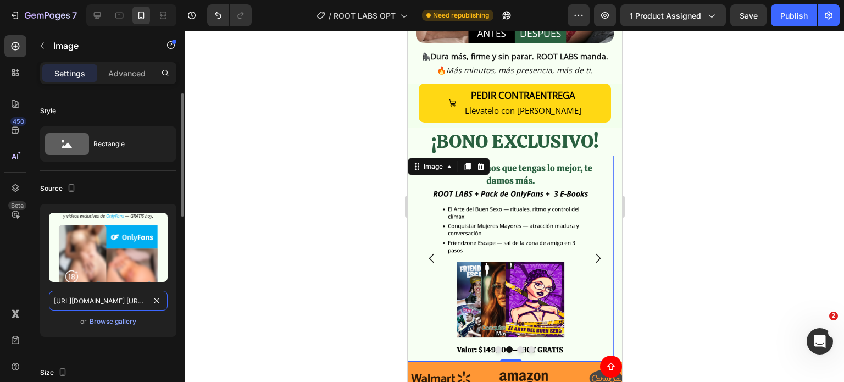
click at [133, 303] on input "[URL][DOMAIN_NAME] [URL][DOMAIN_NAME]" at bounding box center [108, 301] width 119 height 20
click at [109, 304] on input "[URL][DOMAIN_NAME] [URL][DOMAIN_NAME]" at bounding box center [108, 301] width 119 height 20
drag, startPoint x: 87, startPoint y: 303, endPoint x: -25, endPoint y: 294, distance: 112.3
click at [0, 0] on html "7 Version history / ROOT LABS OPT Need republishing Preview 1 product assigned …" at bounding box center [422, 0] width 844 height 0
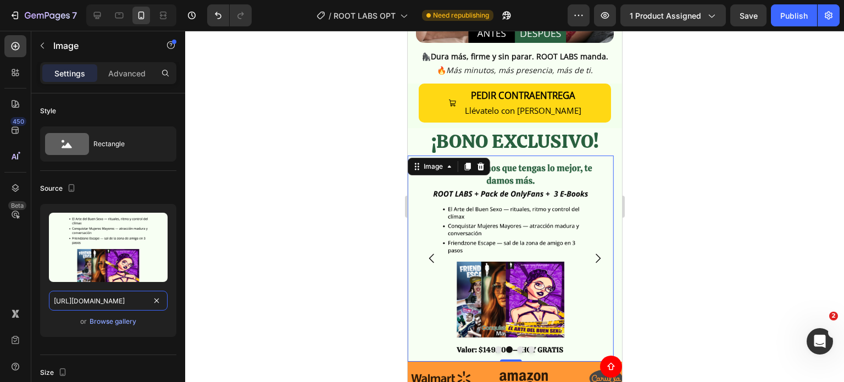
type input "[URL][DOMAIN_NAME]"
click at [696, 176] on div at bounding box center [514, 206] width 658 height 351
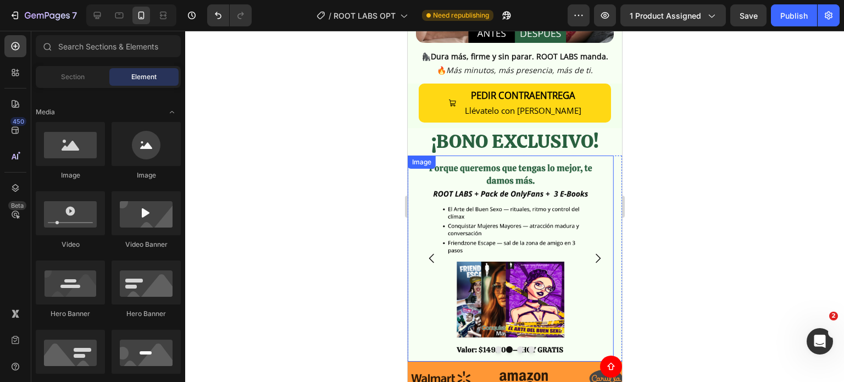
click at [415, 171] on img at bounding box center [510, 258] width 206 height 206
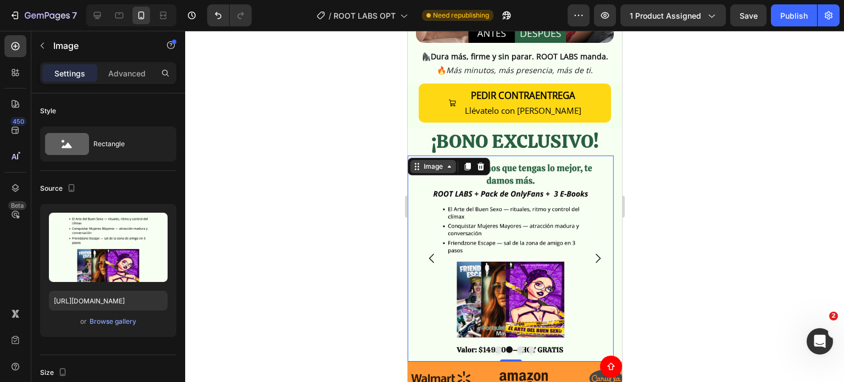
click at [430, 161] on div "Image" at bounding box center [433, 166] width 24 height 10
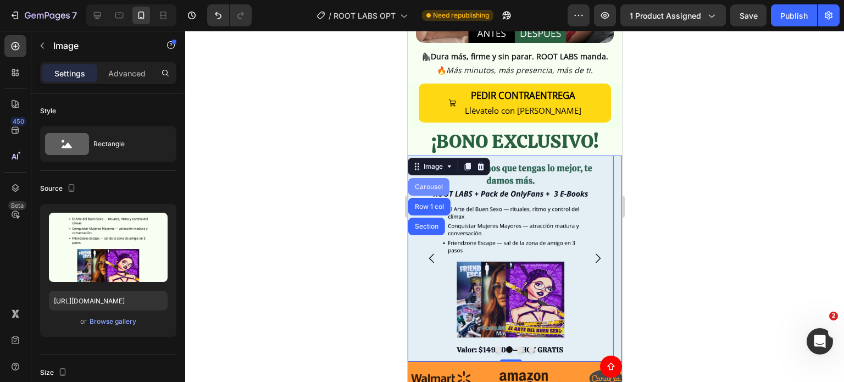
click at [427, 183] on div "Carousel" at bounding box center [428, 186] width 32 height 7
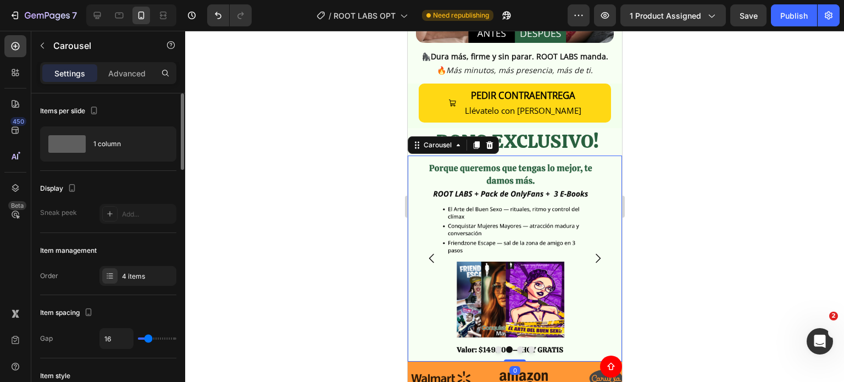
scroll to position [55, 0]
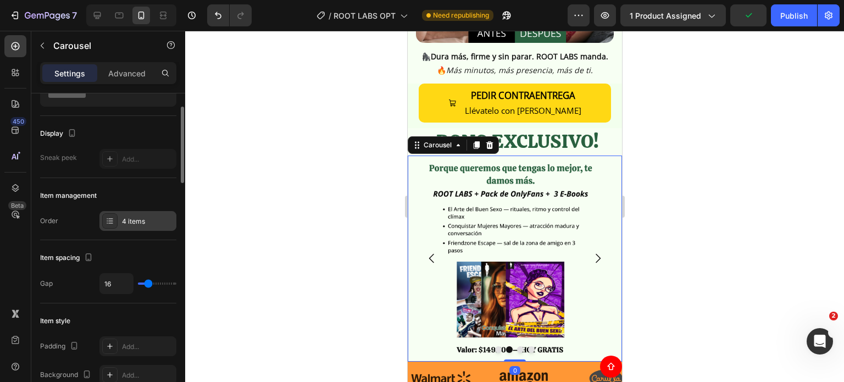
click at [154, 215] on div "4 items" at bounding box center [137, 221] width 77 height 20
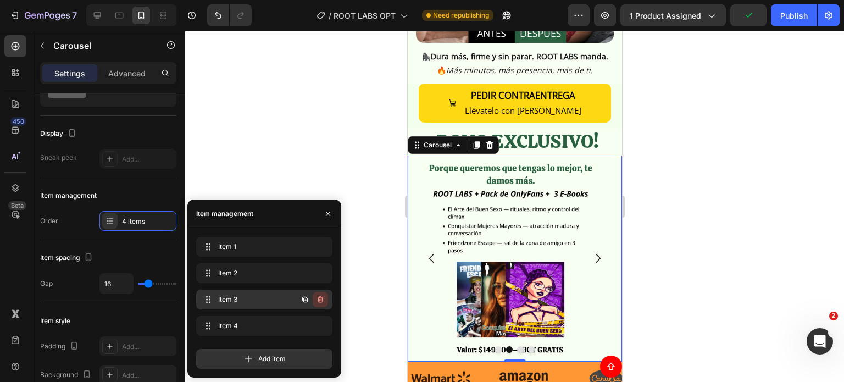
click at [320, 299] on icon "button" at bounding box center [320, 299] width 9 height 9
click at [321, 302] on div "Delete" at bounding box center [313, 299] width 20 height 10
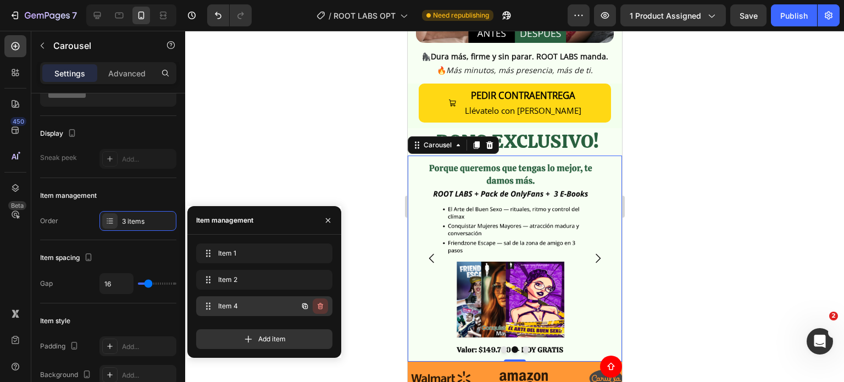
click at [321, 304] on icon "button" at bounding box center [319, 306] width 5 height 7
click at [321, 304] on div "Delete" at bounding box center [313, 306] width 20 height 10
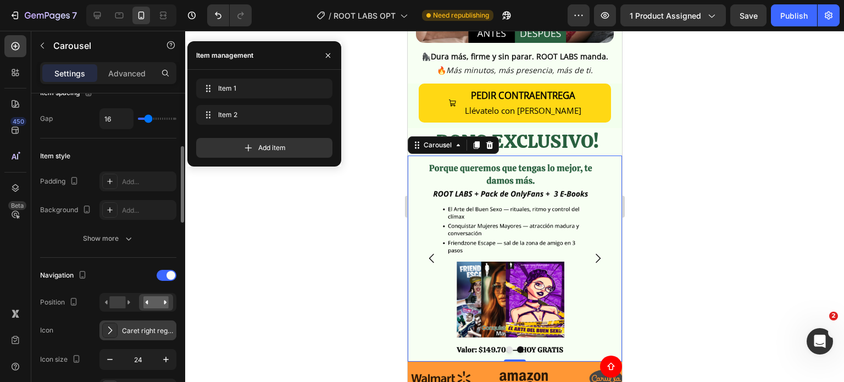
scroll to position [330, 0]
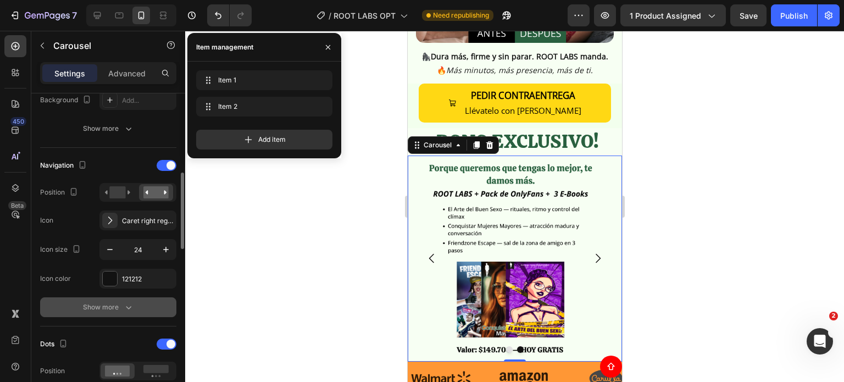
click at [134, 311] on button "Show more" at bounding box center [108, 307] width 136 height 20
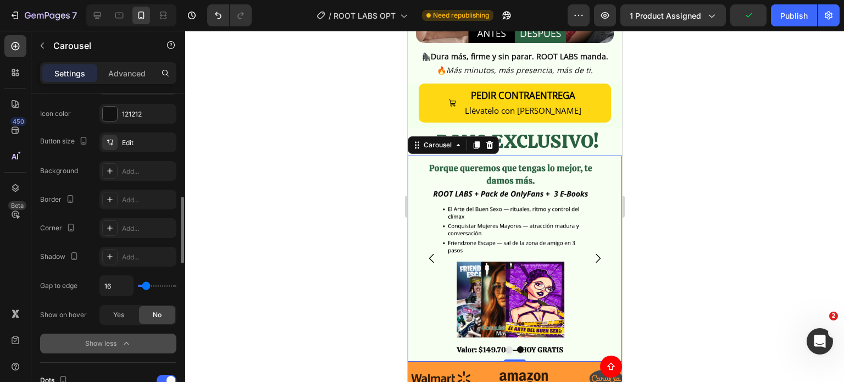
scroll to position [604, 0]
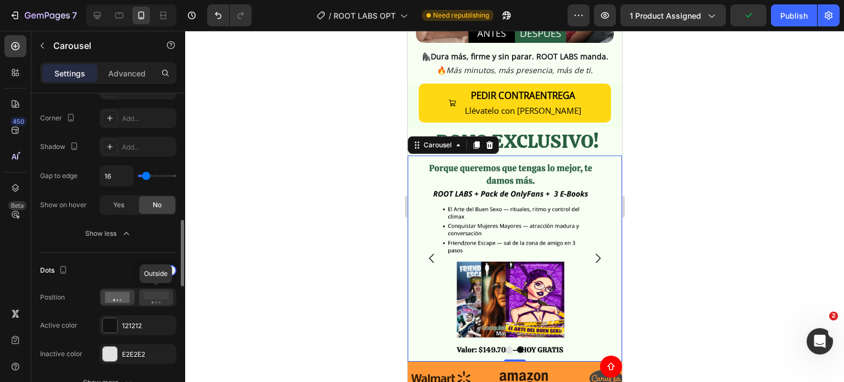
click at [154, 298] on icon at bounding box center [155, 297] width 25 height 12
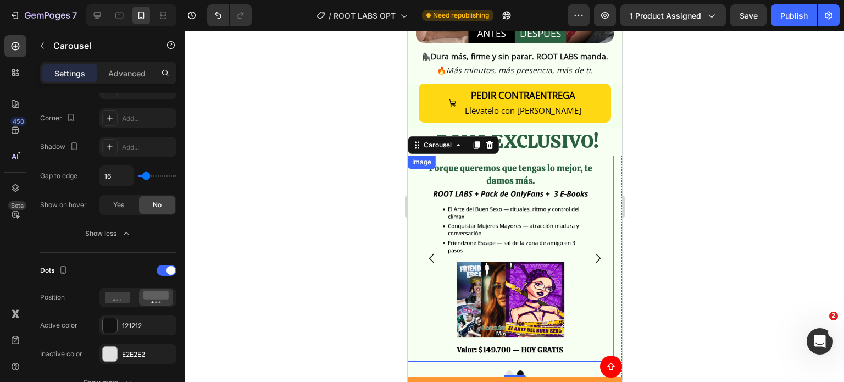
click at [517, 338] on img at bounding box center [510, 258] width 206 height 206
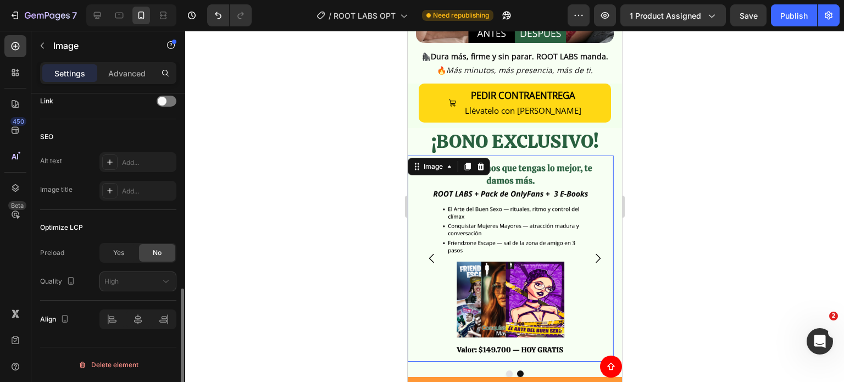
scroll to position [0, 0]
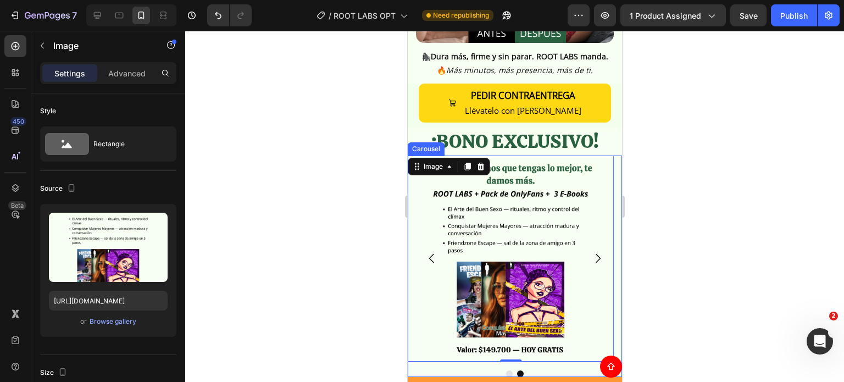
click at [514, 351] on div "Image Image 0 [GEOGRAPHIC_DATA]" at bounding box center [514, 265] width 214 height 221
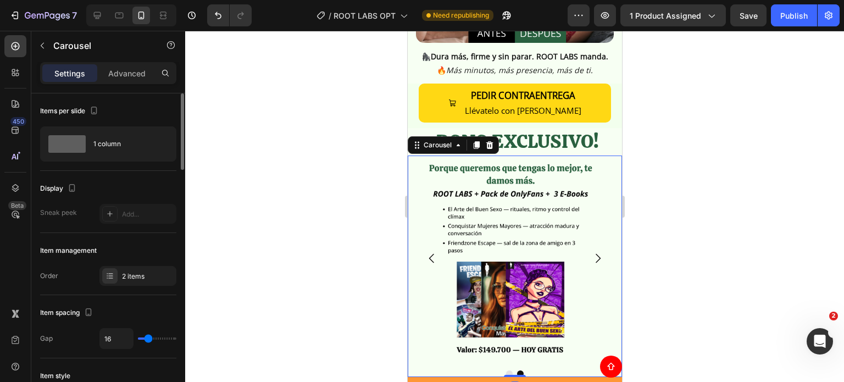
type input "12"
type input "11"
type input "3"
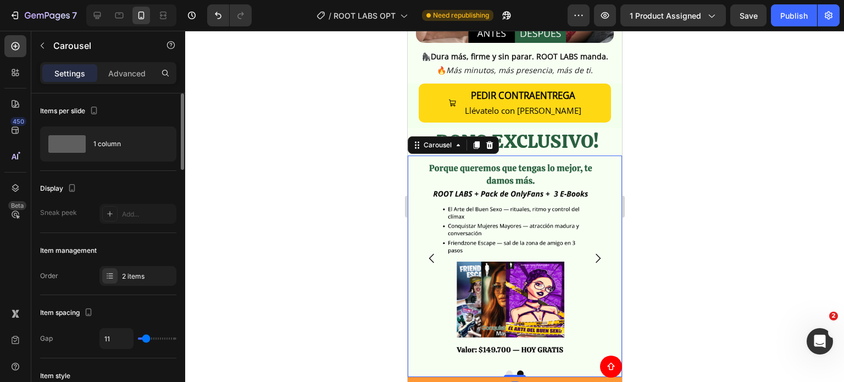
type input "3"
type input "1"
type input "0"
drag, startPoint x: 147, startPoint y: 338, endPoint x: 136, endPoint y: 339, distance: 11.1
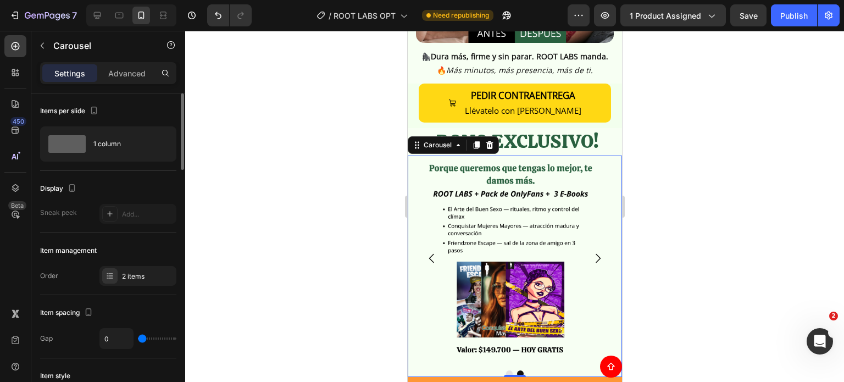
type input "0"
click at [138, 339] on input "range" at bounding box center [157, 338] width 38 height 2
type input "16"
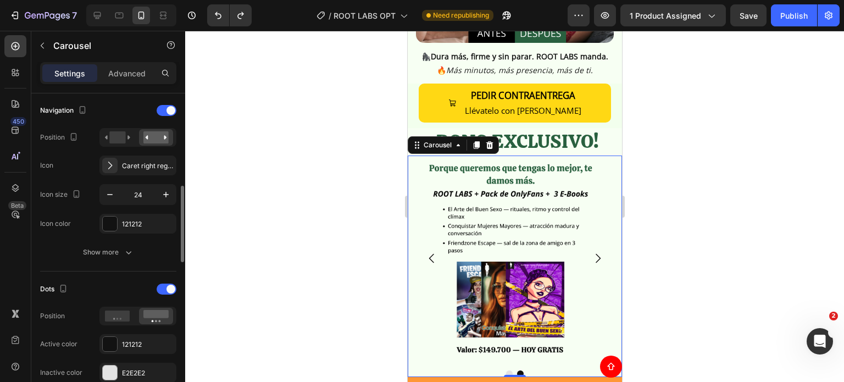
scroll to position [494, 0]
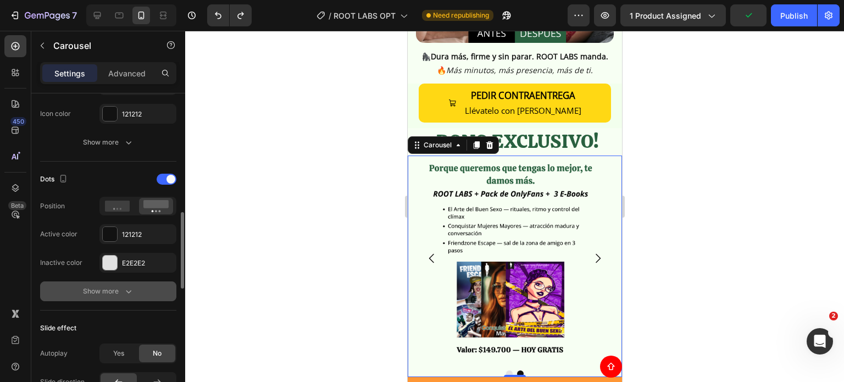
click at [132, 289] on icon "button" at bounding box center [128, 291] width 11 height 11
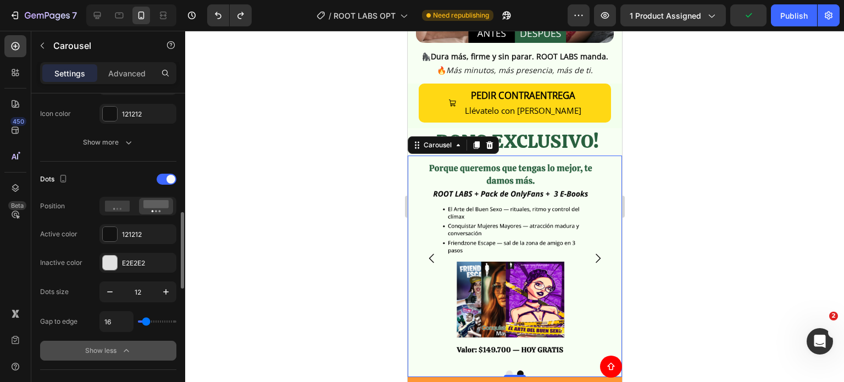
scroll to position [604, 0]
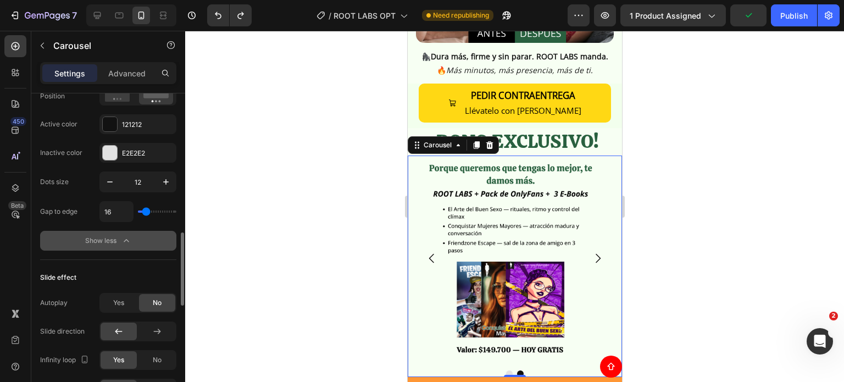
type input "24"
type input "20"
type input "18"
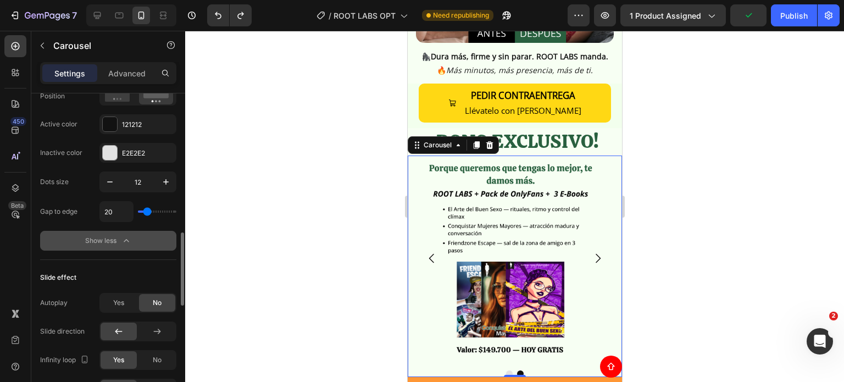
type input "18"
type input "11"
type input "4"
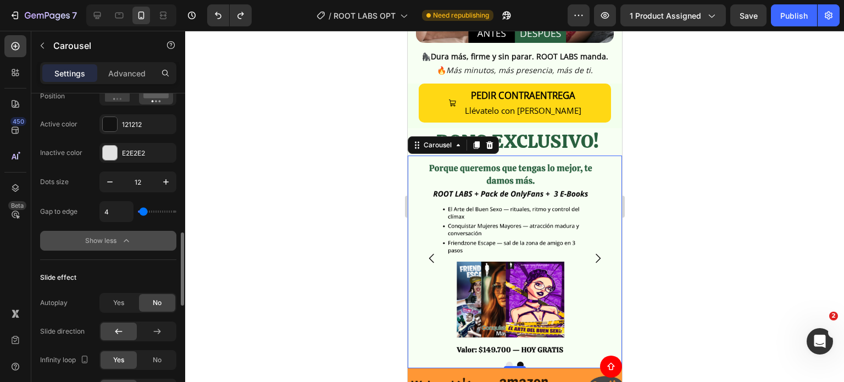
type input "0"
drag, startPoint x: 149, startPoint y: 210, endPoint x: 86, endPoint y: 228, distance: 65.7
type input "0"
click at [138, 211] on input "range" at bounding box center [157, 211] width 38 height 2
click at [806, 19] on div "Publish" at bounding box center [793, 16] width 27 height 12
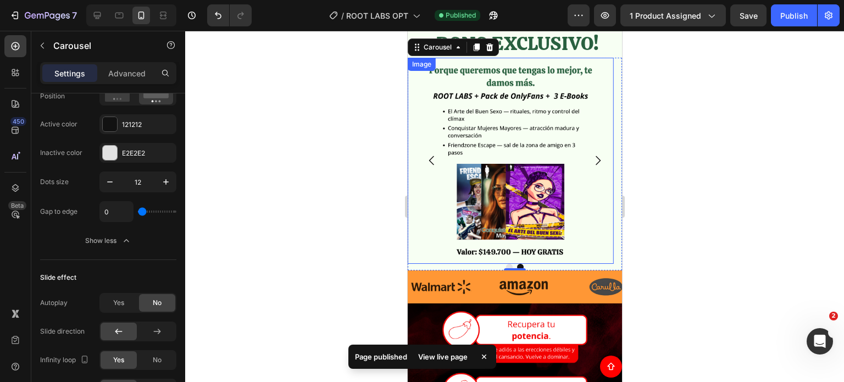
scroll to position [494, 0]
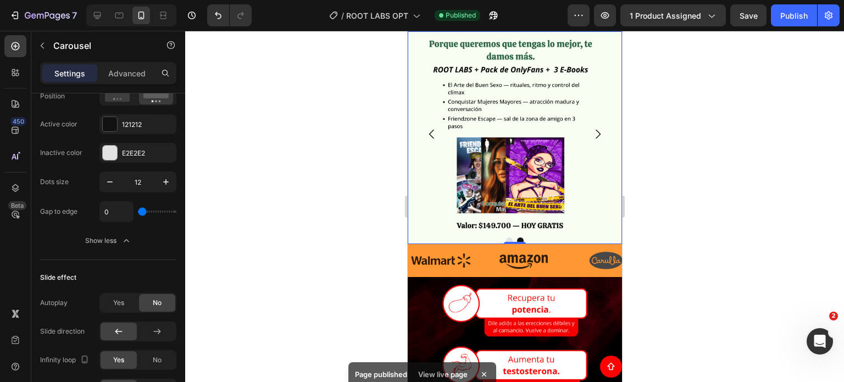
click at [707, 182] on div at bounding box center [514, 206] width 658 height 351
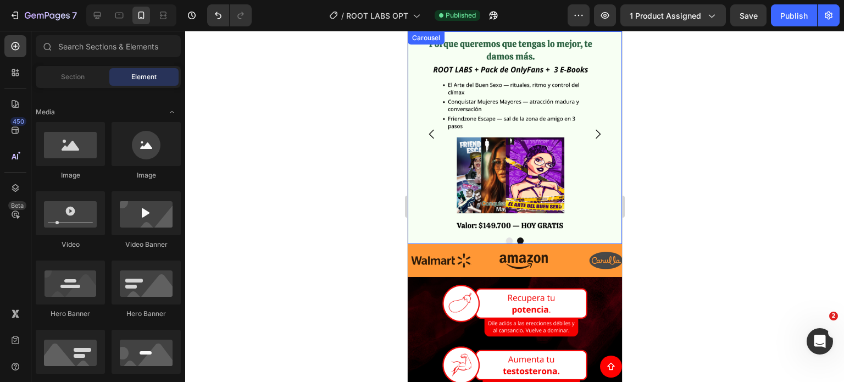
click at [430, 131] on icon "Carousel Back Arrow" at bounding box center [431, 133] width 13 height 13
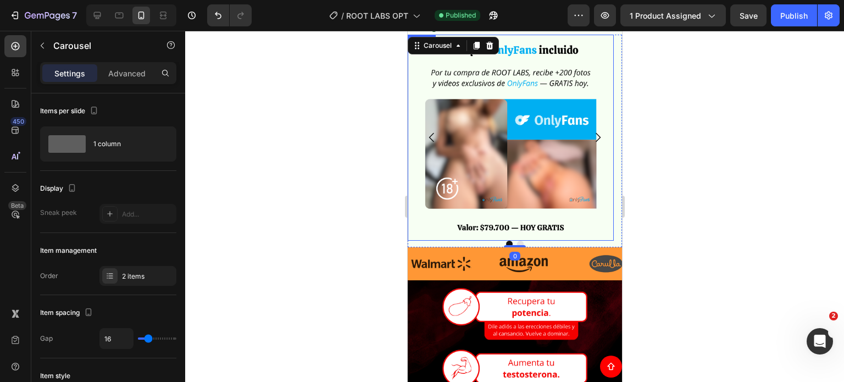
scroll to position [439, 0]
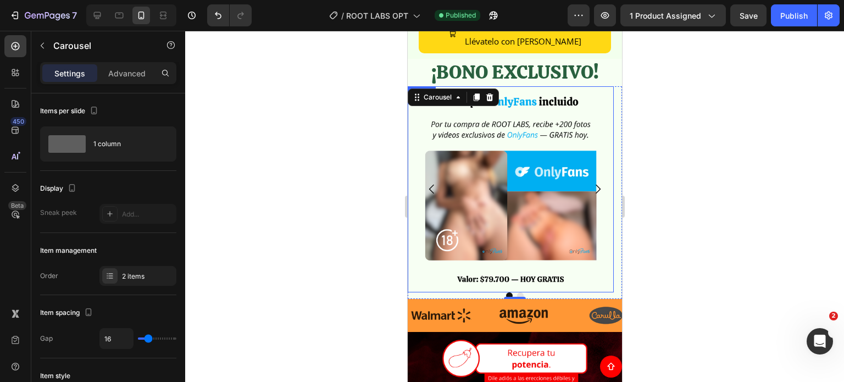
click at [312, 130] on div at bounding box center [514, 206] width 658 height 351
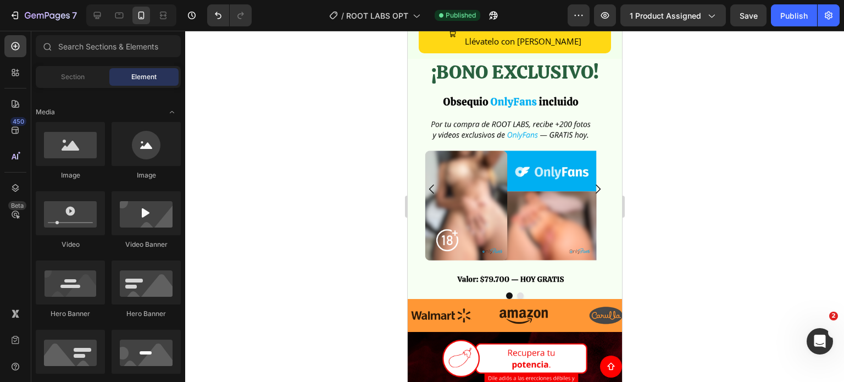
click at [681, 171] on div at bounding box center [514, 206] width 658 height 351
click at [797, 10] on div "Publish" at bounding box center [793, 16] width 27 height 12
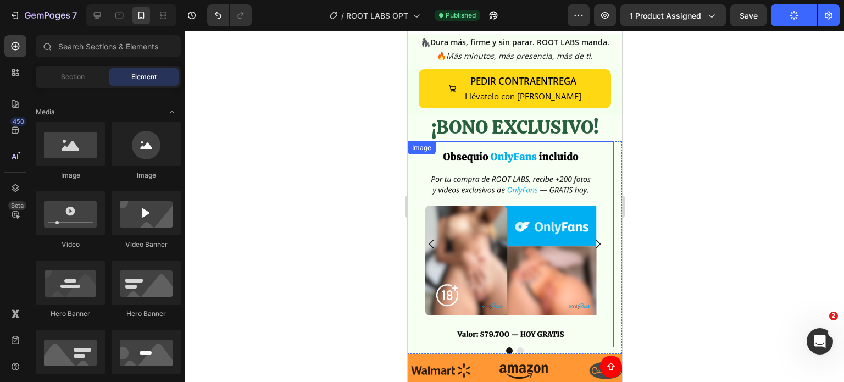
scroll to position [480, 0]
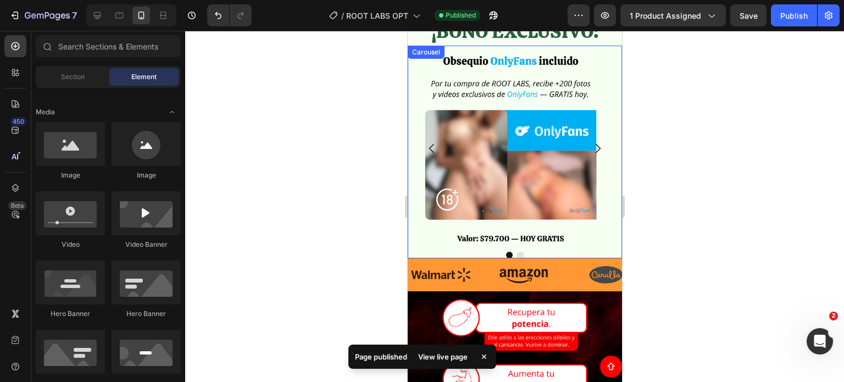
click at [557, 252] on div at bounding box center [514, 255] width 214 height 7
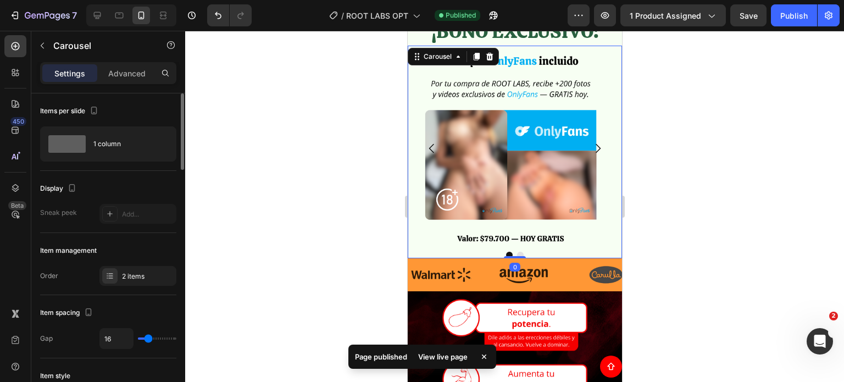
click at [127, 70] on p "Advanced" at bounding box center [126, 74] width 37 height 12
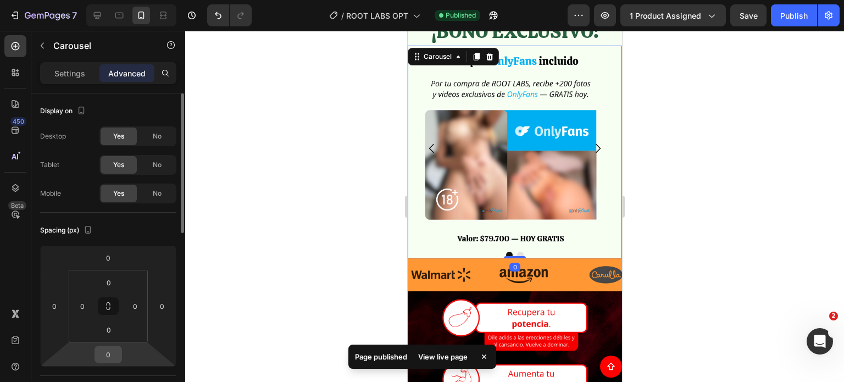
click at [105, 350] on input "0" at bounding box center [108, 354] width 22 height 16
type input "10"
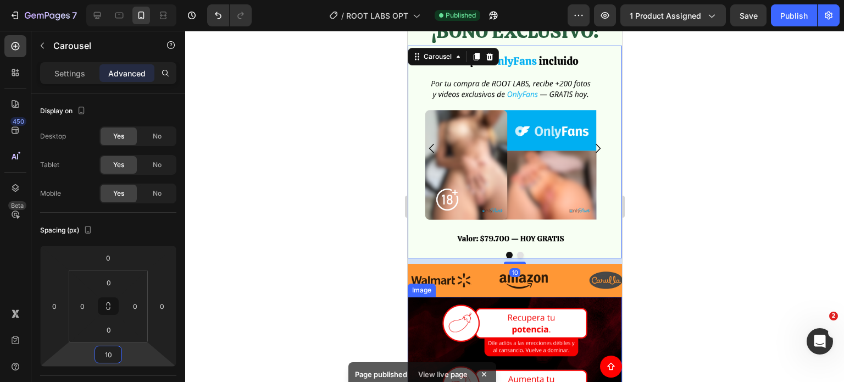
click at [746, 320] on div at bounding box center [514, 206] width 658 height 351
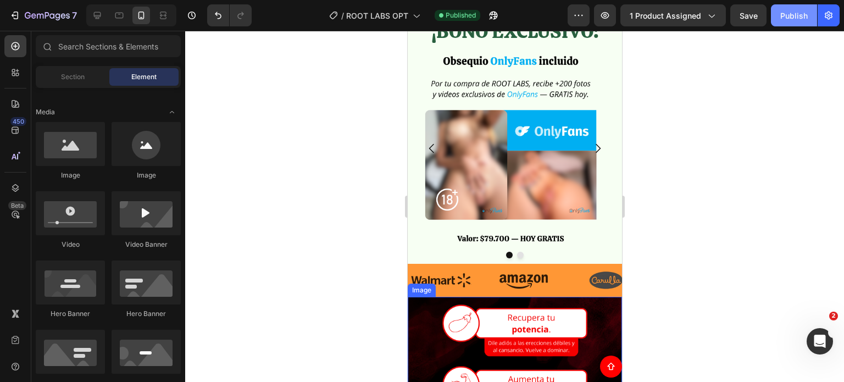
click at [793, 18] on div "Publish" at bounding box center [793, 16] width 27 height 12
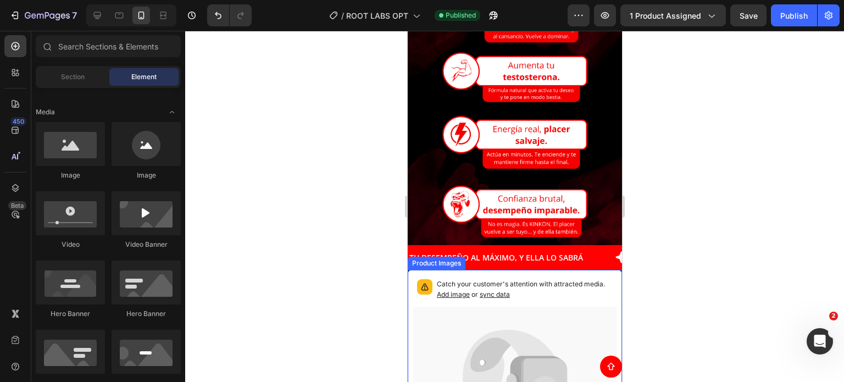
scroll to position [755, 0]
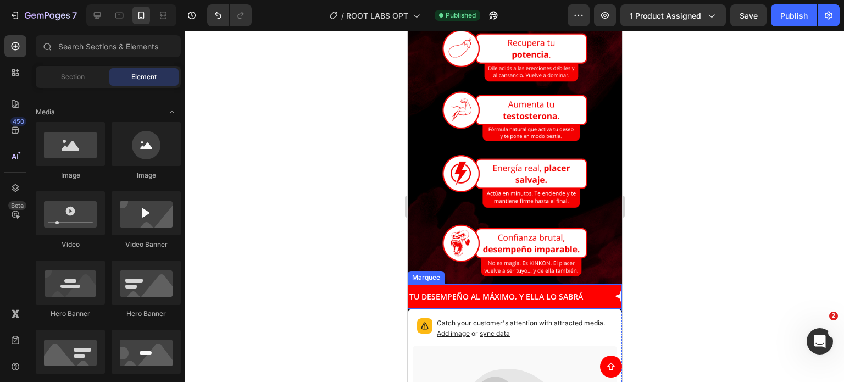
click at [590, 284] on div "TU DESEMPEÑO AL MÁXIMO, Y ELLA LO SABRÁ Text" at bounding box center [532, 296] width 250 height 25
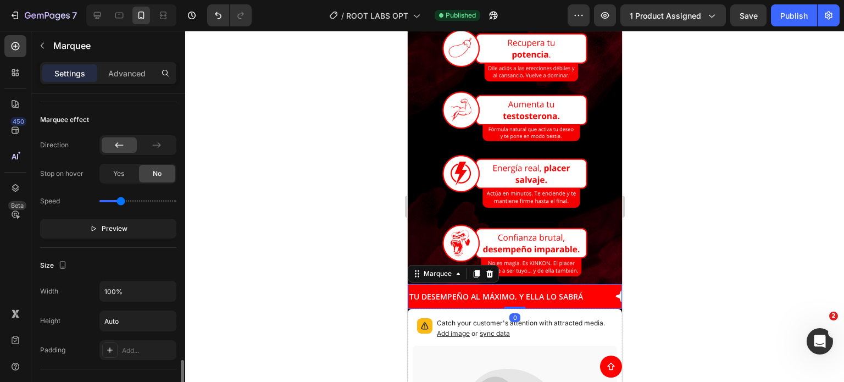
scroll to position [439, 0]
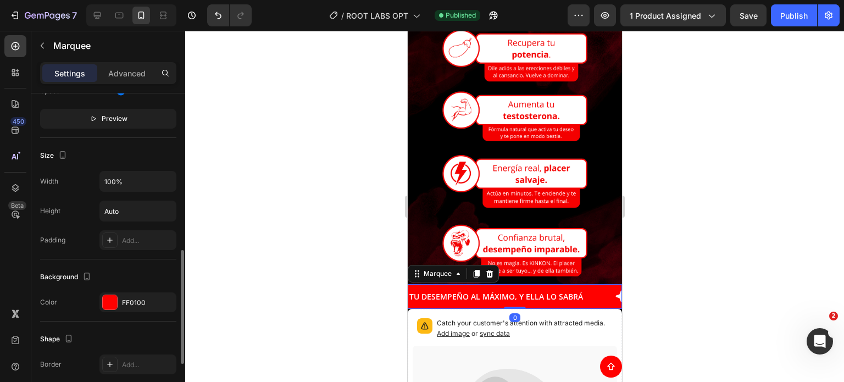
click at [125, 314] on div "Background Color FF0100" at bounding box center [108, 290] width 136 height 62
click at [126, 309] on div "FF0100" at bounding box center [137, 302] width 77 height 20
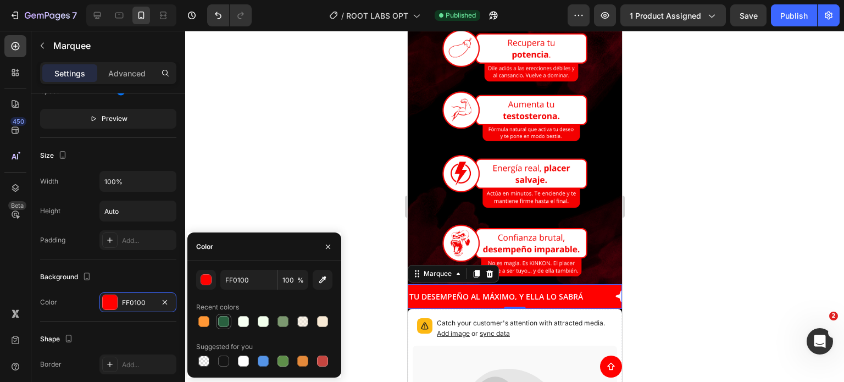
click at [220, 324] on div at bounding box center [223, 321] width 11 height 11
type input "29603F"
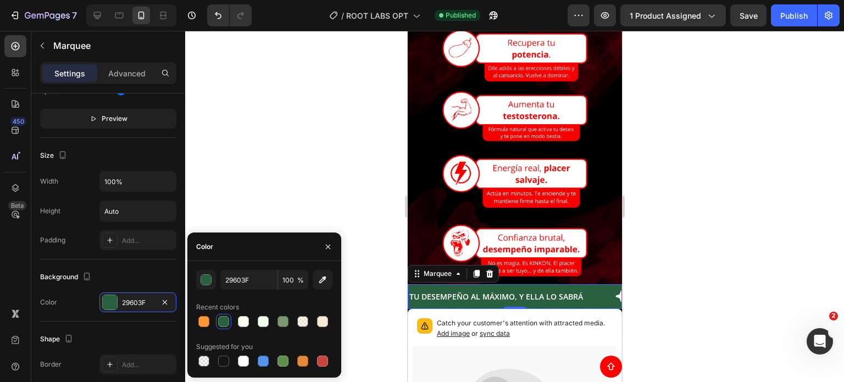
click at [276, 183] on div at bounding box center [514, 206] width 658 height 351
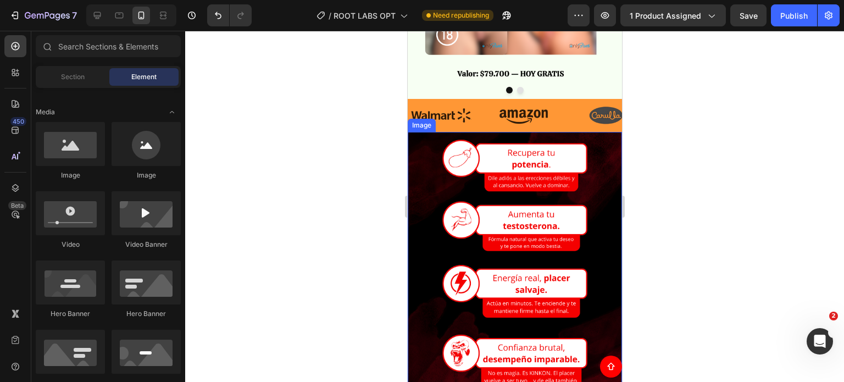
scroll to position [700, 0]
